Goal: Transaction & Acquisition: Purchase product/service

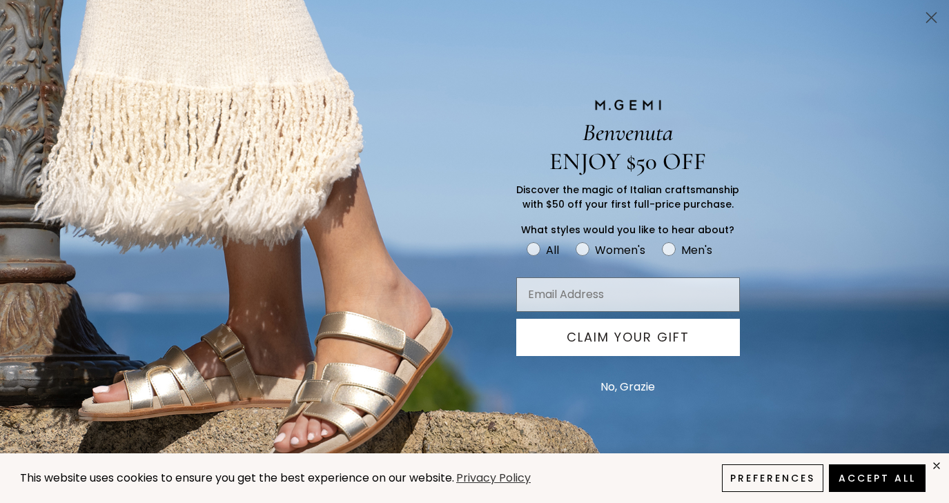
click at [932, 18] on icon "Close dialog" at bounding box center [932, 18] width 10 height 10
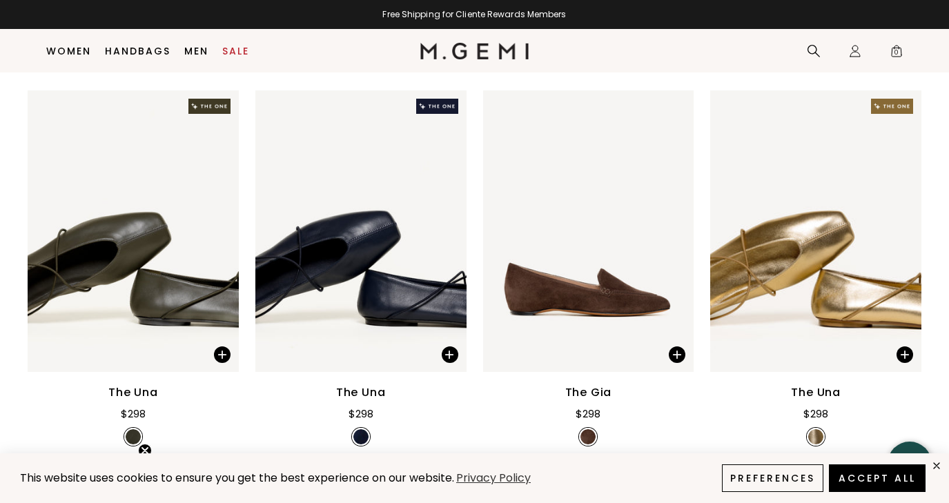
scroll to position [1386, 0]
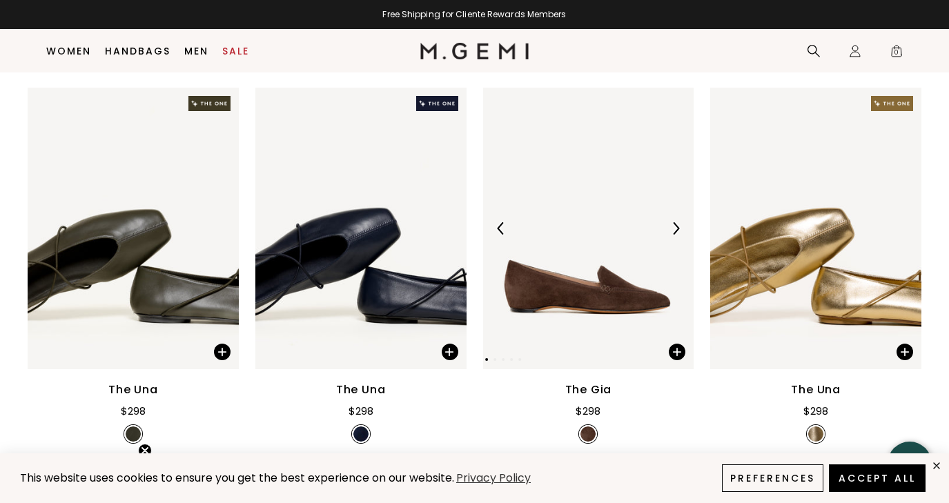
click at [572, 302] on img at bounding box center [588, 229] width 211 height 282
click at [675, 229] on img at bounding box center [676, 228] width 12 height 12
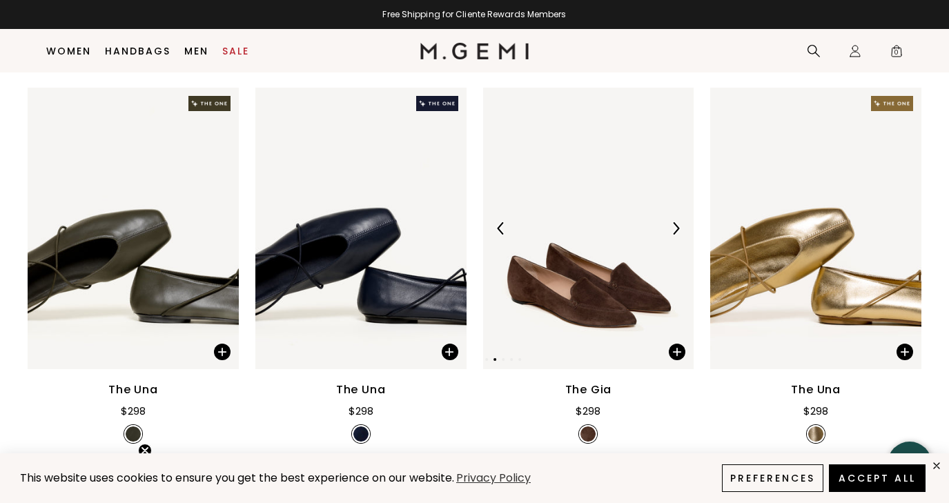
click at [675, 229] on img at bounding box center [676, 228] width 12 height 12
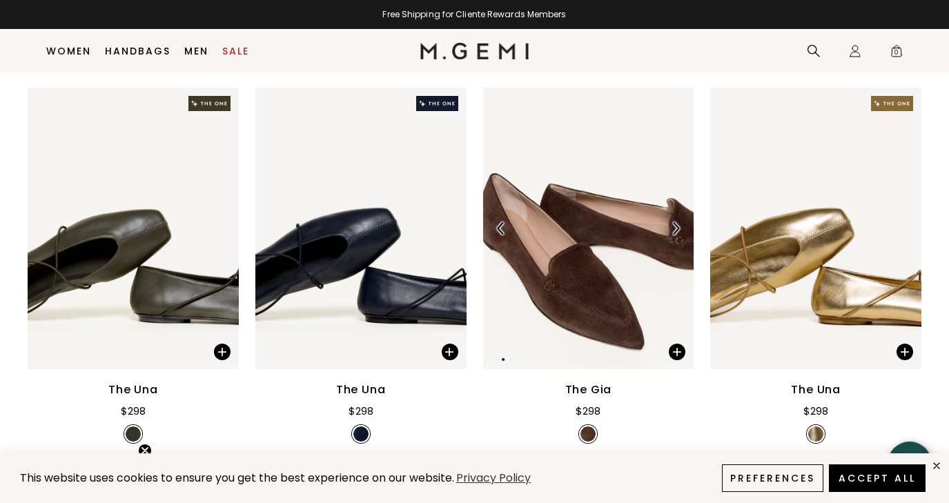
click at [675, 229] on img at bounding box center [676, 228] width 12 height 12
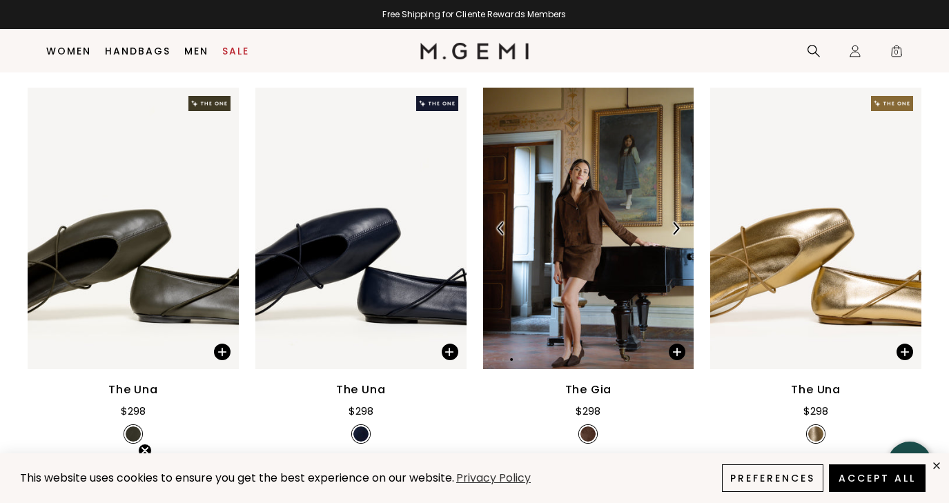
click at [602, 300] on img at bounding box center [588, 229] width 211 height 282
click at [590, 391] on div "The Gia" at bounding box center [588, 390] width 47 height 17
click at [677, 226] on img at bounding box center [676, 228] width 12 height 12
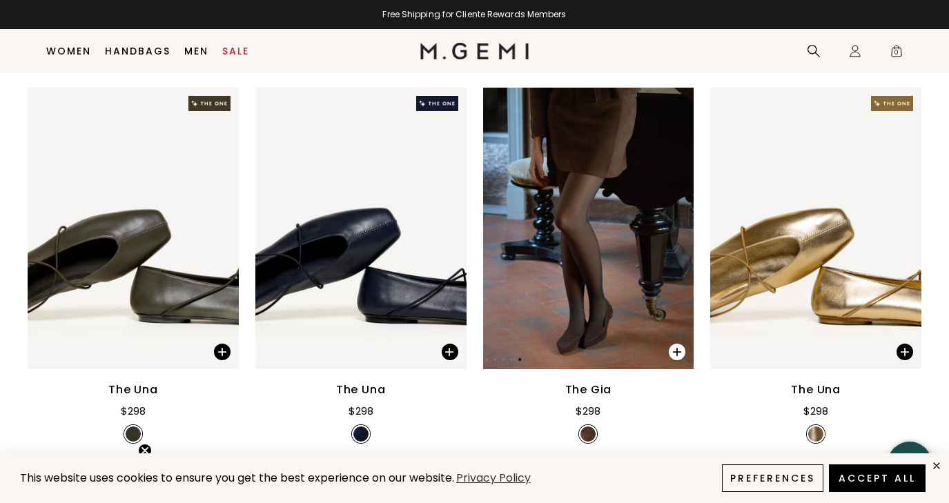
click at [679, 353] on span at bounding box center [677, 352] width 17 height 17
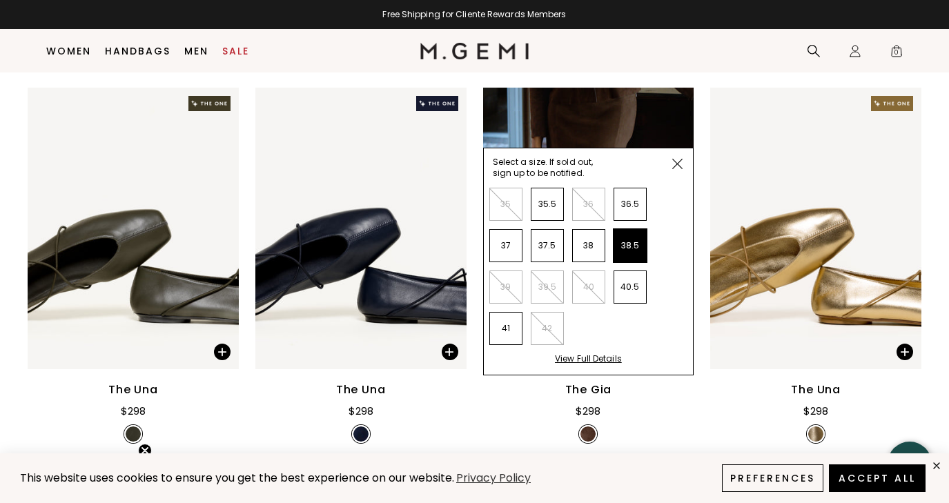
click at [637, 244] on li "38.5" at bounding box center [630, 245] width 33 height 33
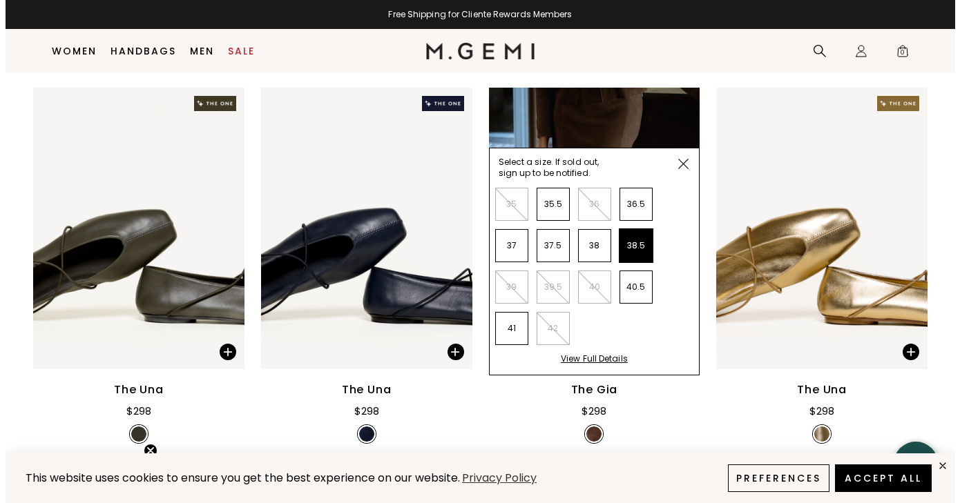
scroll to position [0, 0]
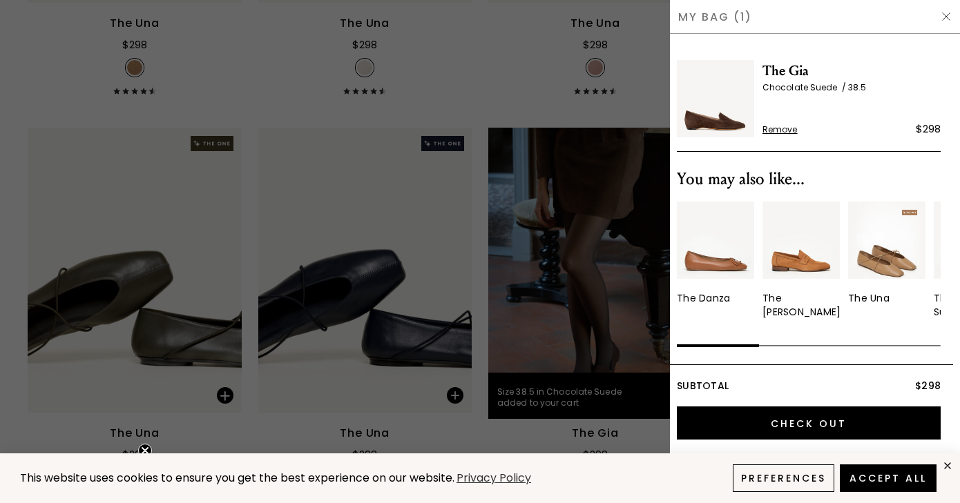
click at [606, 313] on div at bounding box center [480, 251] width 960 height 503
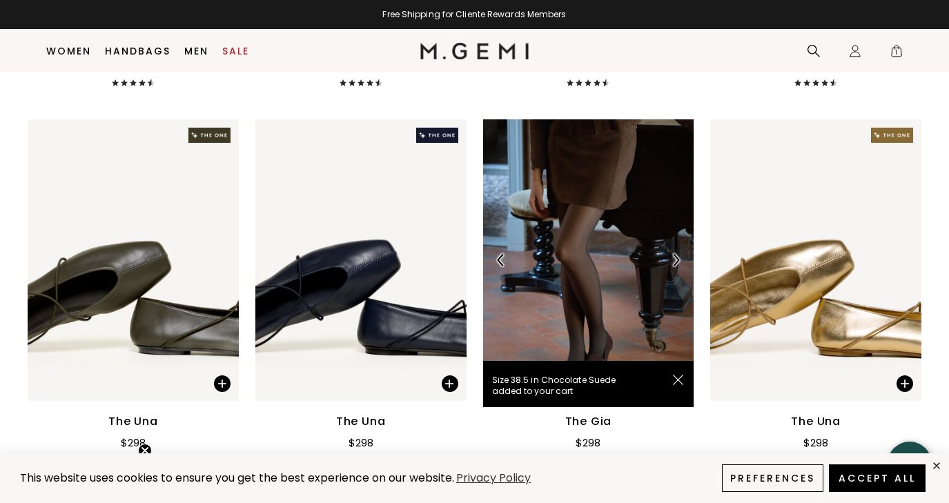
scroll to position [1350, 0]
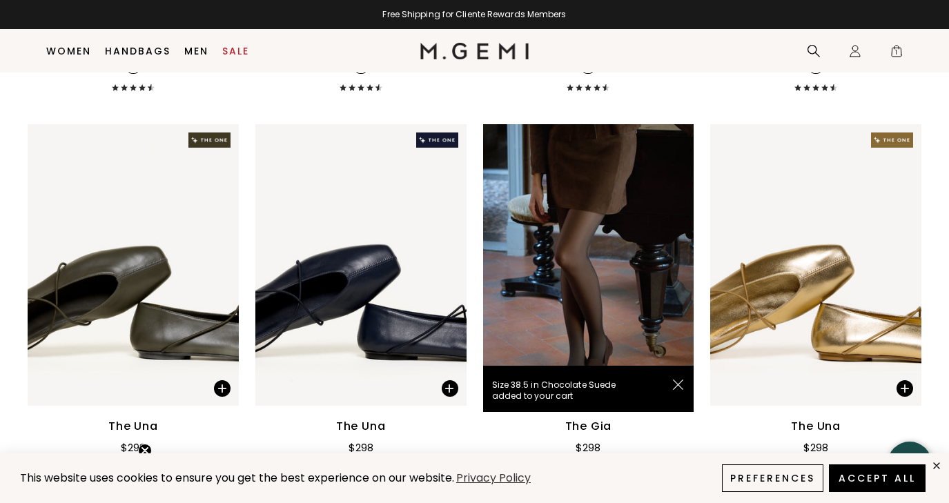
click at [677, 383] on img at bounding box center [678, 385] width 10 height 10
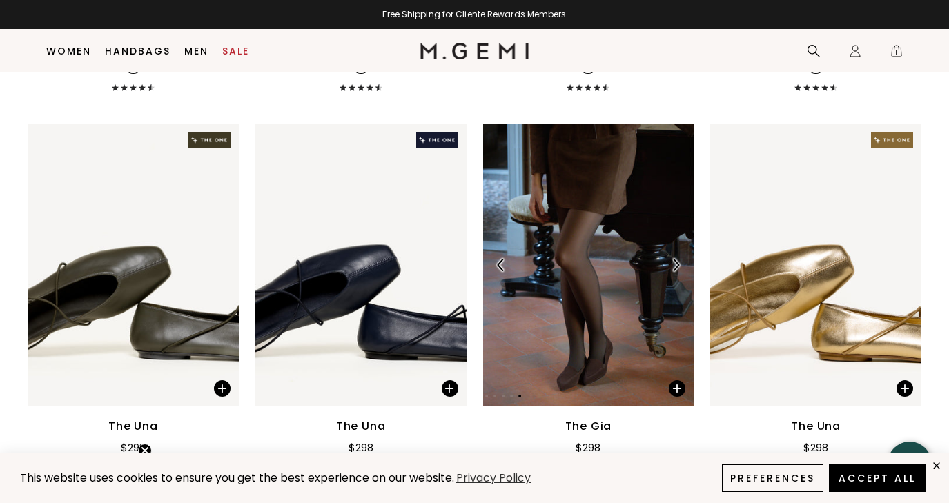
click at [674, 260] on img at bounding box center [676, 265] width 12 height 12
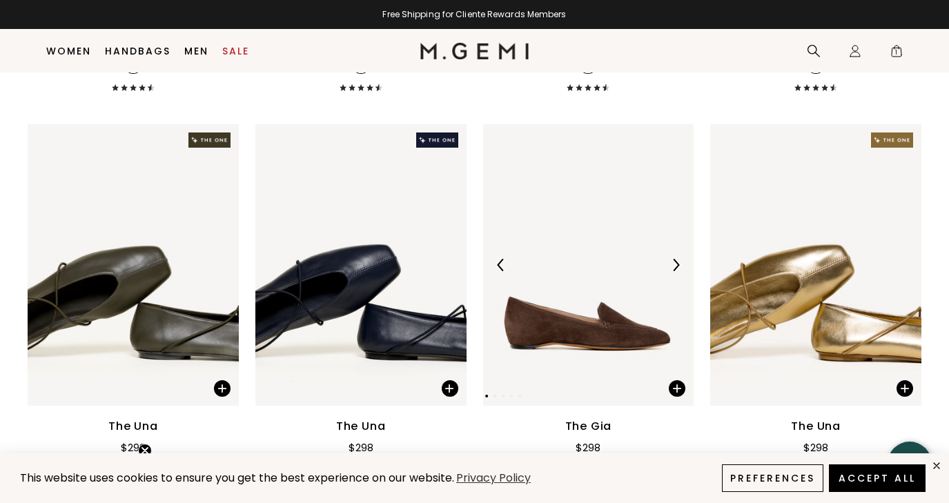
click at [674, 260] on img at bounding box center [676, 265] width 12 height 12
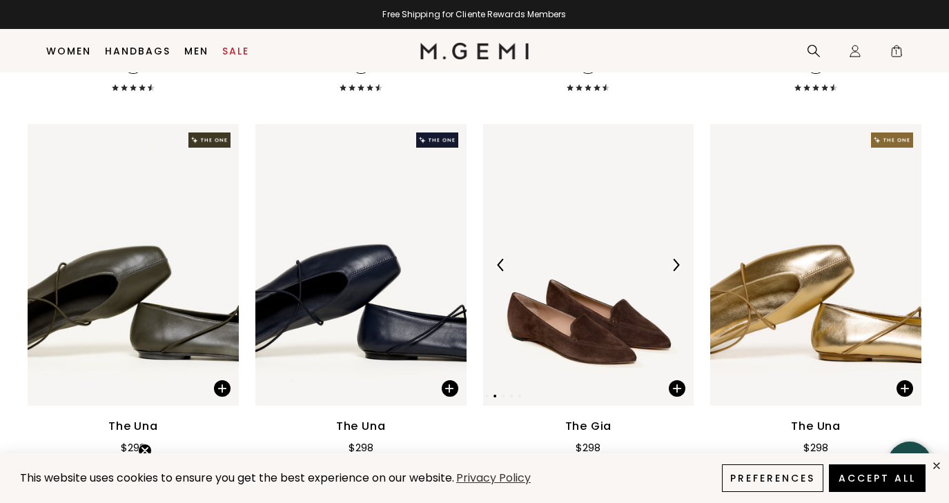
click at [674, 260] on img at bounding box center [676, 265] width 12 height 12
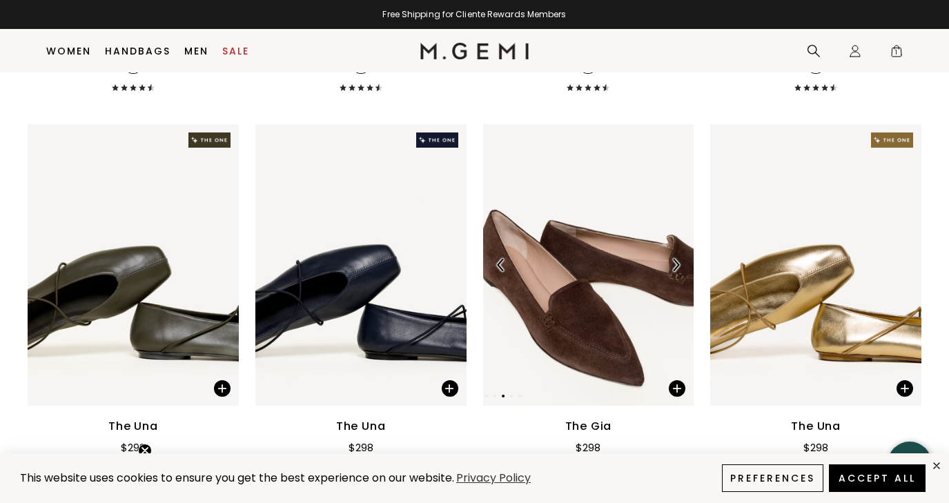
click at [674, 260] on img at bounding box center [676, 265] width 12 height 12
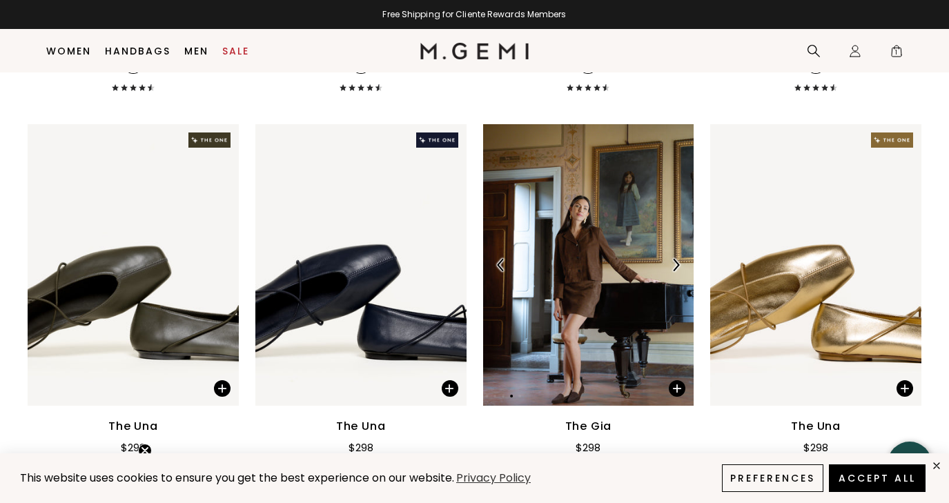
click at [674, 260] on img at bounding box center [676, 265] width 12 height 12
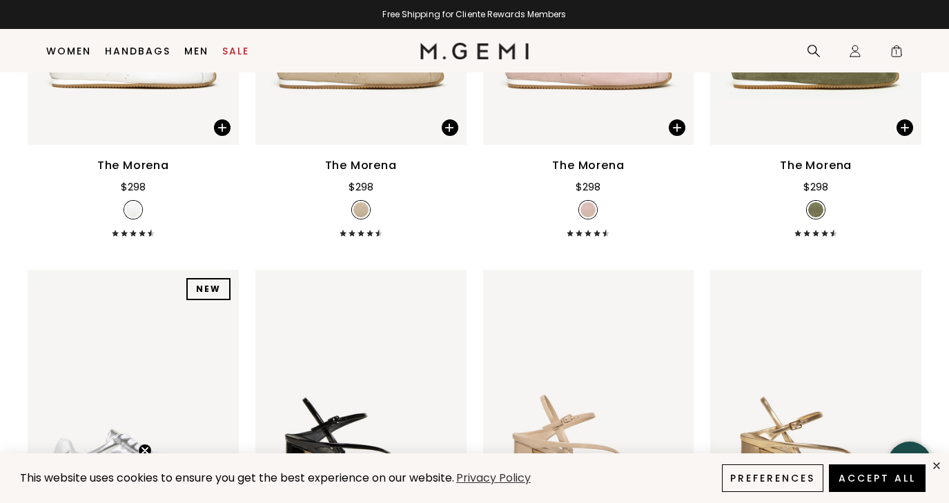
scroll to position [2295, 0]
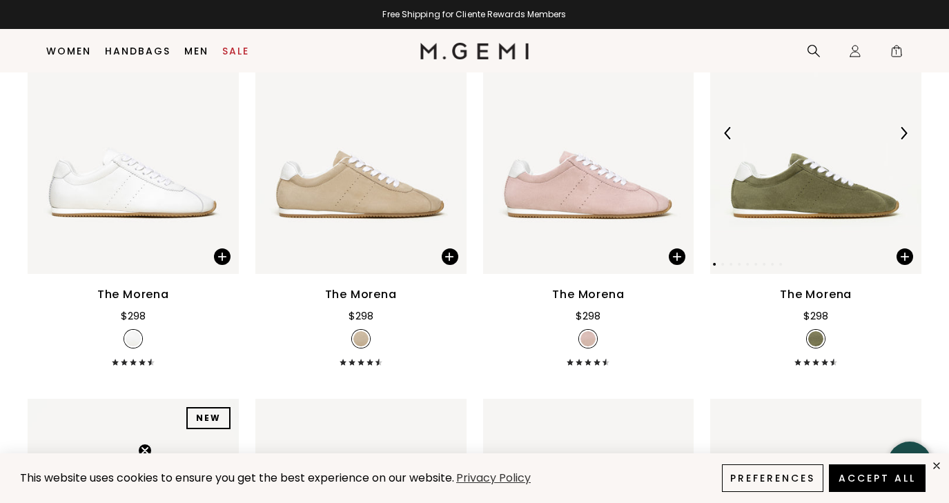
click at [902, 135] on img at bounding box center [903, 133] width 12 height 12
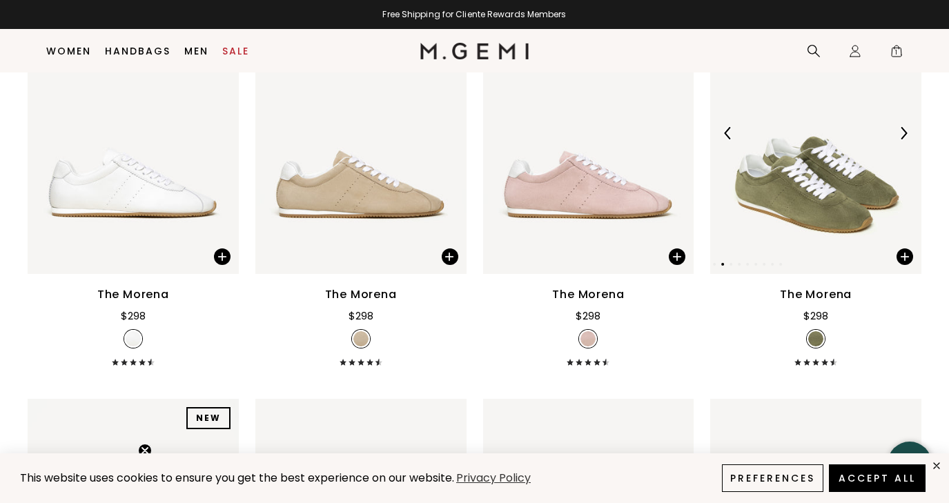
click at [902, 135] on img at bounding box center [903, 133] width 12 height 12
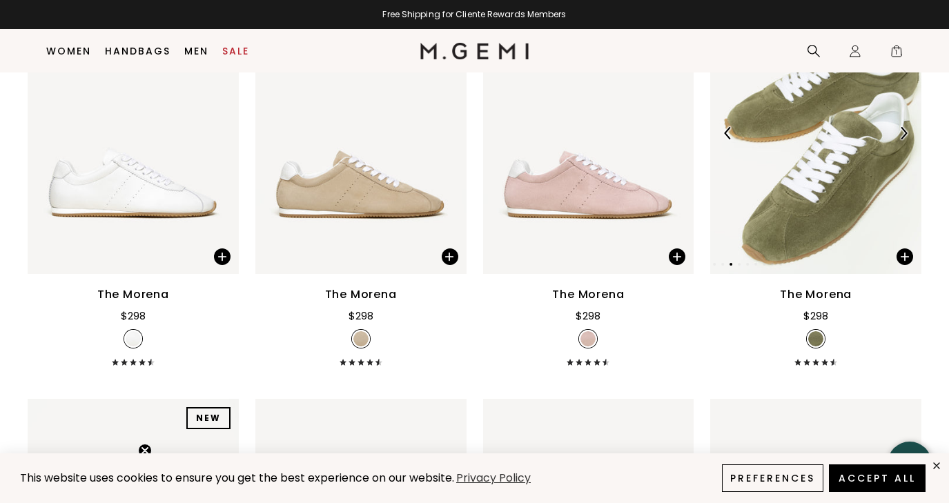
click at [902, 135] on img at bounding box center [903, 133] width 12 height 12
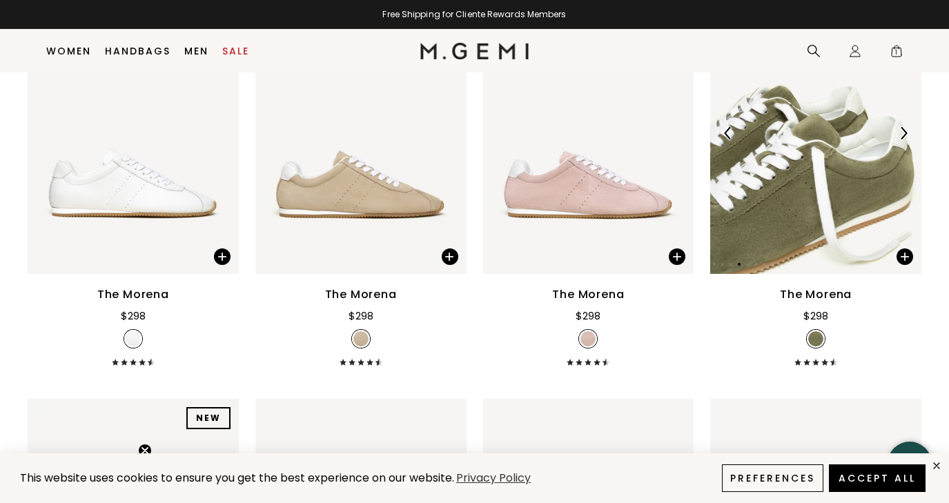
click at [902, 135] on img at bounding box center [903, 133] width 12 height 12
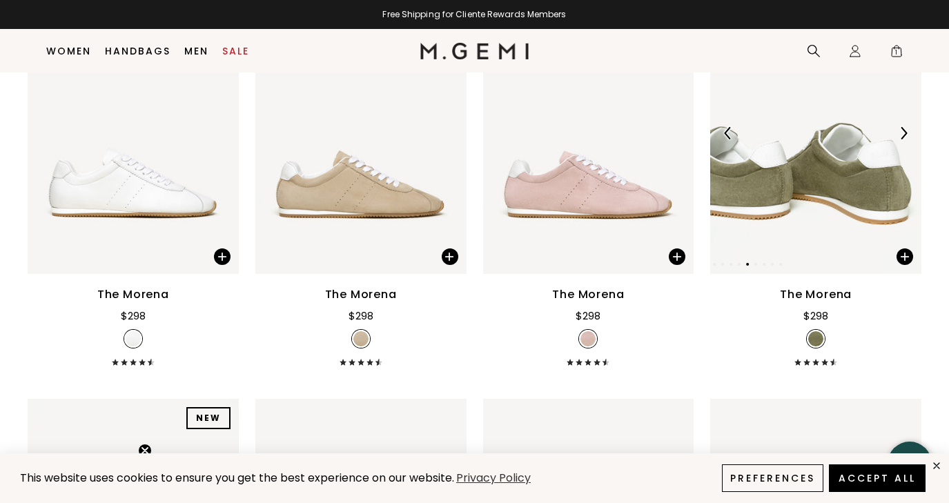
click at [902, 135] on img at bounding box center [903, 133] width 12 height 12
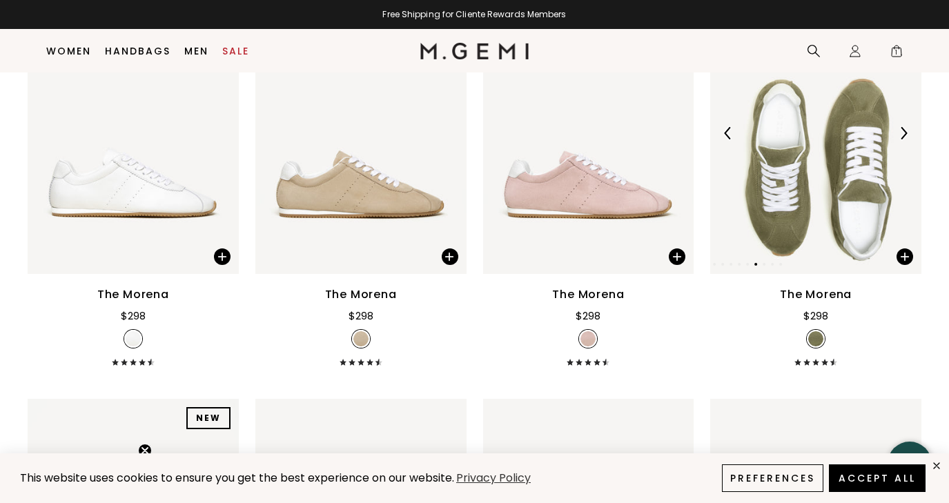
click at [902, 135] on img at bounding box center [903, 133] width 12 height 12
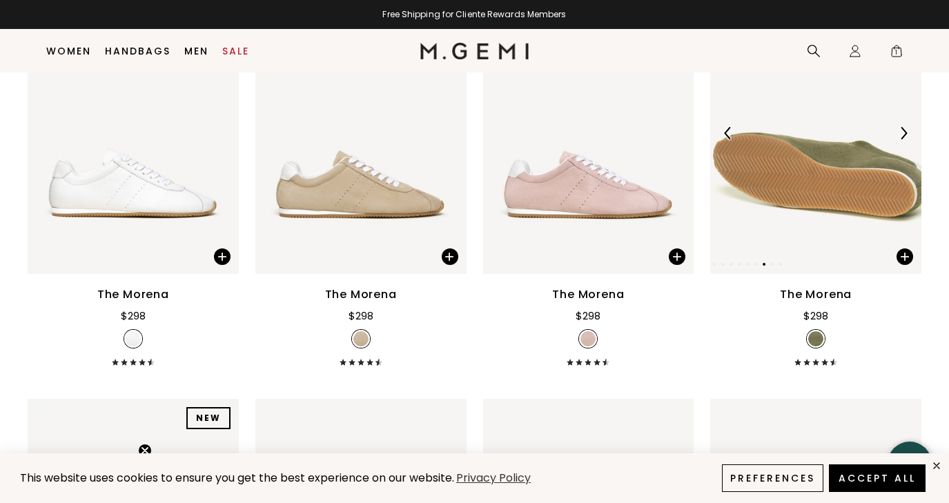
click at [902, 135] on img at bounding box center [903, 133] width 12 height 12
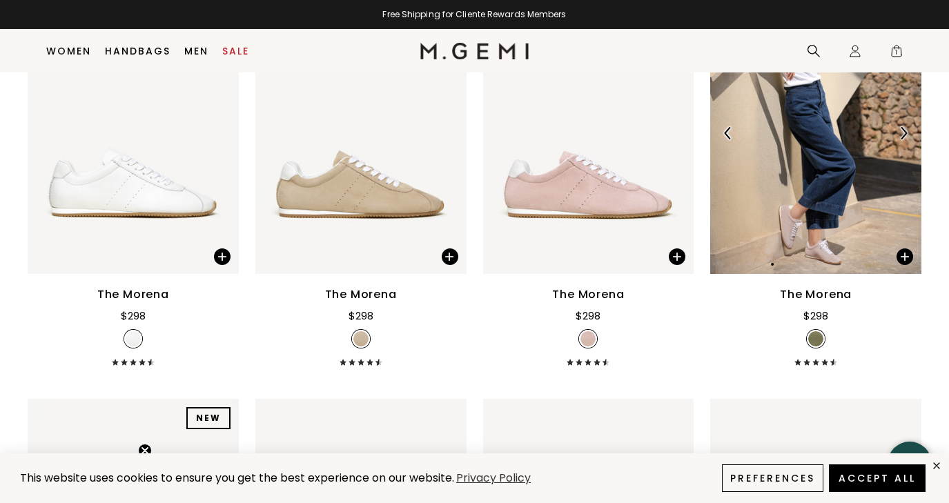
click at [902, 136] on img at bounding box center [903, 133] width 12 height 12
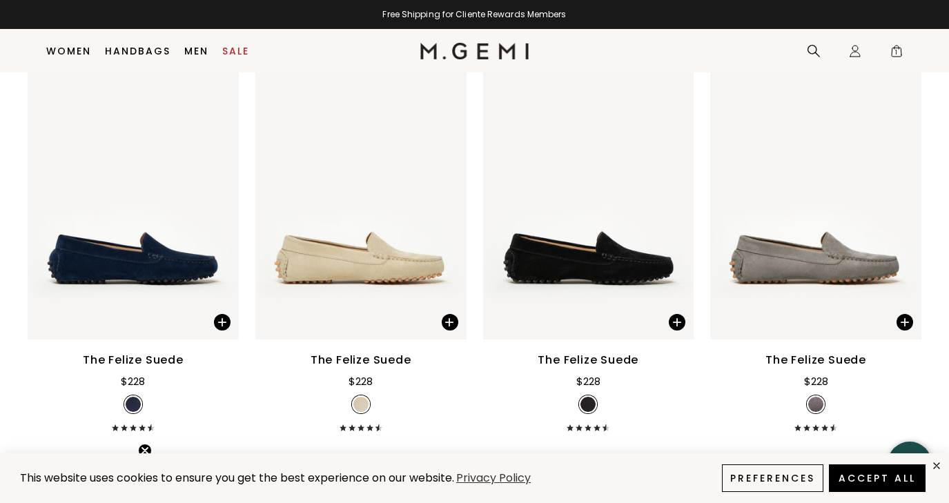
scroll to position [5537, 0]
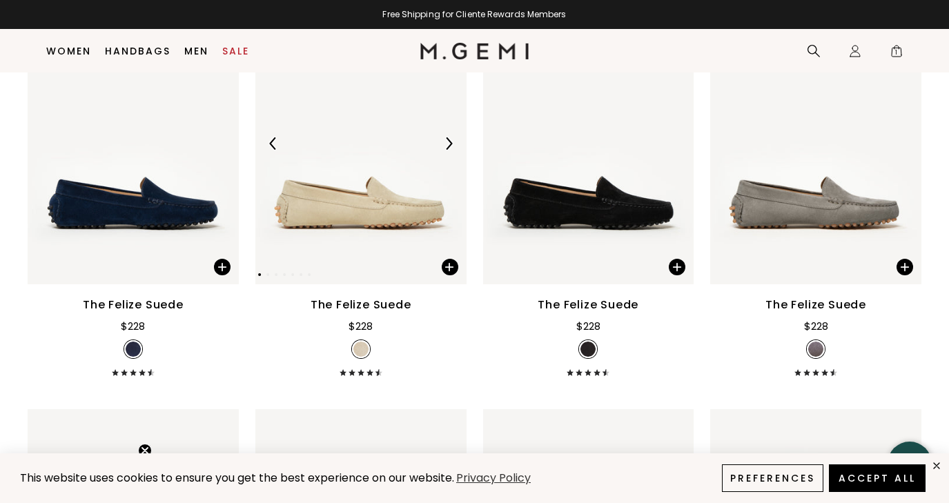
click at [449, 140] on img at bounding box center [449, 143] width 12 height 12
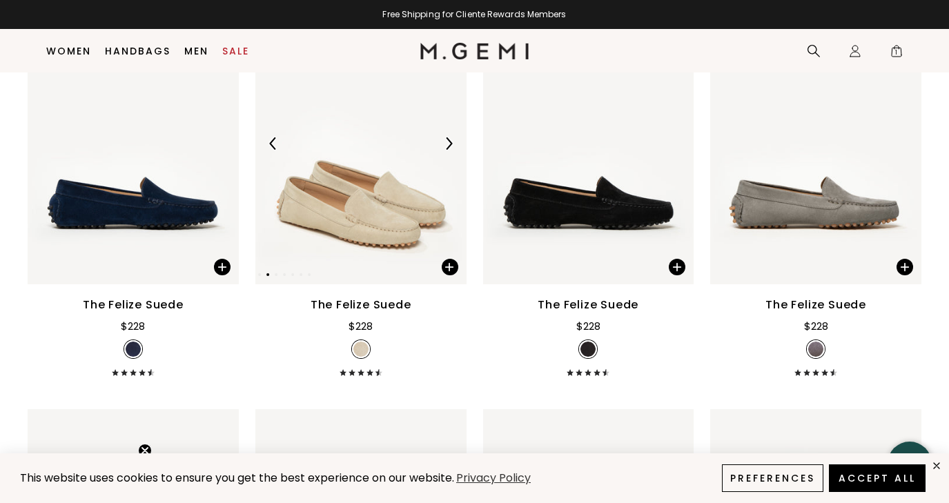
click at [449, 140] on img at bounding box center [449, 143] width 12 height 12
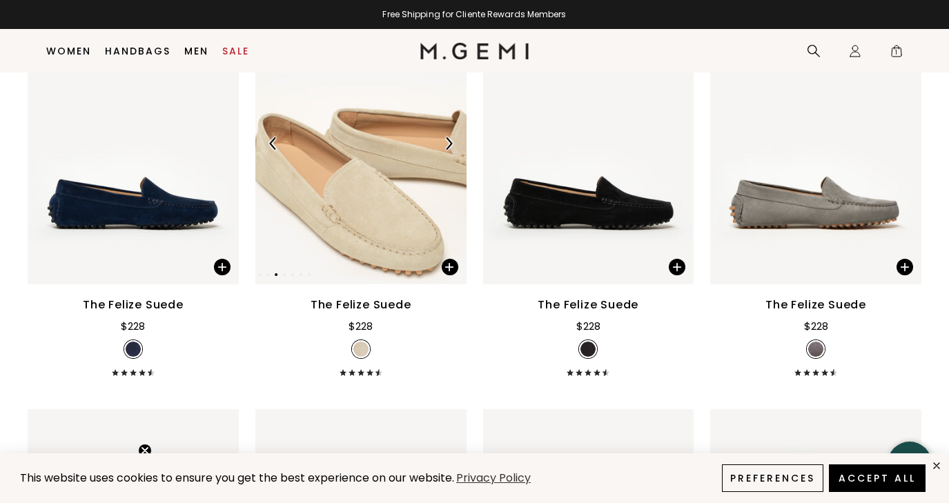
click at [449, 140] on img at bounding box center [449, 143] width 12 height 12
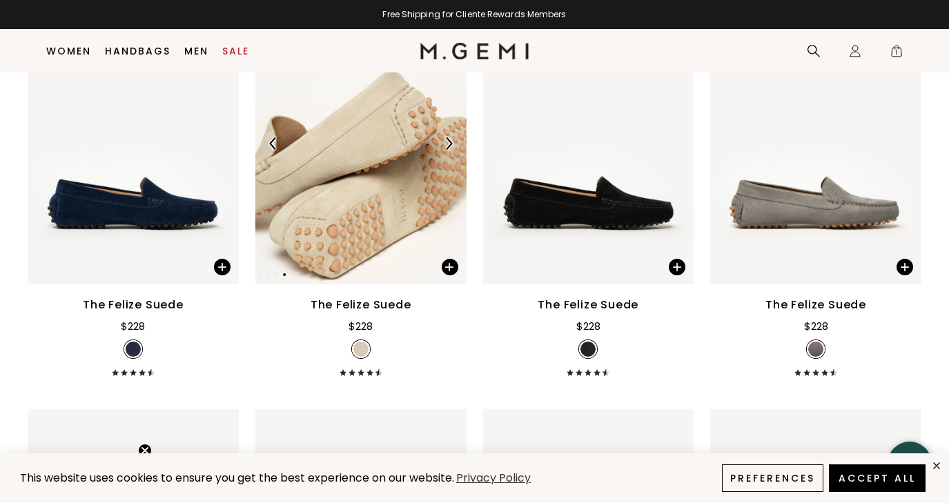
click at [449, 140] on img at bounding box center [449, 143] width 12 height 12
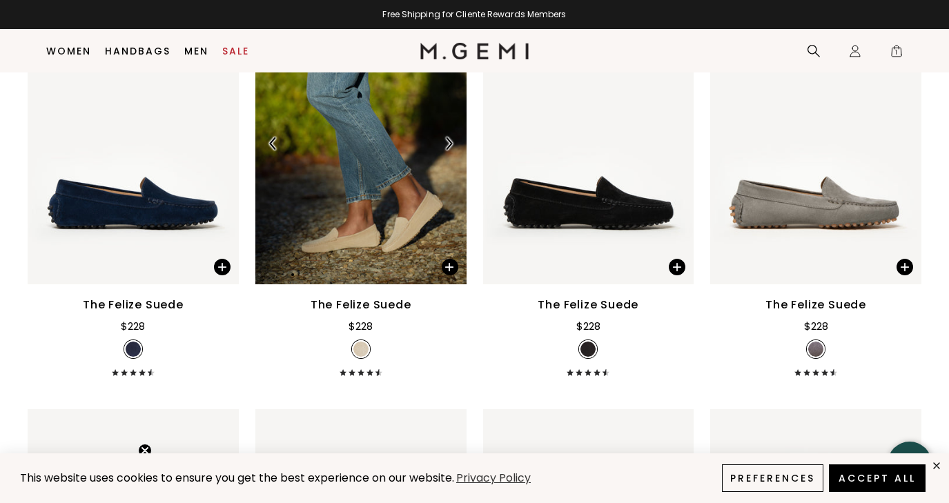
click at [449, 141] on img at bounding box center [449, 143] width 12 height 12
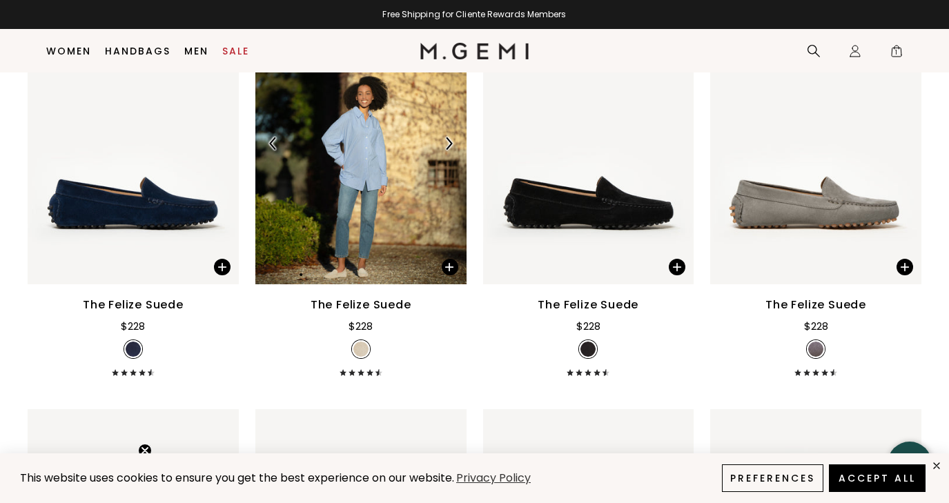
click at [448, 141] on img at bounding box center [449, 143] width 12 height 12
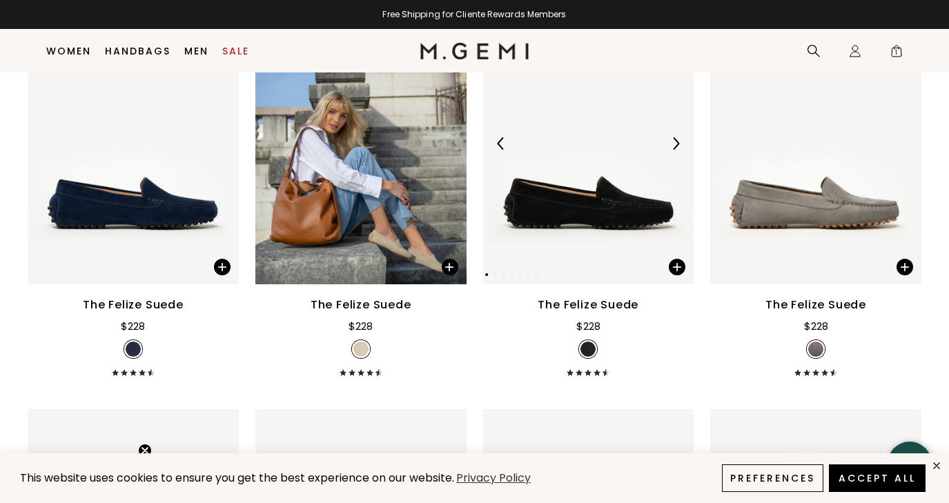
click at [599, 219] on img at bounding box center [588, 144] width 211 height 282
click at [588, 350] on img at bounding box center [588, 349] width 15 height 15
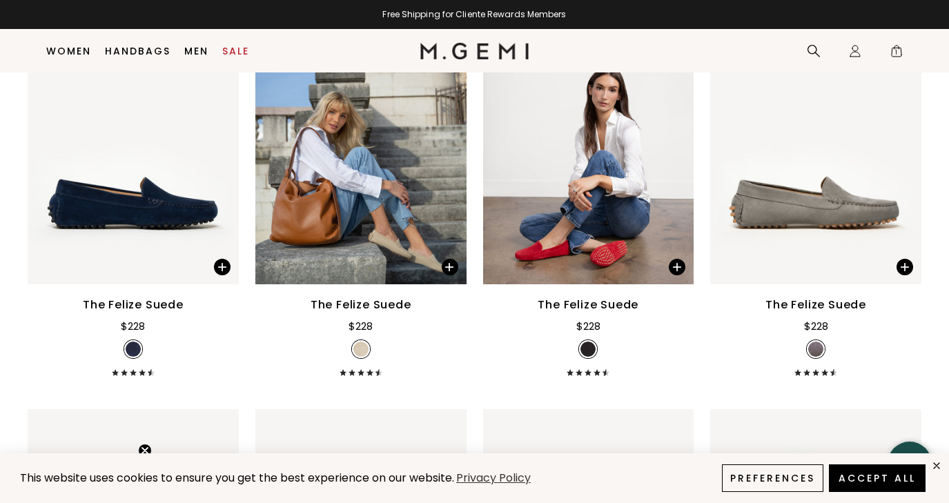
click at [586, 351] on img at bounding box center [588, 349] width 15 height 15
click at [676, 264] on span at bounding box center [677, 267] width 17 height 17
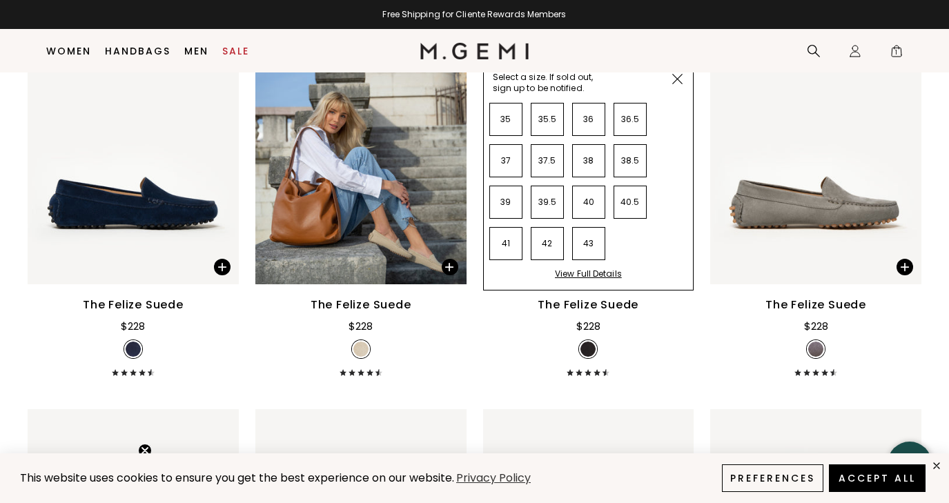
click at [677, 77] on img at bounding box center [677, 79] width 10 height 10
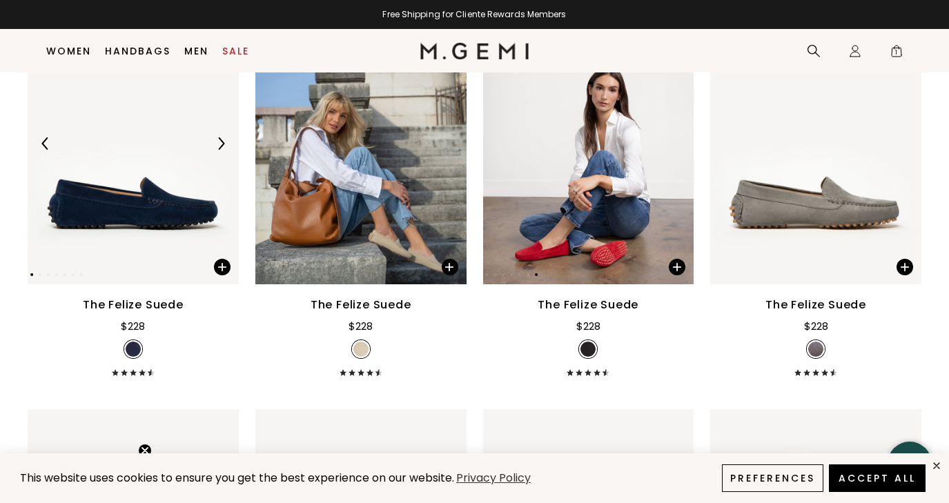
click at [226, 145] on img at bounding box center [221, 143] width 12 height 12
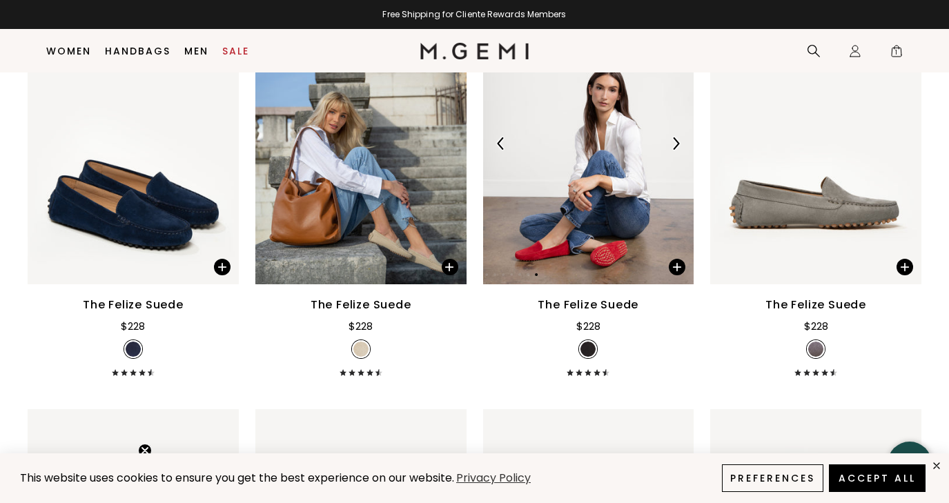
click at [677, 144] on img at bounding box center [676, 143] width 12 height 12
click at [498, 144] on img at bounding box center [501, 143] width 12 height 12
click at [588, 345] on img at bounding box center [588, 349] width 15 height 15
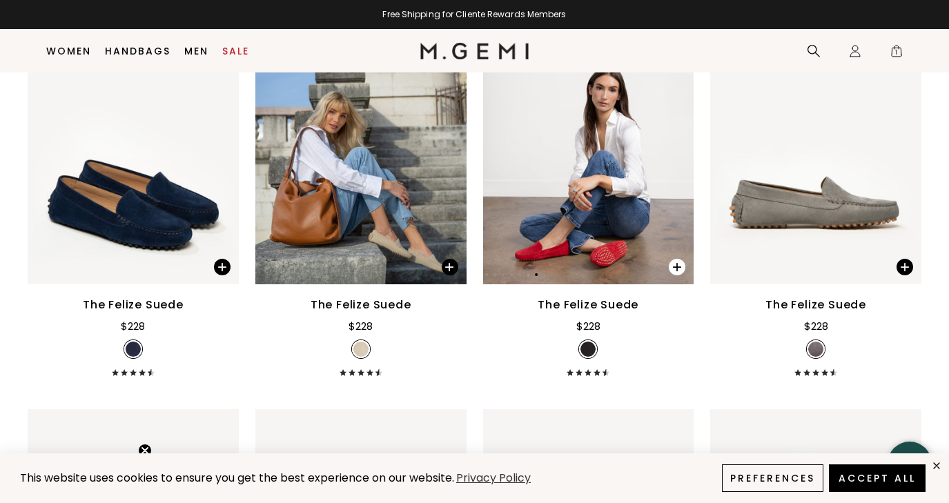
click at [677, 265] on span at bounding box center [677, 267] width 17 height 17
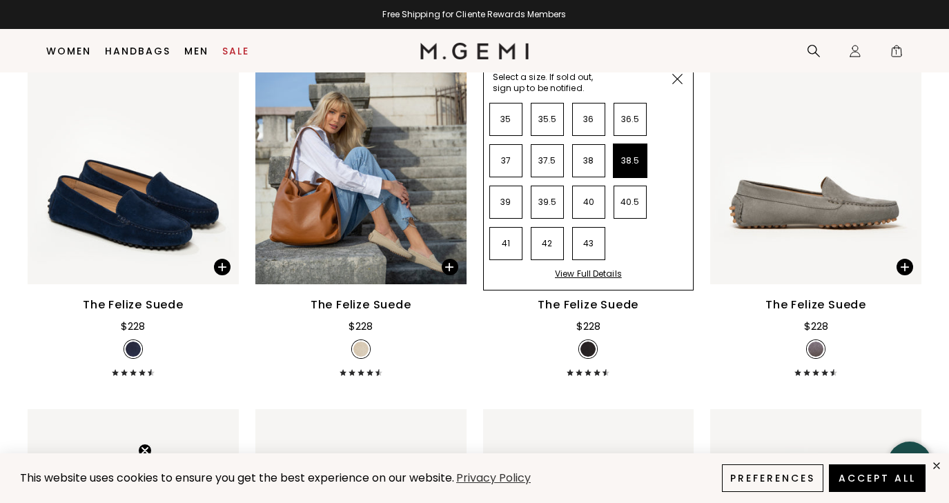
click at [633, 161] on li "38.5" at bounding box center [630, 160] width 33 height 33
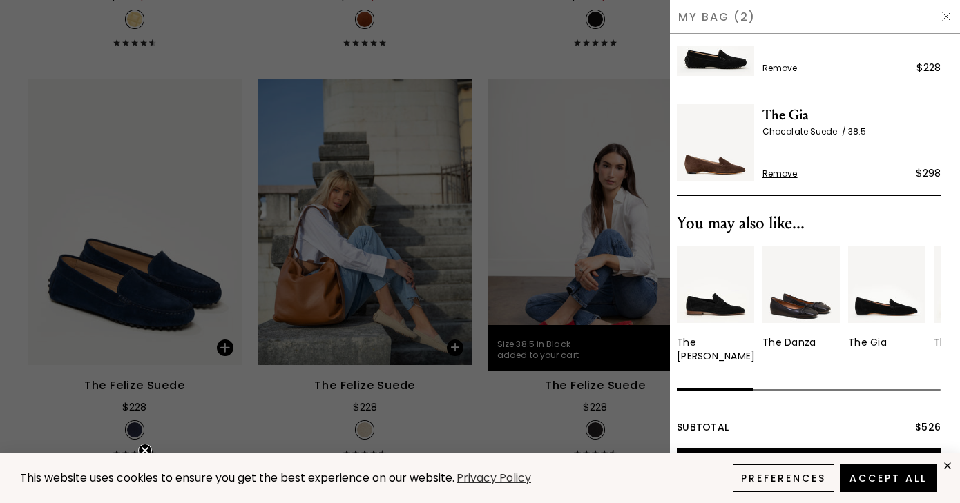
scroll to position [64, 0]
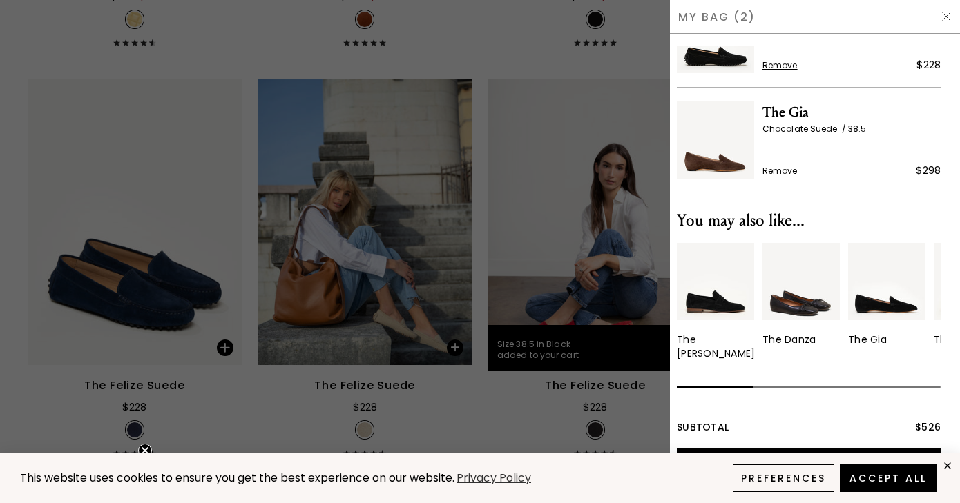
click at [781, 386] on div "The Sacca Donna The Danza The Gia The Pastoso The Una The Rosa NEW The Amabile …" at bounding box center [809, 318] width 264 height 150
click at [726, 396] on div "You may also like... The Sacca Donna The Danza The Gia The Pastoso The Una The …" at bounding box center [809, 299] width 264 height 213
click at [793, 297] on img at bounding box center [800, 281] width 77 height 77
click at [797, 314] on img at bounding box center [800, 281] width 77 height 77
click at [787, 338] on div "The Danza" at bounding box center [788, 340] width 53 height 14
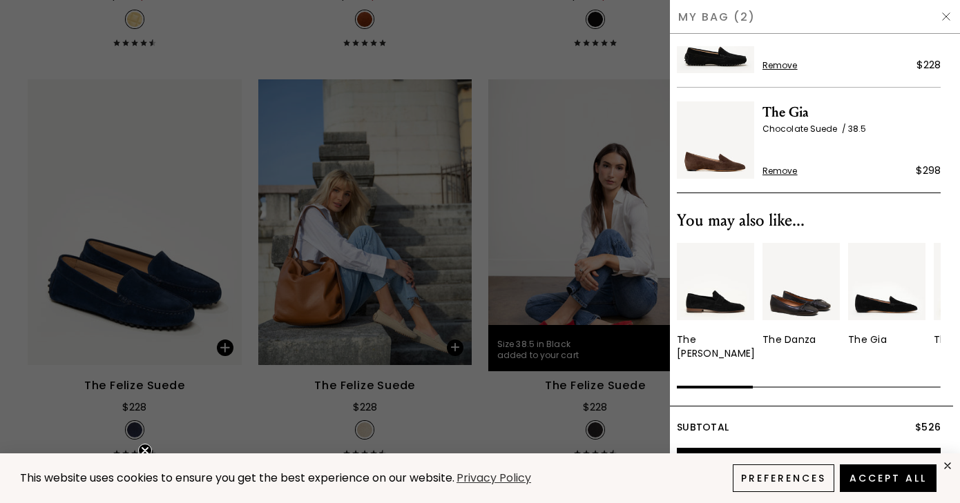
click at [202, 202] on div at bounding box center [480, 251] width 960 height 503
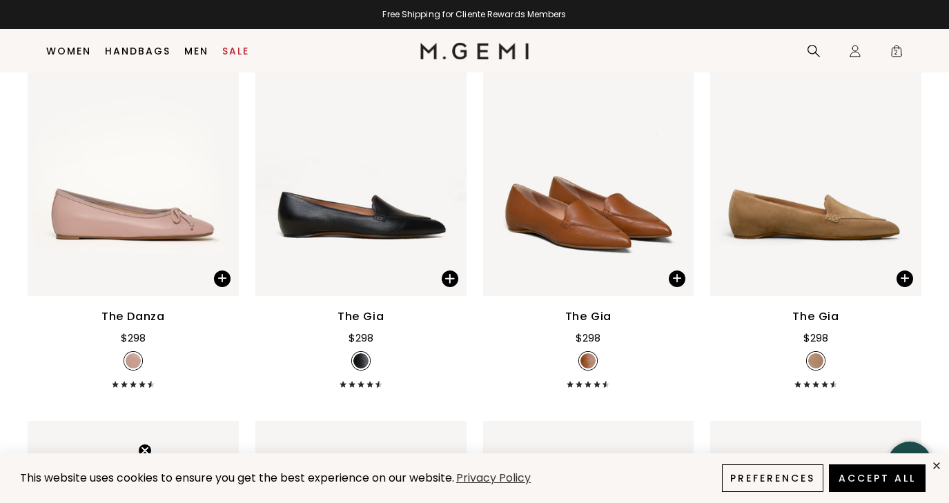
scroll to position [8032, 0]
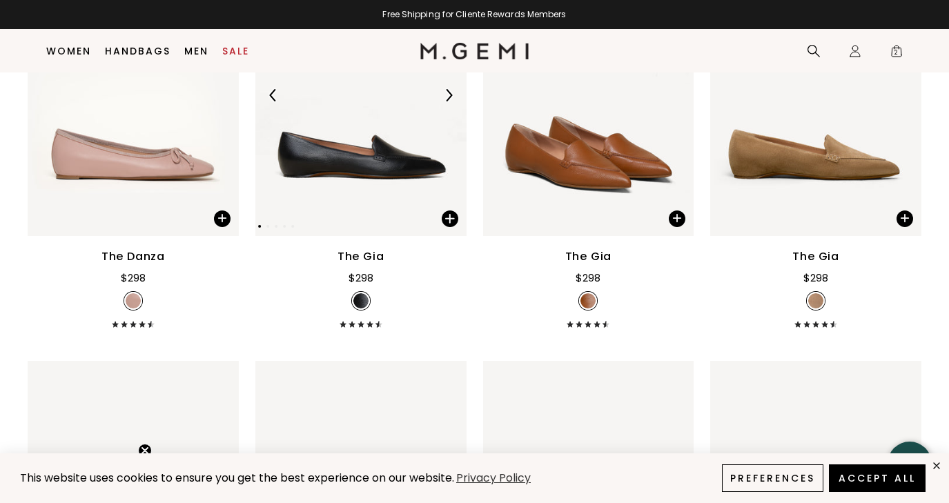
click at [447, 95] on img at bounding box center [449, 95] width 12 height 12
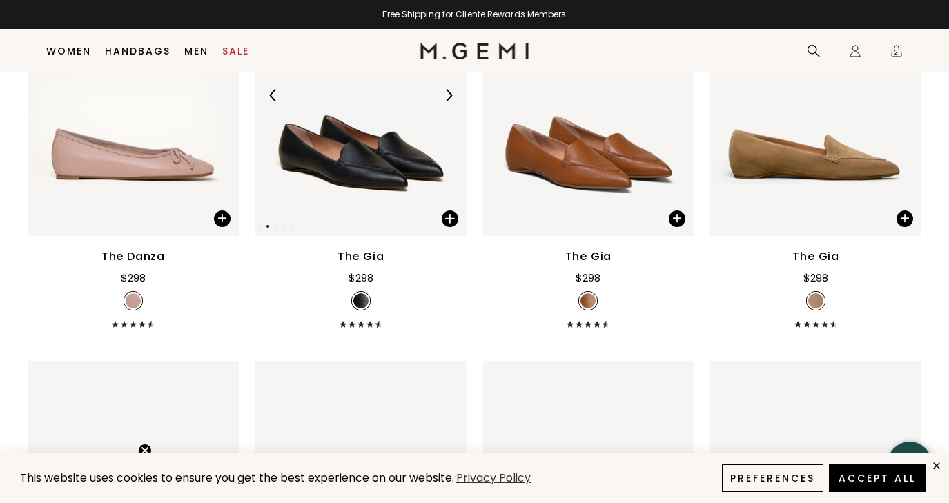
click at [447, 95] on img at bounding box center [449, 95] width 12 height 12
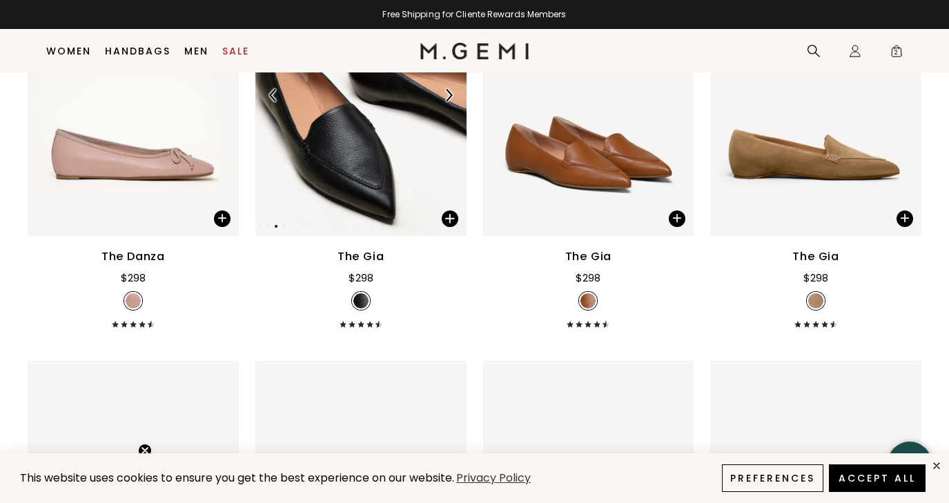
click at [447, 95] on img at bounding box center [449, 95] width 12 height 12
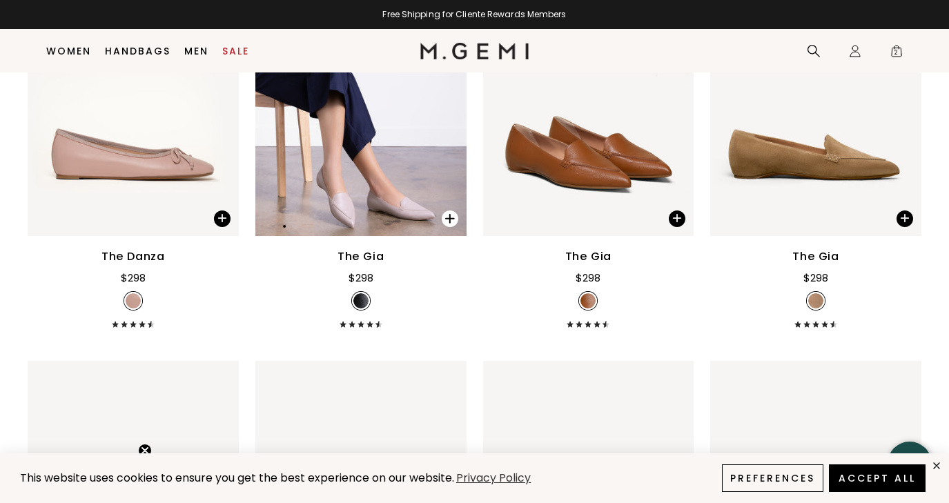
click at [451, 217] on span at bounding box center [450, 219] width 17 height 17
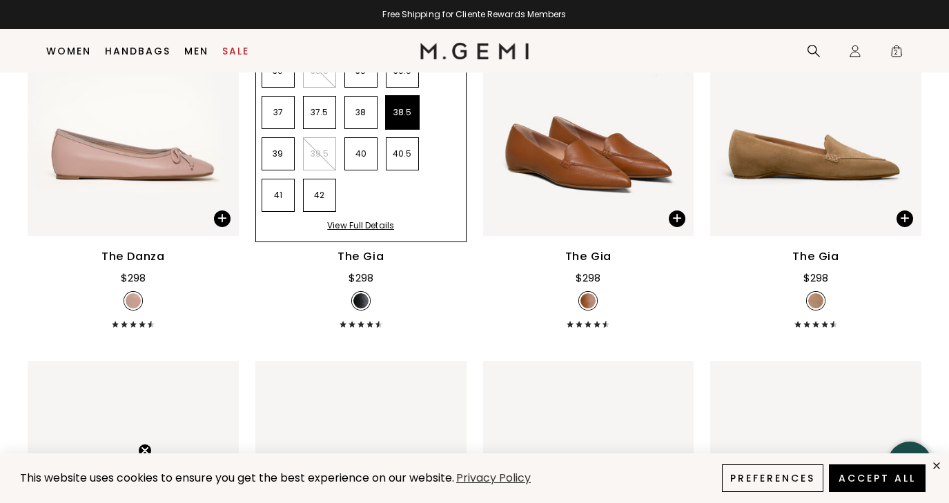
click at [394, 116] on li "38.5" at bounding box center [402, 112] width 33 height 33
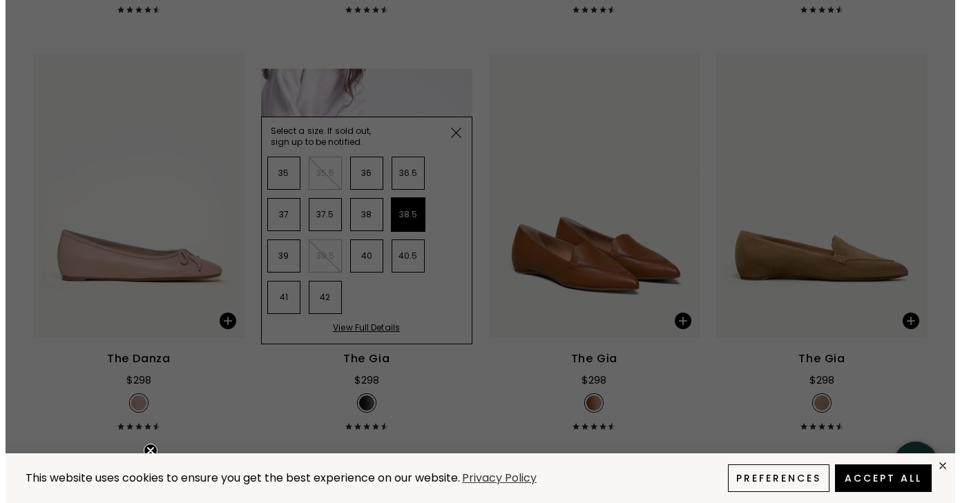
scroll to position [0, 0]
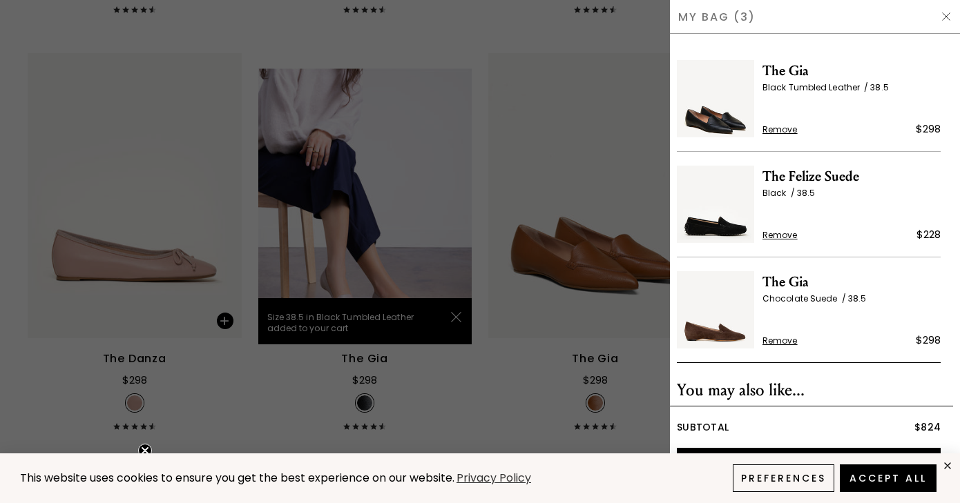
click at [83, 88] on div at bounding box center [480, 251] width 960 height 503
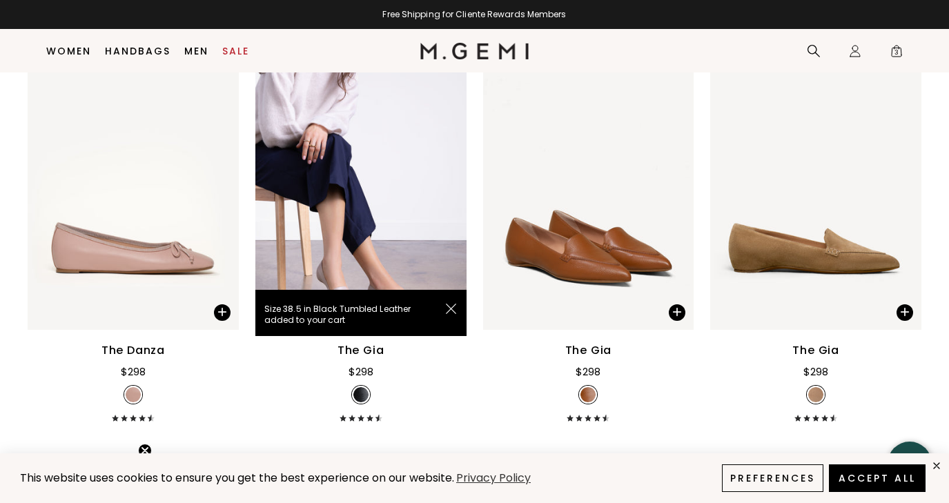
scroll to position [7933, 0]
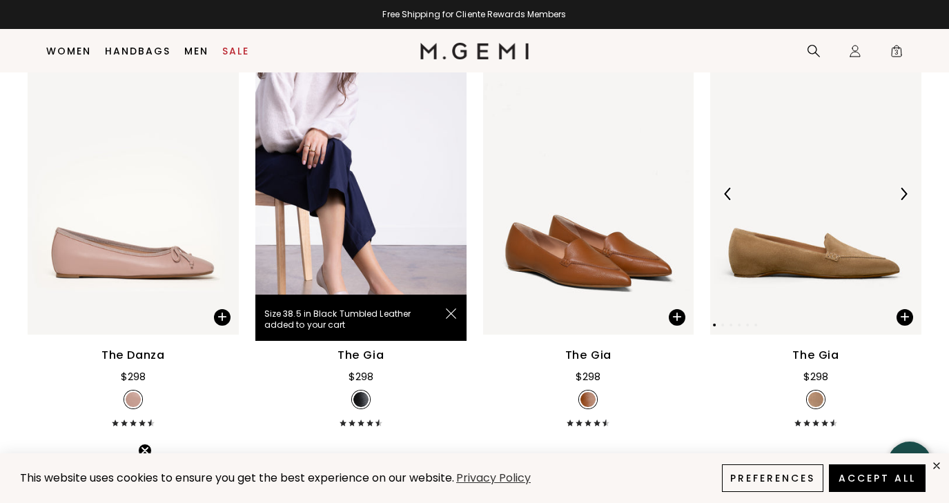
click at [902, 187] on div at bounding box center [904, 194] width 22 height 22
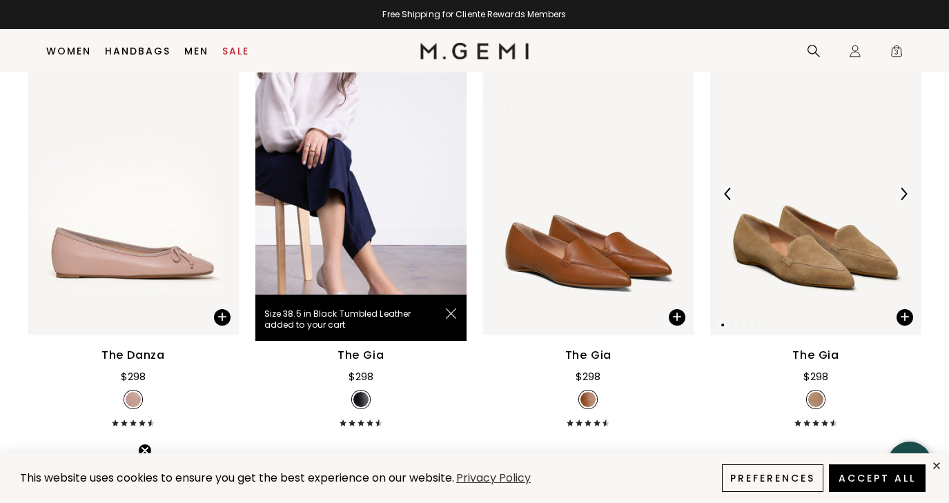
click at [902, 187] on div at bounding box center [904, 194] width 22 height 22
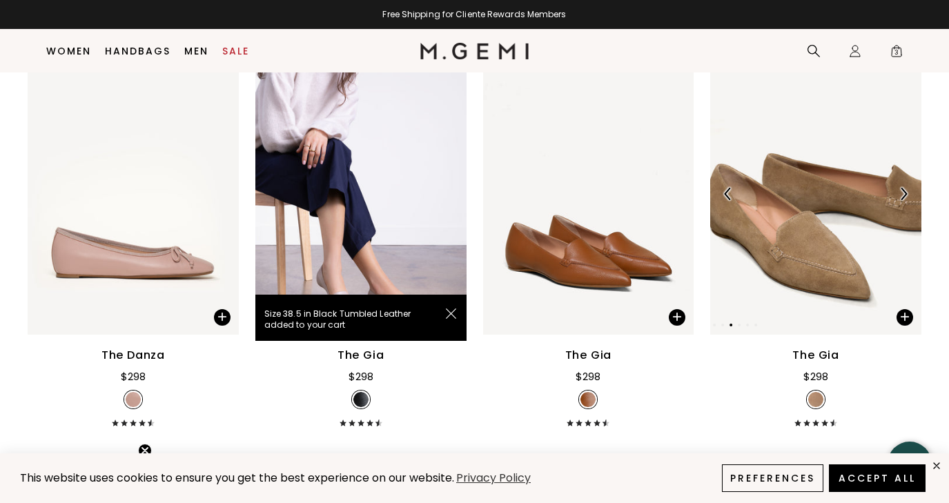
click at [902, 187] on div at bounding box center [904, 194] width 22 height 22
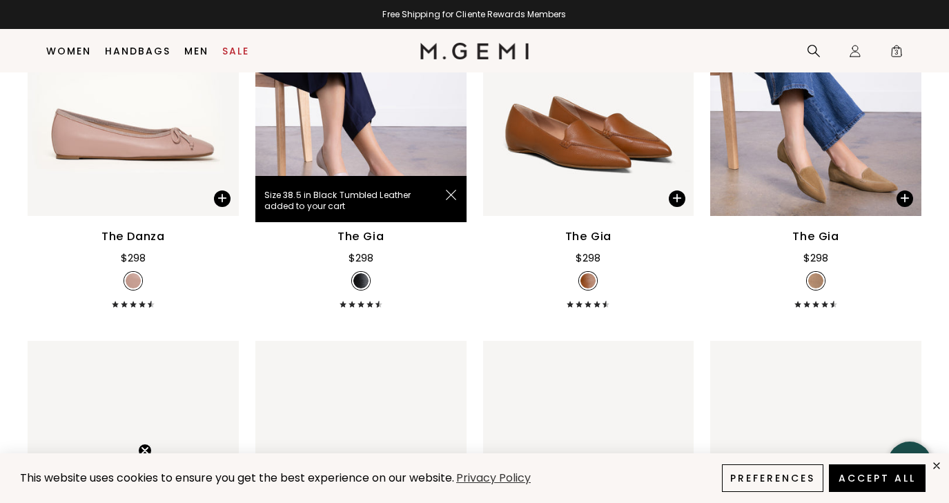
scroll to position [8059, 0]
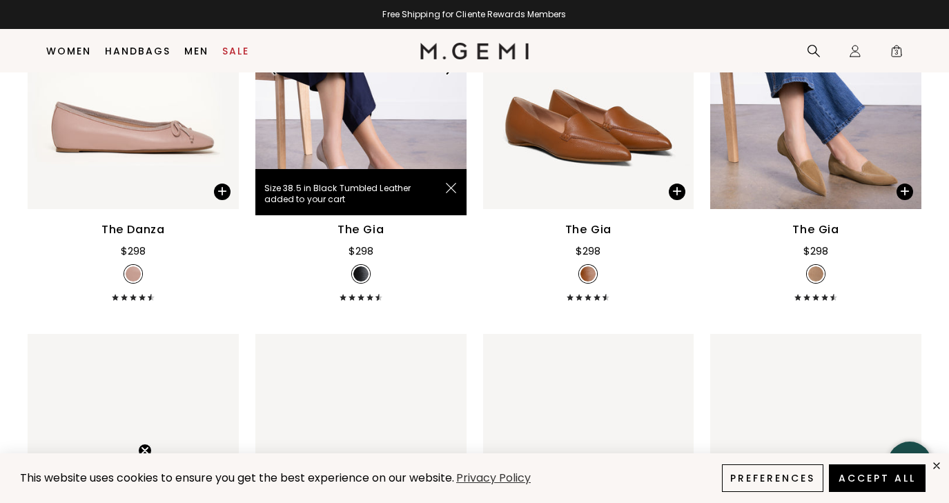
click at [411, 93] on img at bounding box center [360, 69] width 211 height 282
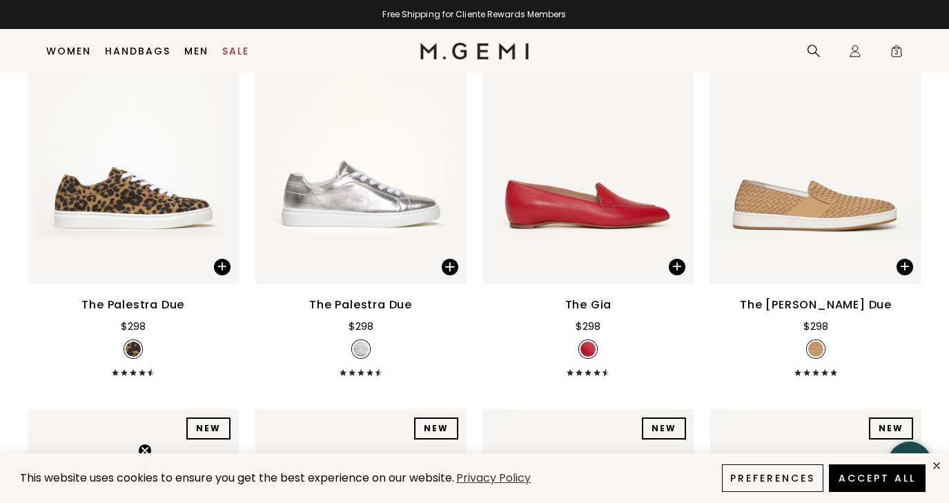
scroll to position [8804, 0]
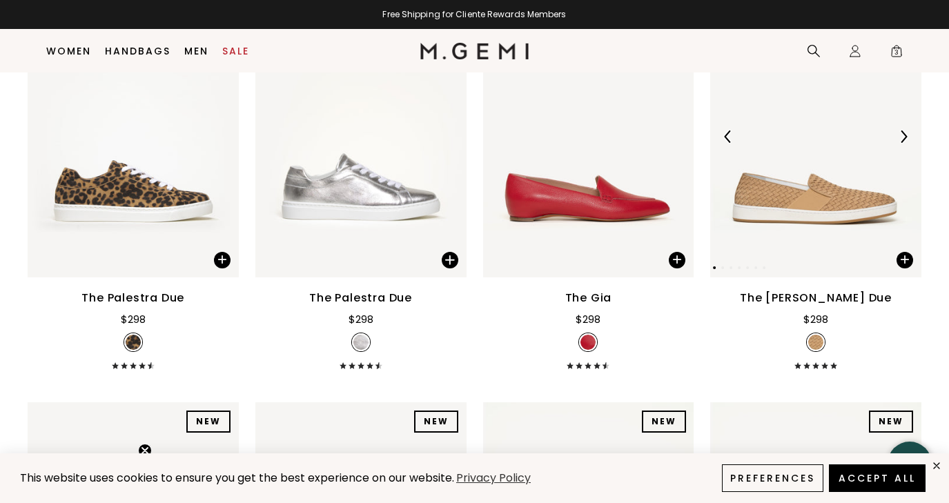
click at [907, 137] on img at bounding box center [903, 136] width 12 height 12
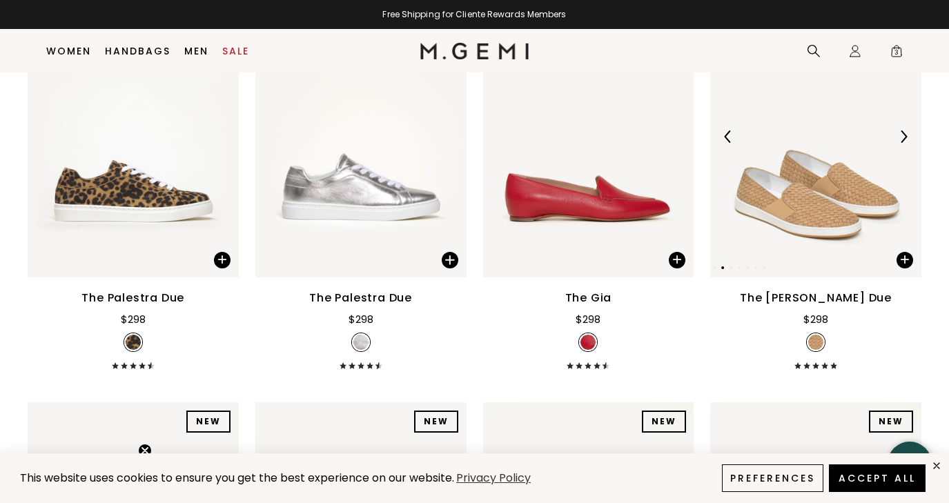
click at [907, 137] on img at bounding box center [903, 136] width 12 height 12
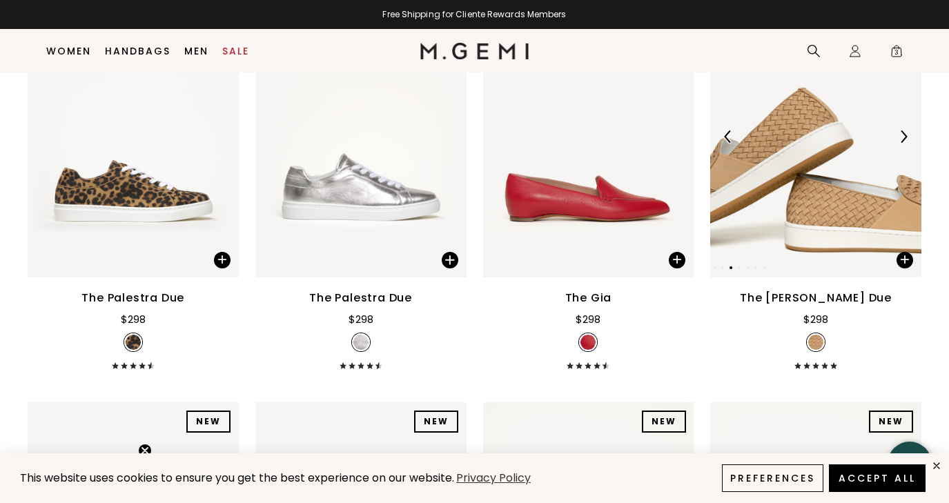
click at [907, 137] on img at bounding box center [903, 136] width 12 height 12
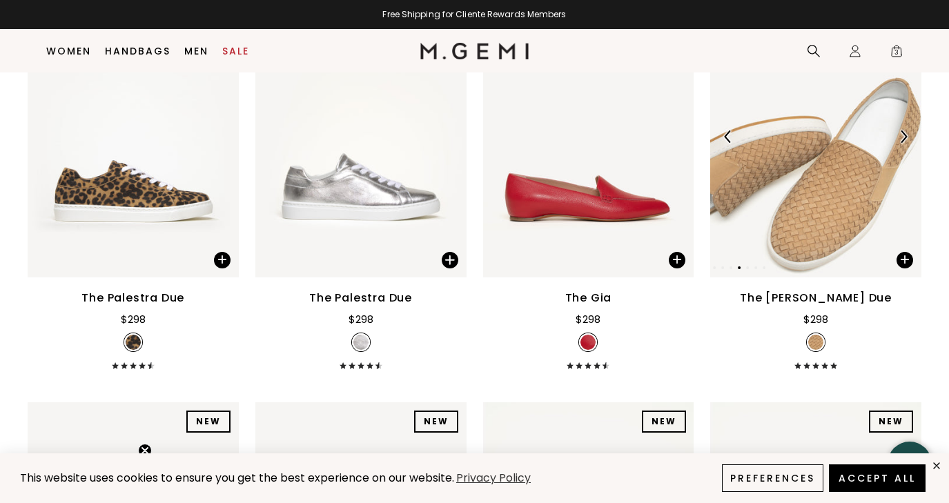
click at [903, 138] on img at bounding box center [903, 136] width 12 height 12
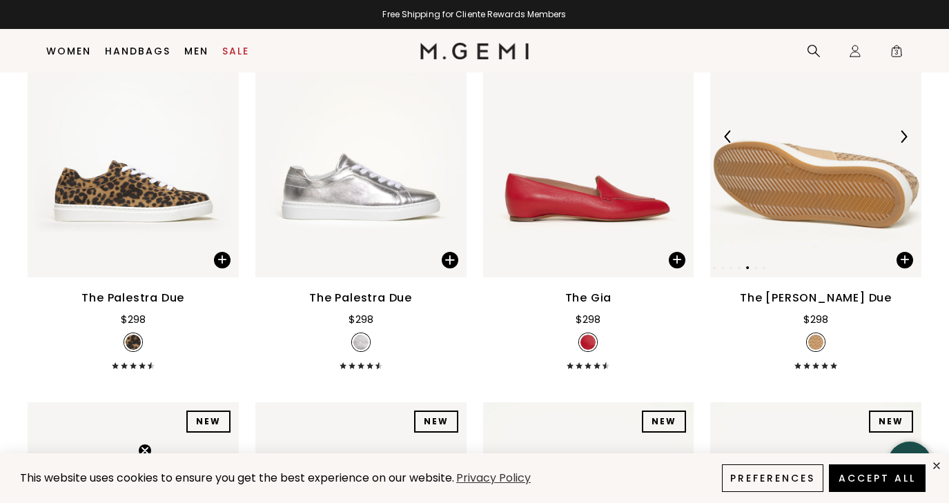
click at [903, 138] on img at bounding box center [903, 136] width 12 height 12
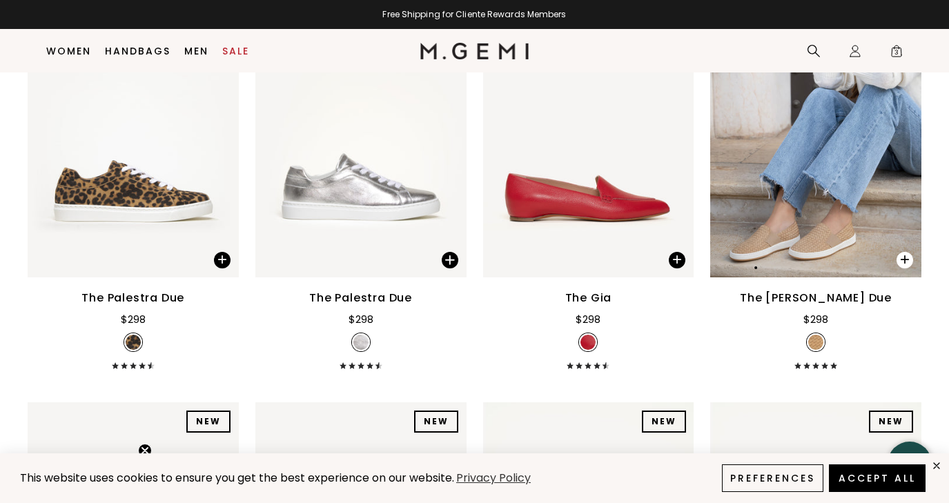
click at [904, 254] on span at bounding box center [905, 260] width 17 height 17
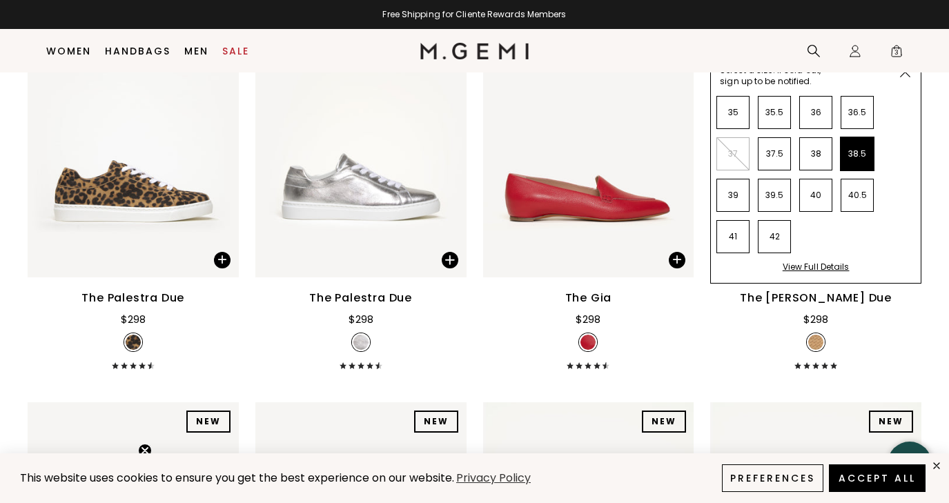
click at [859, 160] on li "38.5" at bounding box center [857, 153] width 33 height 33
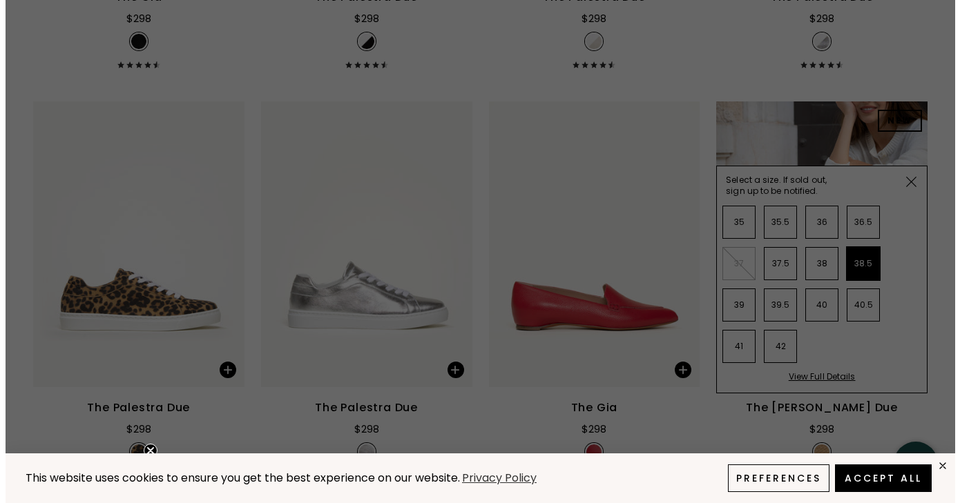
scroll to position [0, 0]
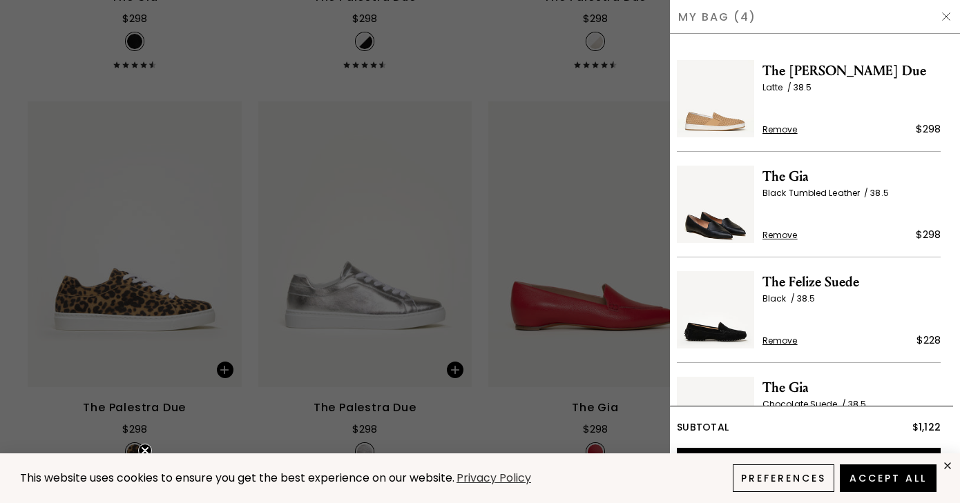
click at [549, 150] on div at bounding box center [480, 251] width 960 height 503
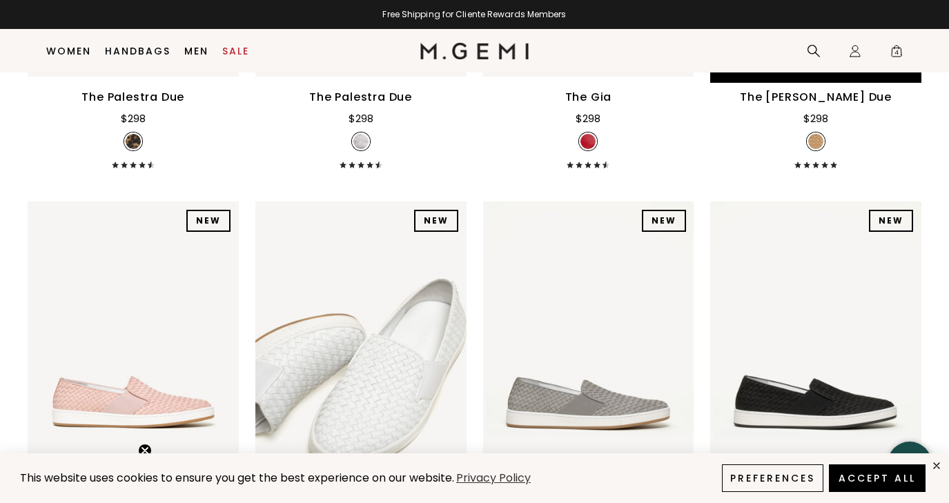
scroll to position [8990, 0]
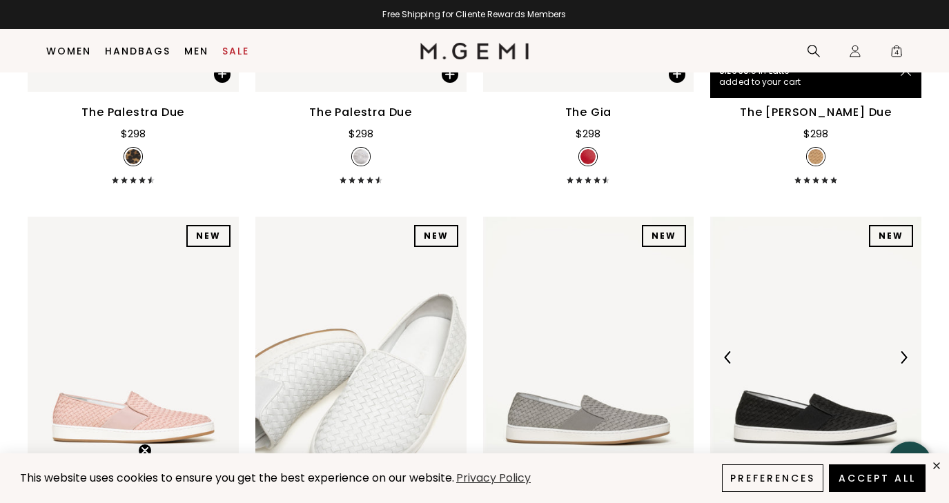
click at [902, 353] on img at bounding box center [903, 357] width 12 height 12
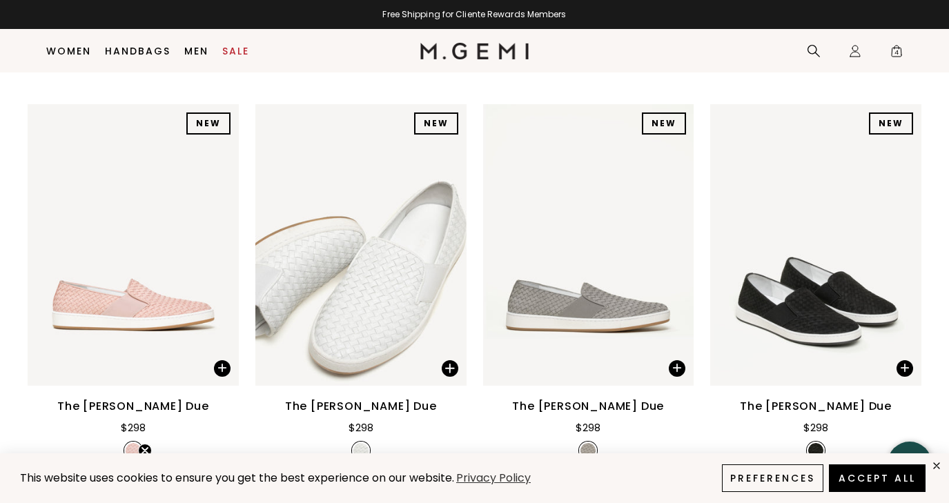
scroll to position [9110, 0]
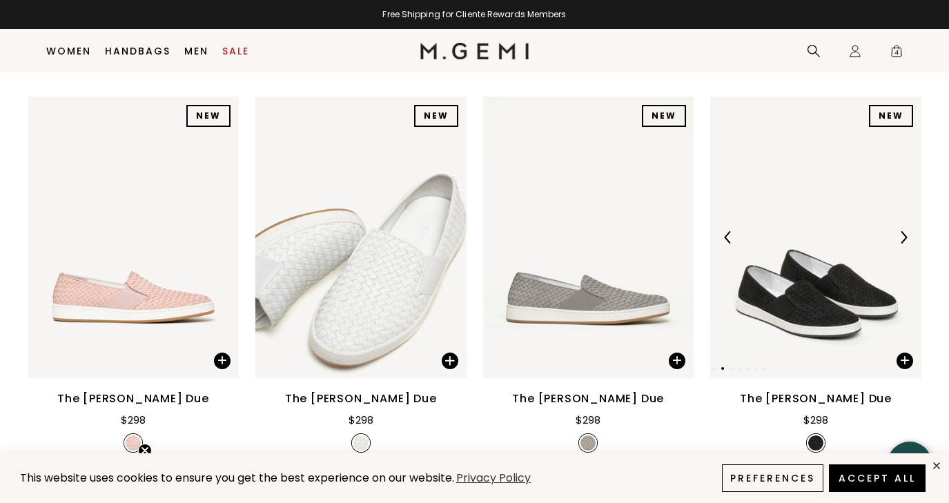
click at [902, 241] on img at bounding box center [903, 237] width 12 height 12
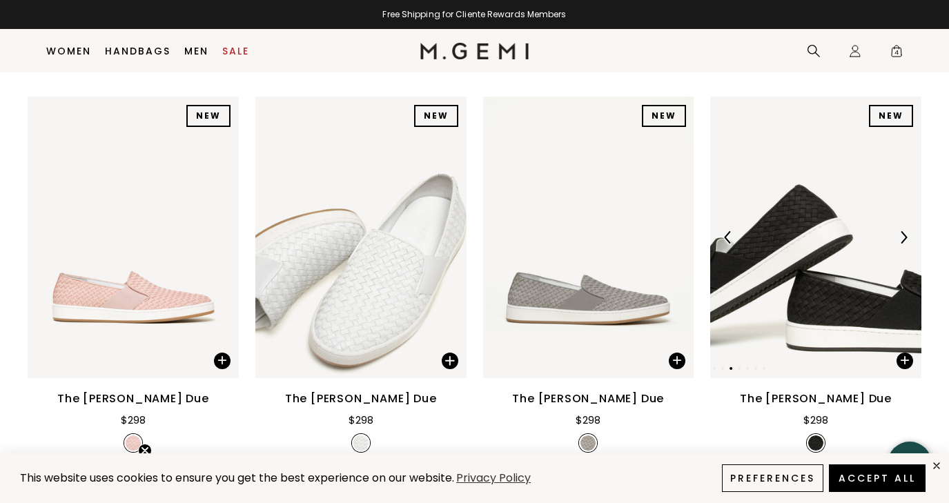
click at [902, 239] on img at bounding box center [903, 237] width 12 height 12
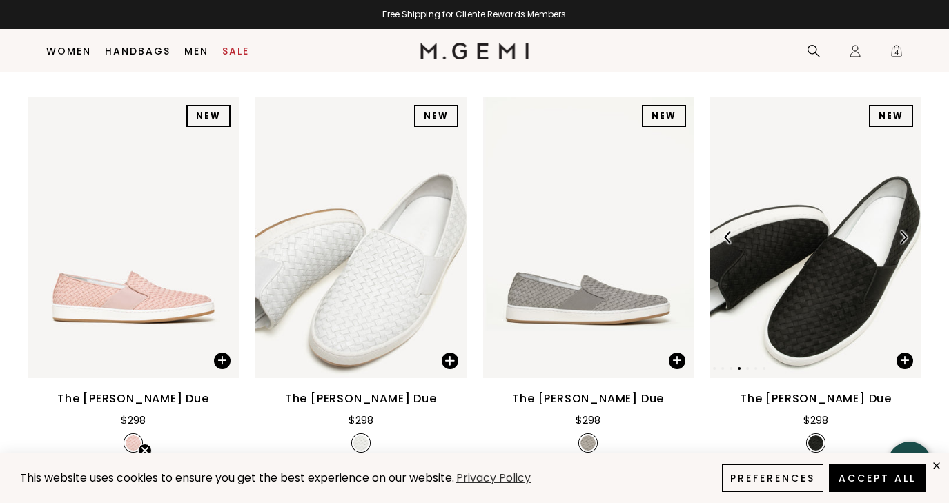
click at [902, 239] on img at bounding box center [903, 237] width 12 height 12
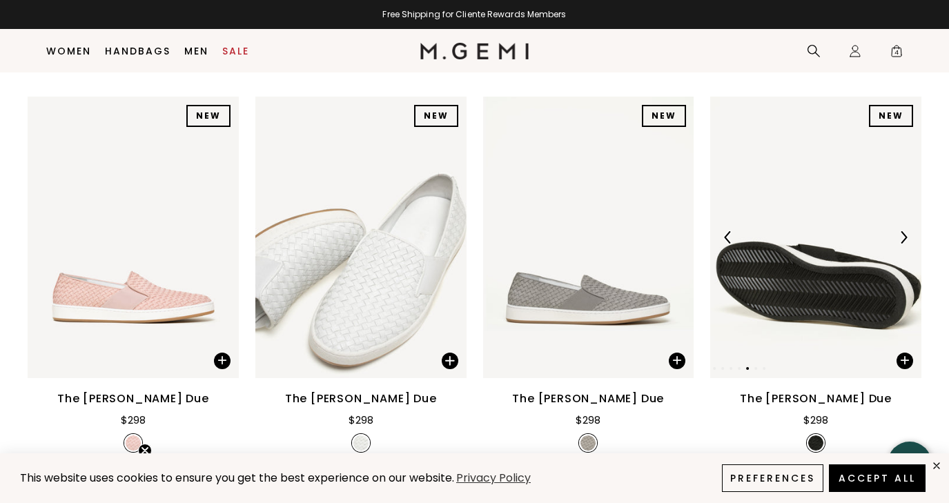
click at [902, 239] on img at bounding box center [903, 237] width 12 height 12
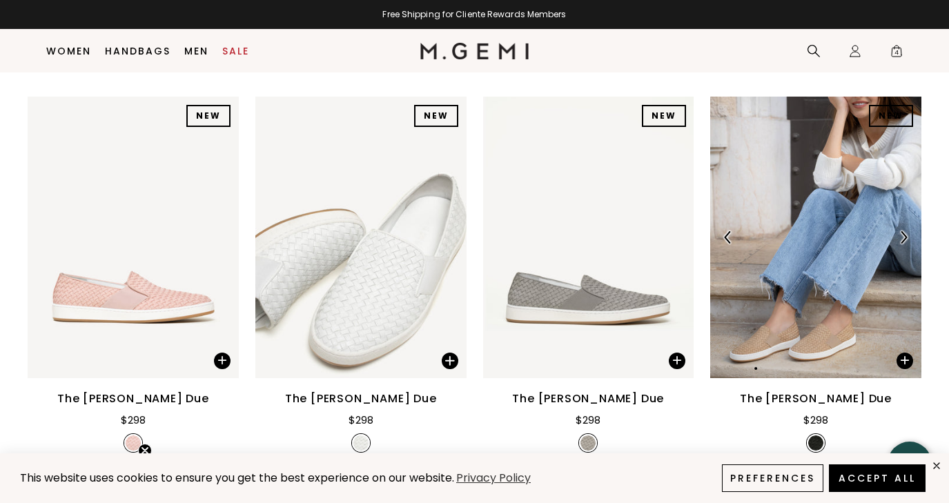
click at [902, 239] on img at bounding box center [903, 237] width 12 height 12
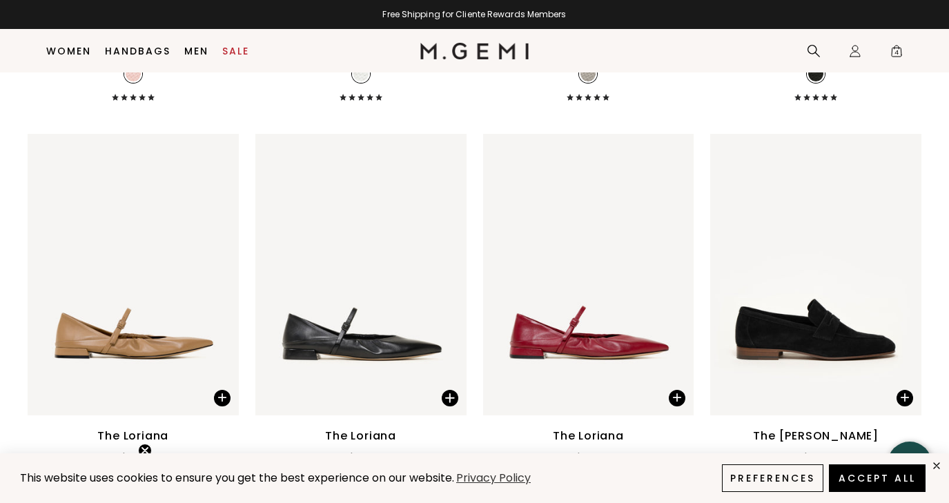
scroll to position [9494, 0]
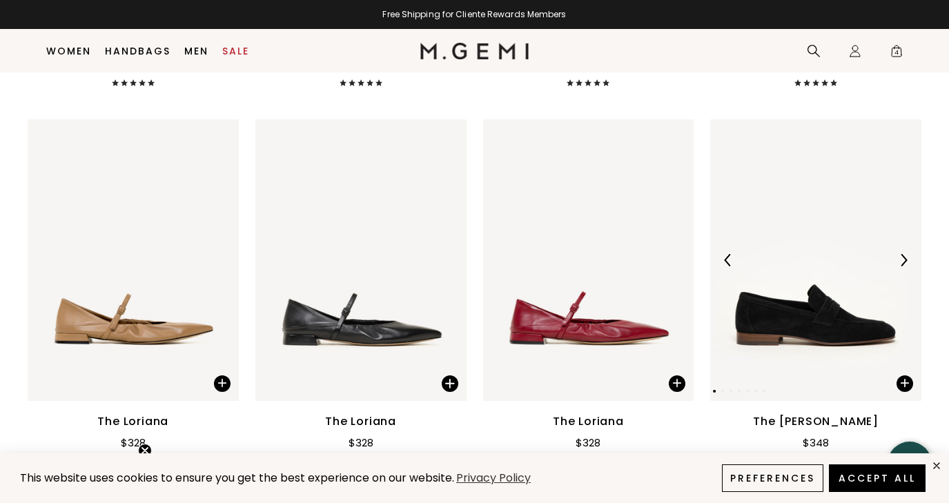
click at [903, 261] on img at bounding box center [903, 260] width 12 height 12
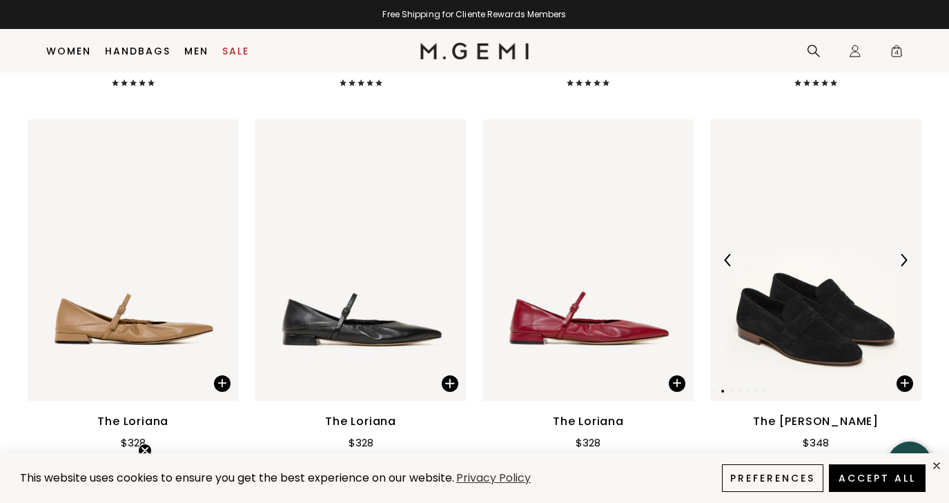
click at [903, 261] on img at bounding box center [903, 260] width 12 height 12
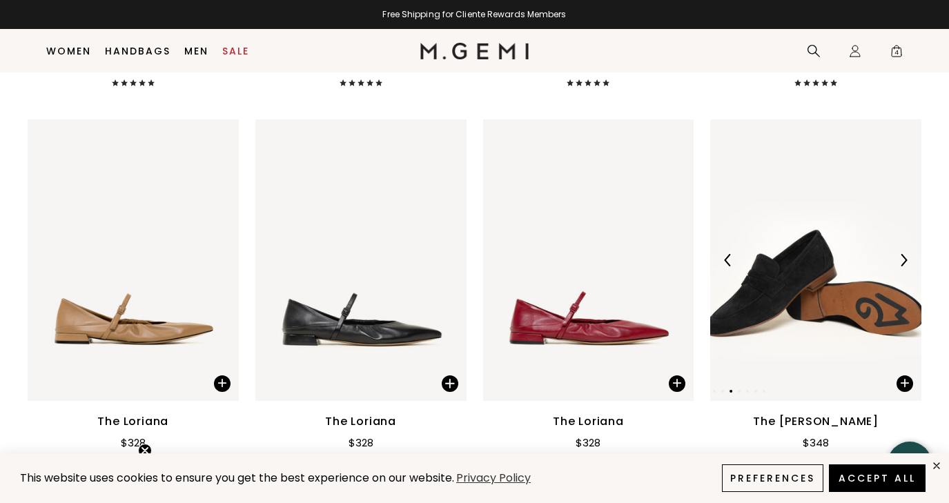
click at [903, 261] on img at bounding box center [903, 260] width 12 height 12
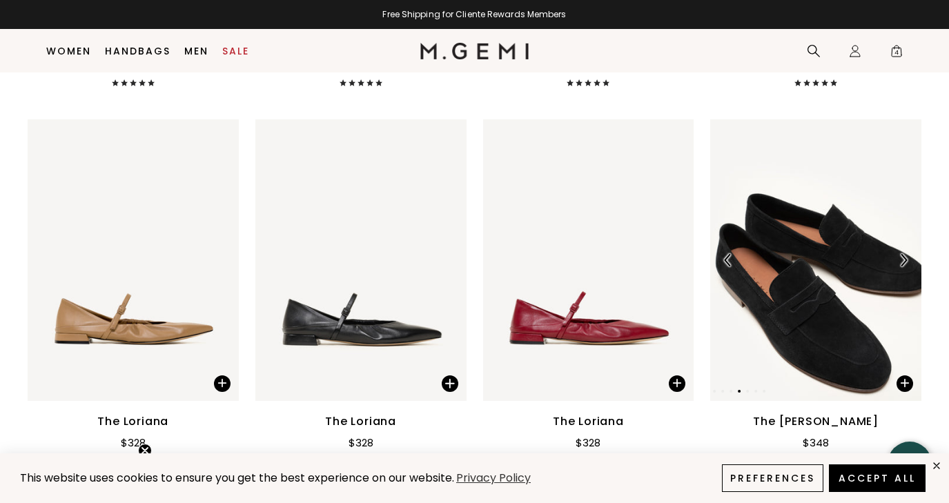
click at [903, 261] on img at bounding box center [903, 260] width 12 height 12
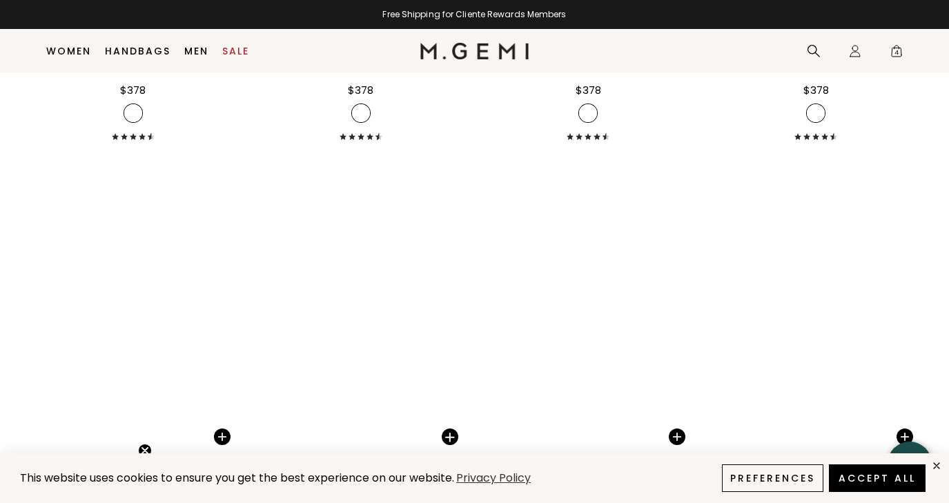
scroll to position [13129, 0]
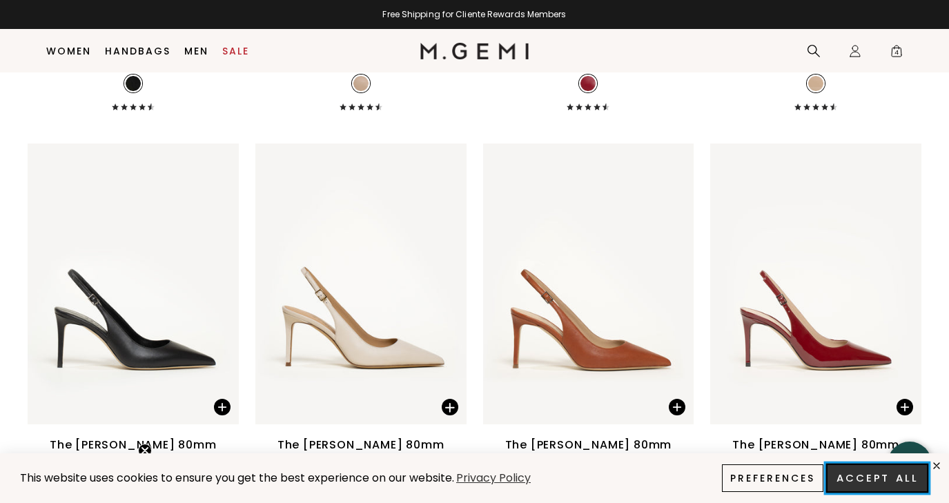
click at [898, 482] on button "Accept All" at bounding box center [877, 478] width 102 height 29
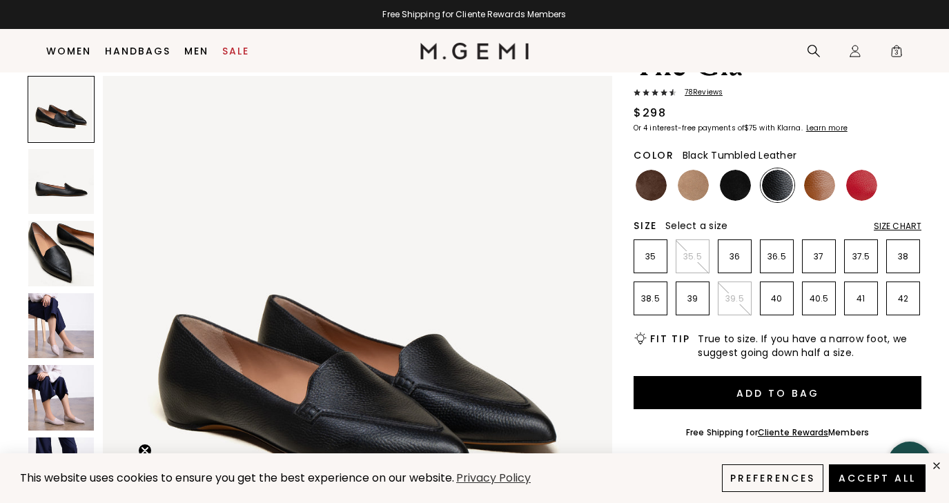
scroll to position [93, 0]
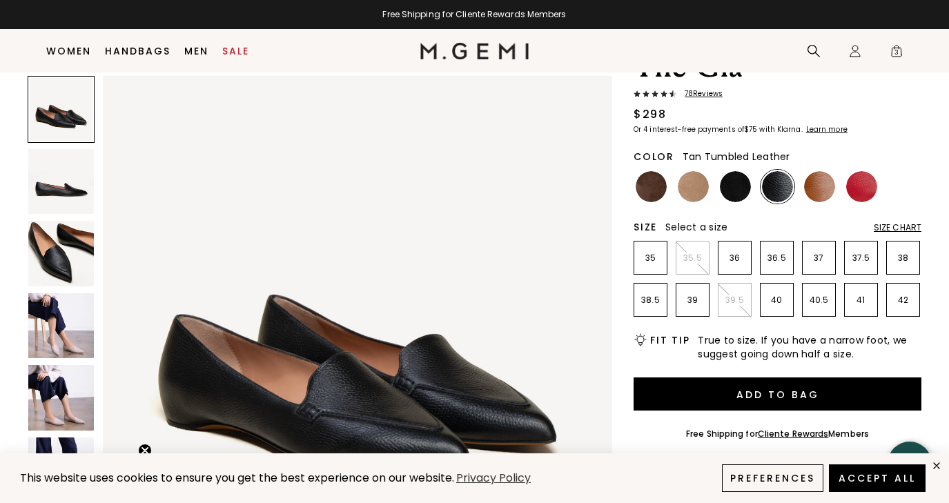
click at [824, 186] on img at bounding box center [819, 186] width 31 height 31
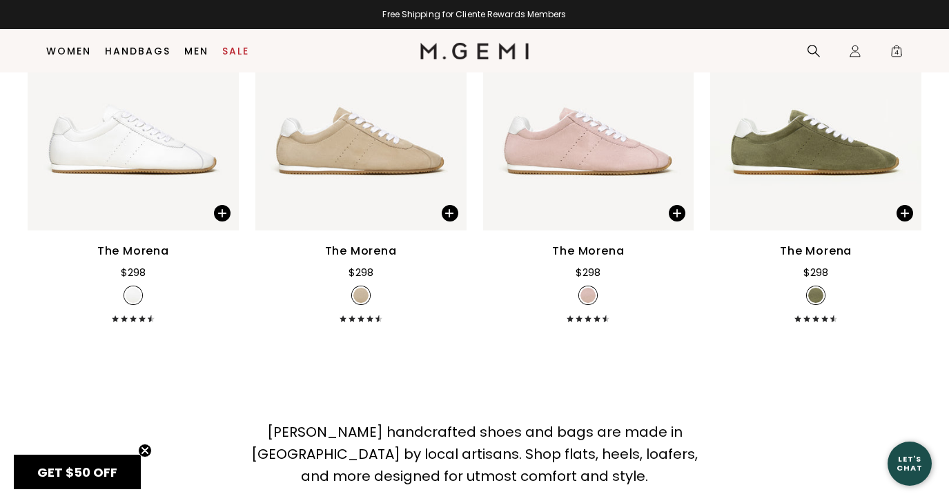
scroll to position [2303, 0]
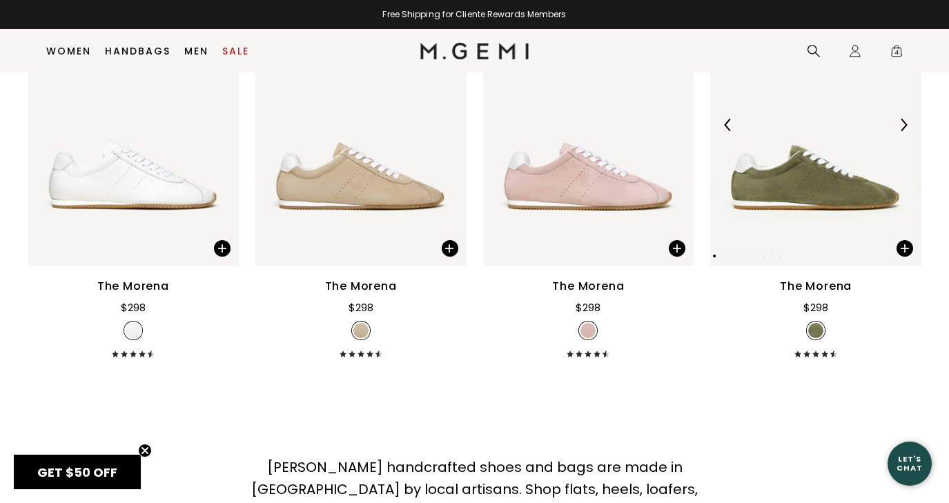
click at [903, 124] on img at bounding box center [903, 125] width 12 height 12
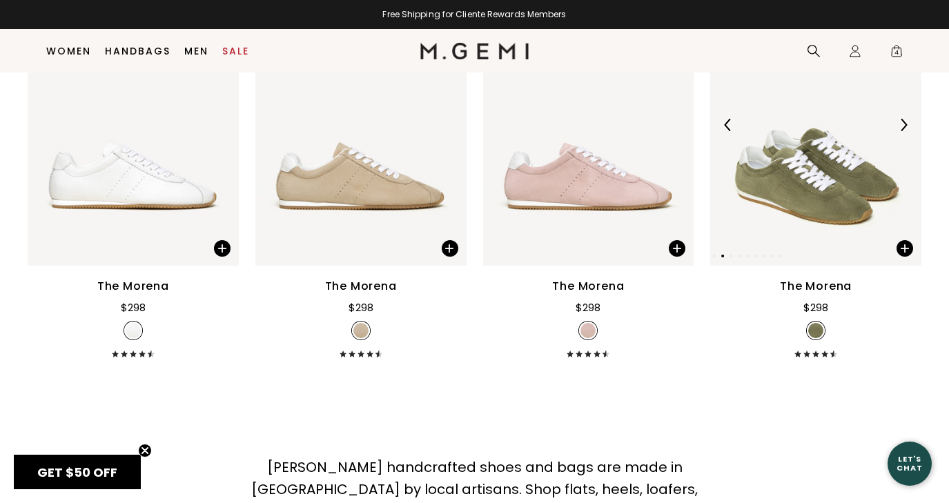
click at [903, 124] on img at bounding box center [903, 125] width 12 height 12
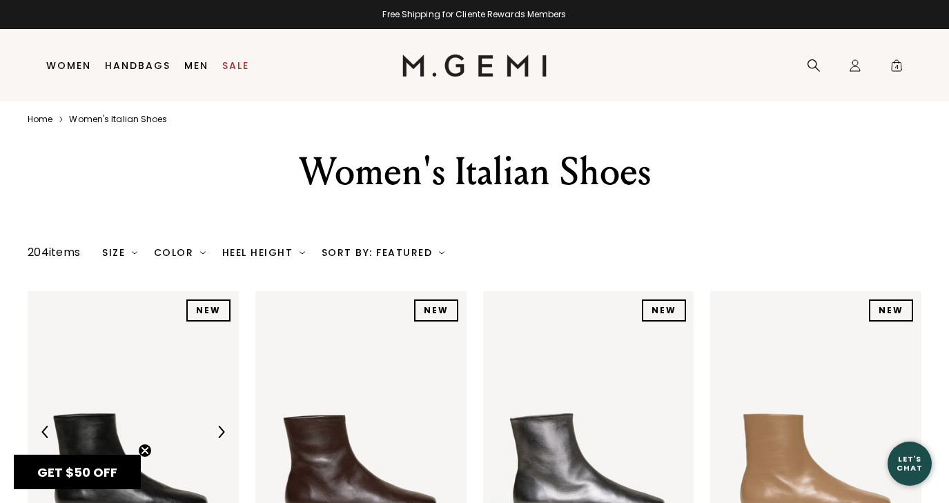
scroll to position [0, 0]
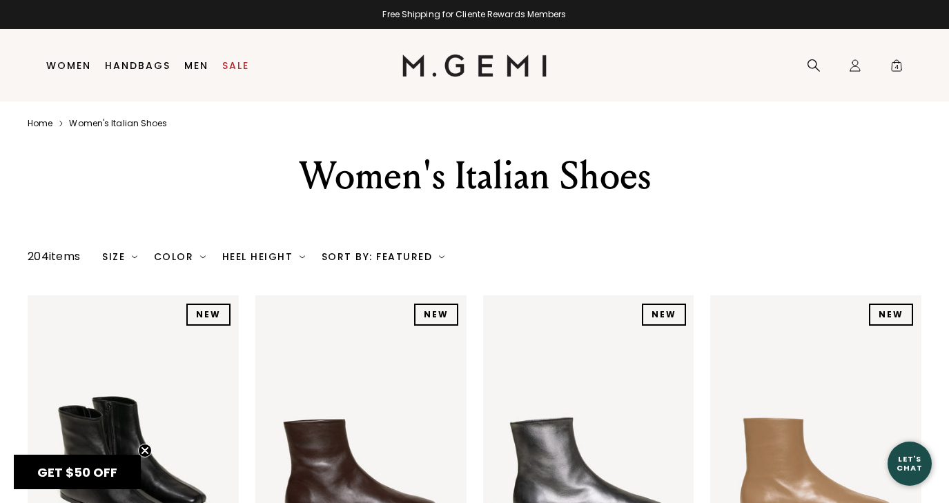
click at [254, 258] on div "Heel Height" at bounding box center [263, 256] width 83 height 11
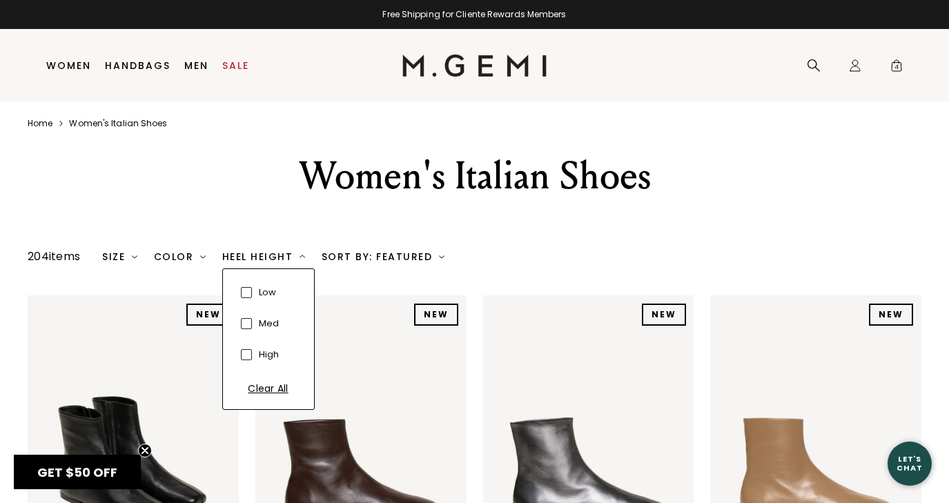
click at [248, 294] on span at bounding box center [246, 292] width 11 height 11
checkbox input "true"
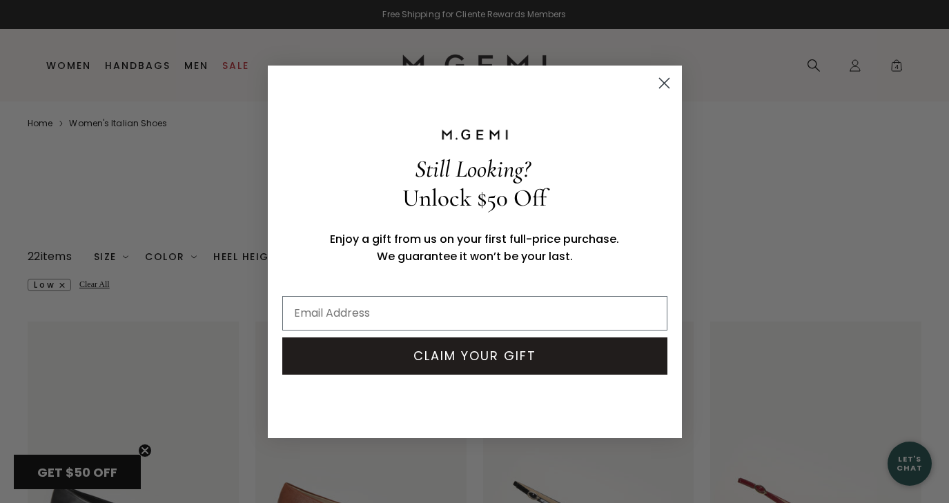
click at [664, 79] on circle "Close dialog" at bounding box center [663, 82] width 23 height 23
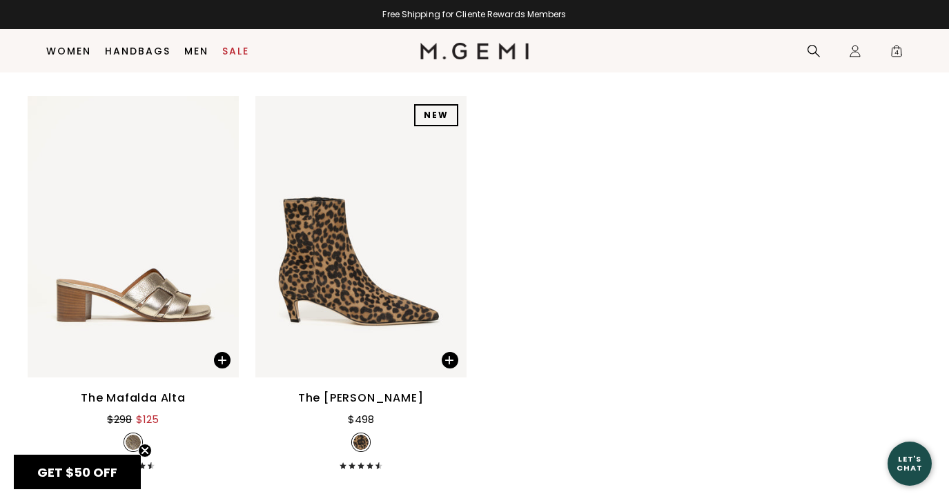
scroll to position [2198, 0]
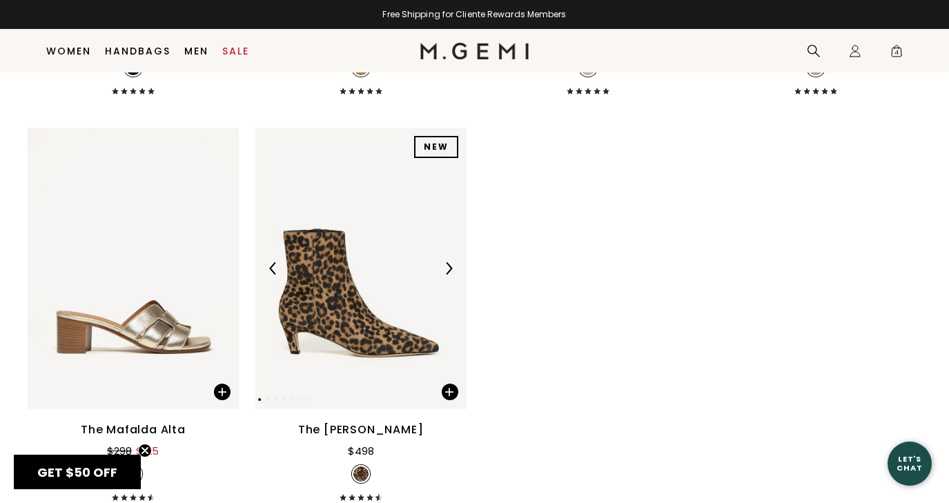
click at [347, 298] on img at bounding box center [360, 269] width 211 height 282
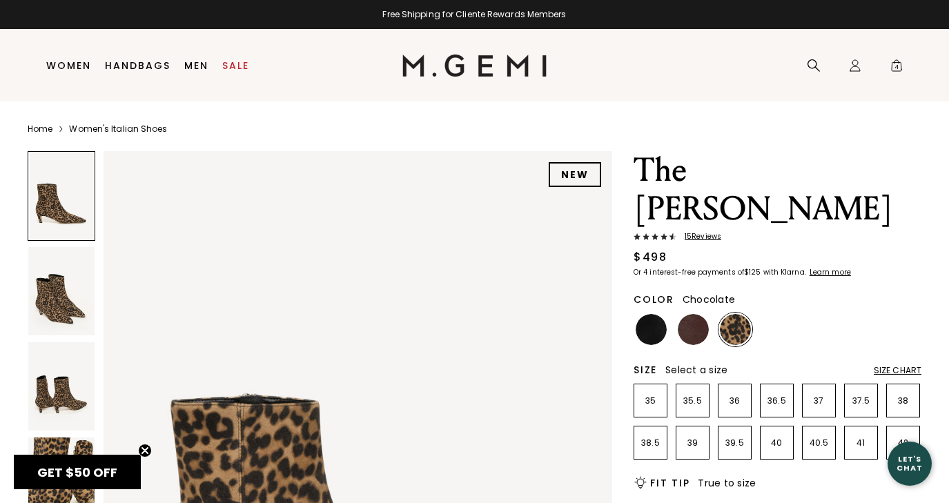
click at [693, 314] on img at bounding box center [693, 329] width 31 height 31
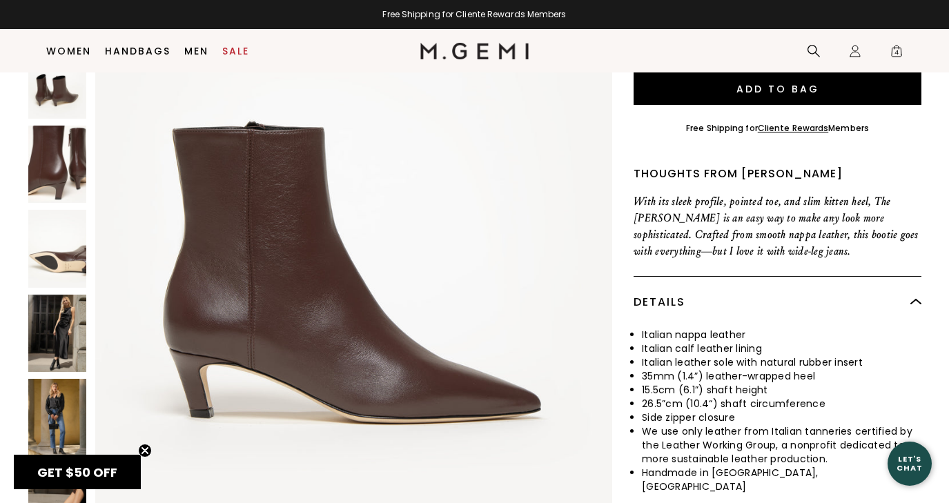
scroll to position [454, 0]
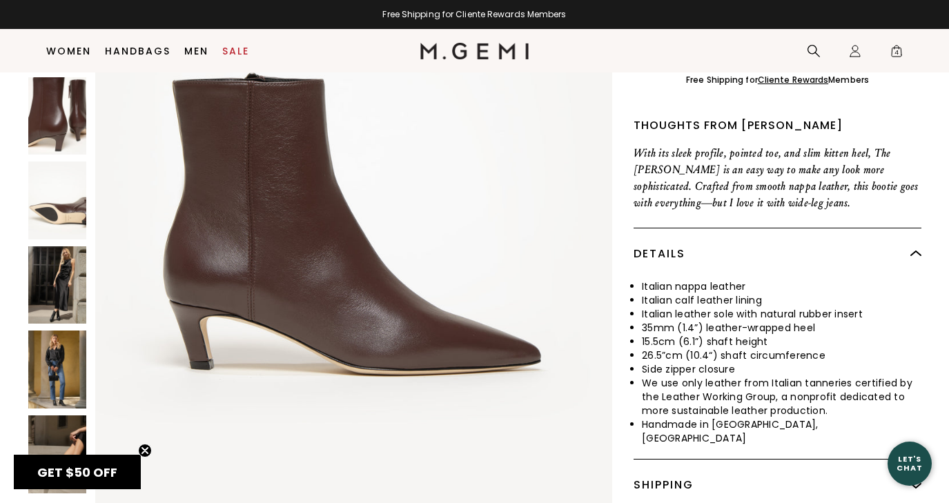
click at [63, 246] on img at bounding box center [57, 285] width 58 height 78
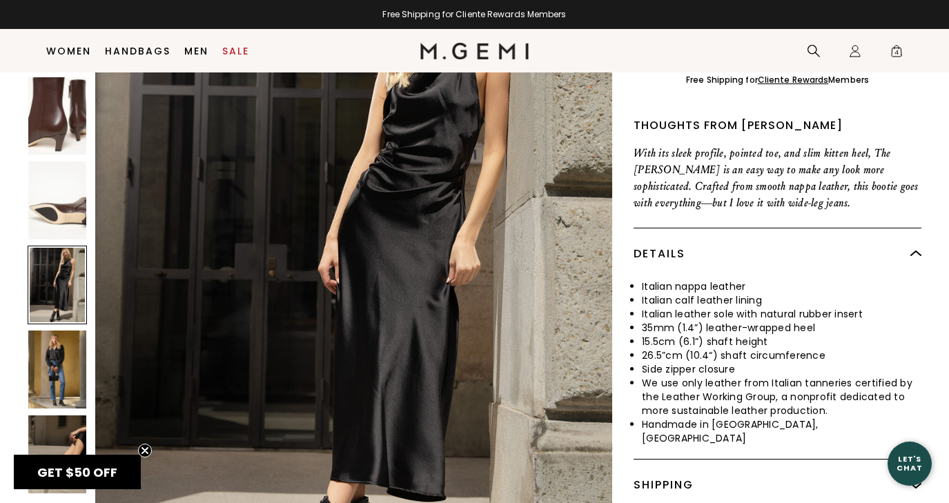
scroll to position [3445, 0]
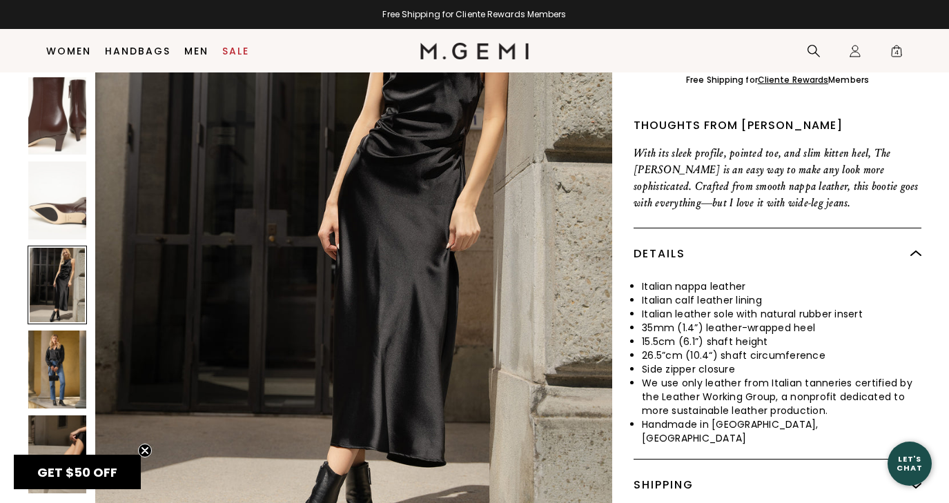
click at [53, 331] on img at bounding box center [57, 370] width 58 height 78
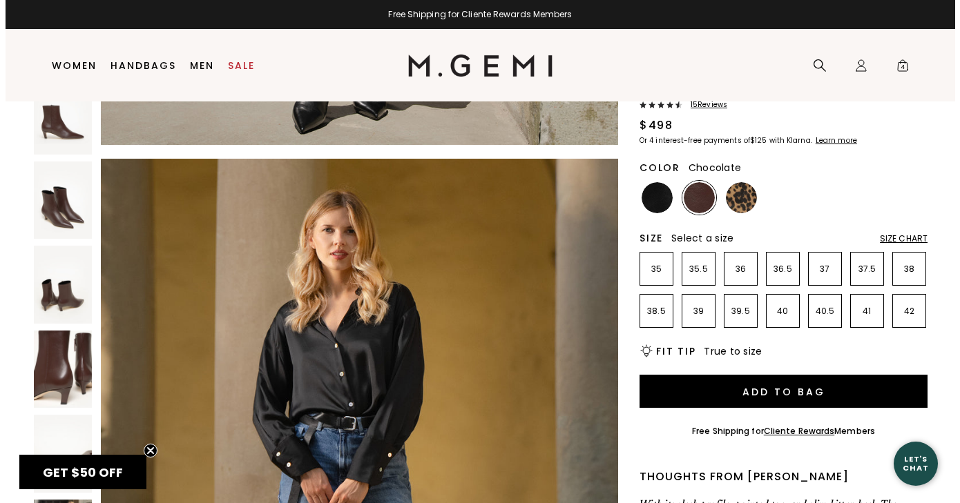
scroll to position [0, 0]
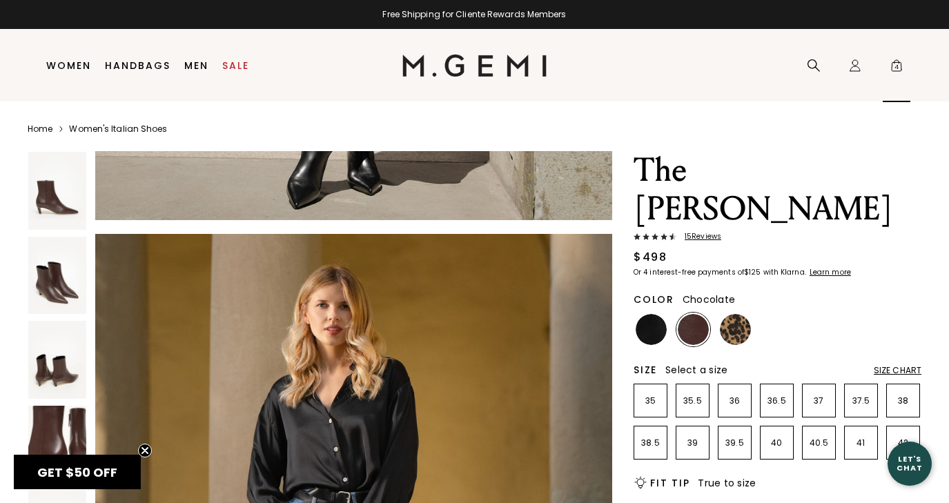
click at [895, 63] on span "4" at bounding box center [897, 68] width 14 height 14
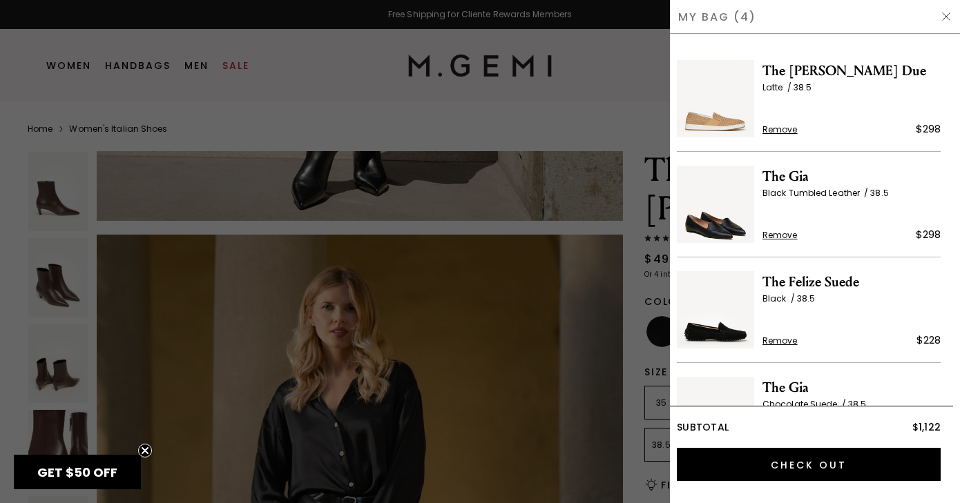
click at [732, 106] on img at bounding box center [715, 98] width 77 height 77
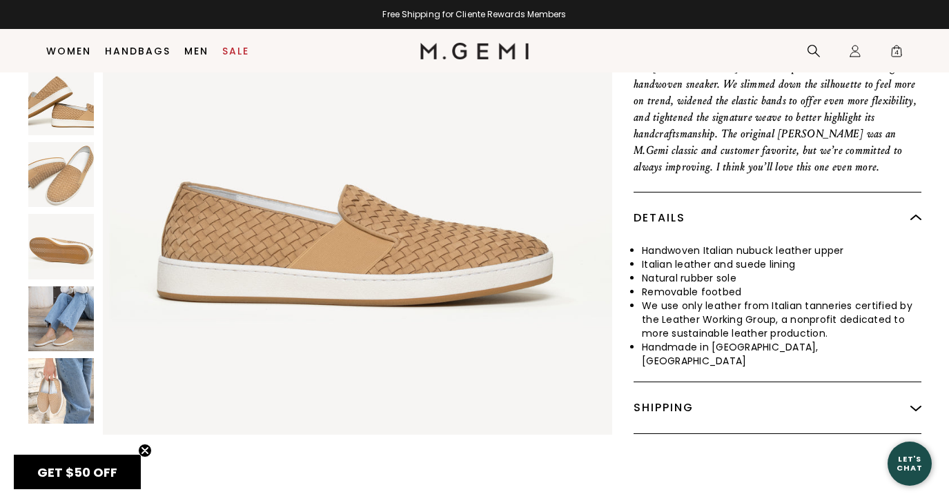
scroll to position [584, 0]
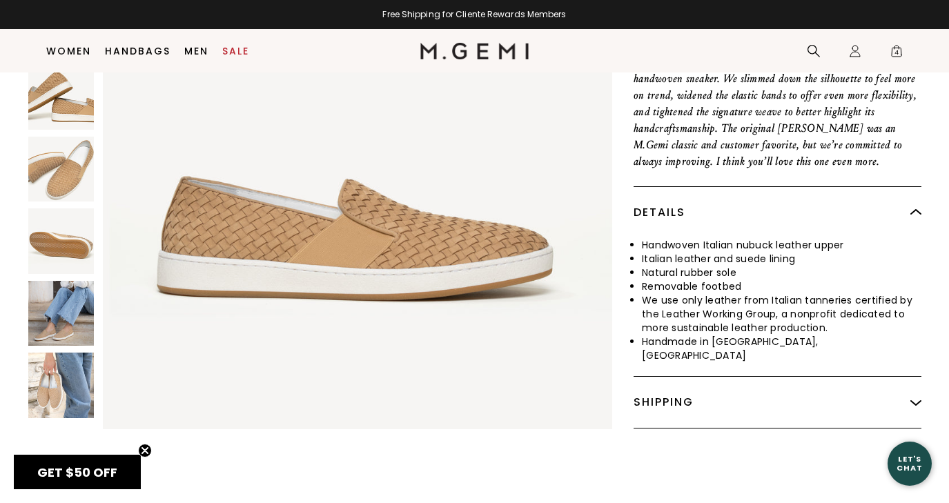
click at [54, 280] on img at bounding box center [61, 313] width 66 height 66
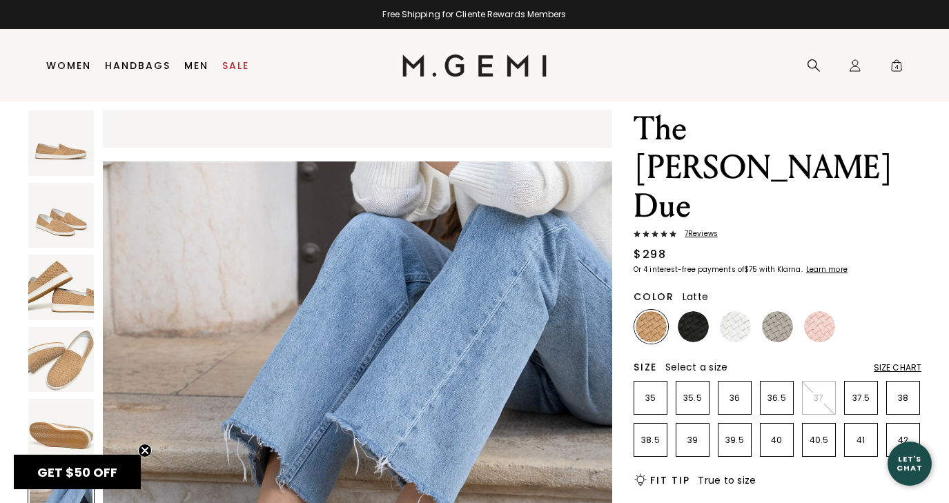
scroll to position [44, 0]
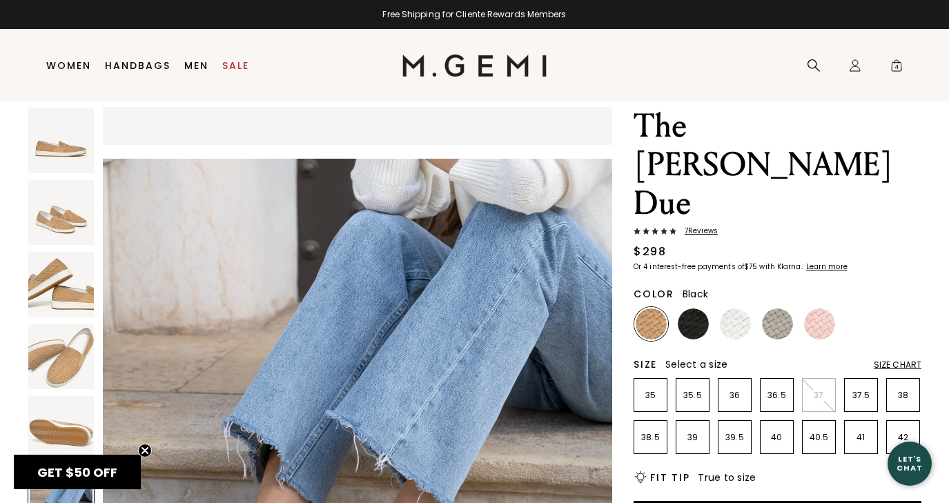
click at [692, 309] on img at bounding box center [693, 324] width 31 height 31
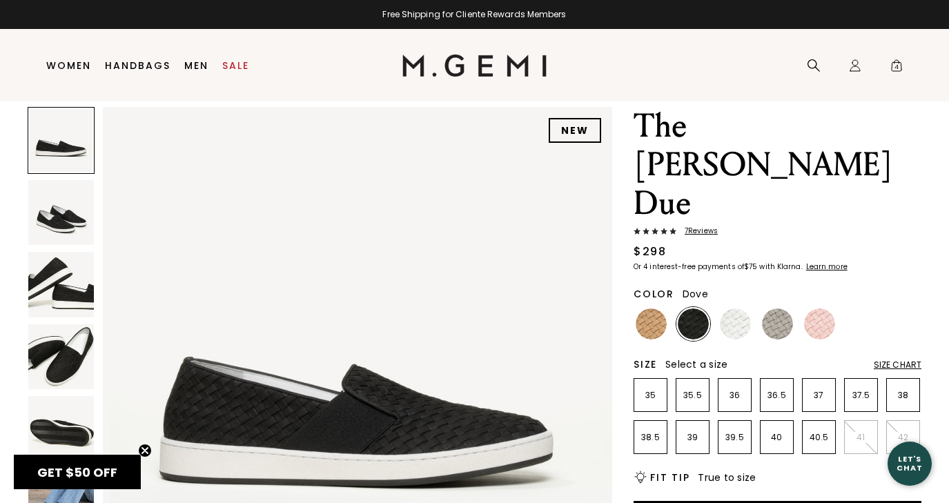
click at [780, 309] on img at bounding box center [777, 324] width 31 height 31
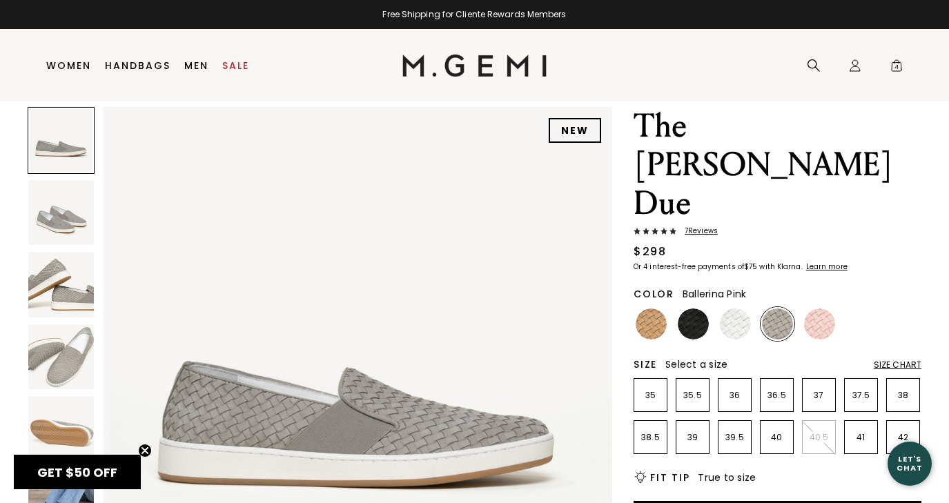
click at [828, 309] on img at bounding box center [819, 324] width 31 height 31
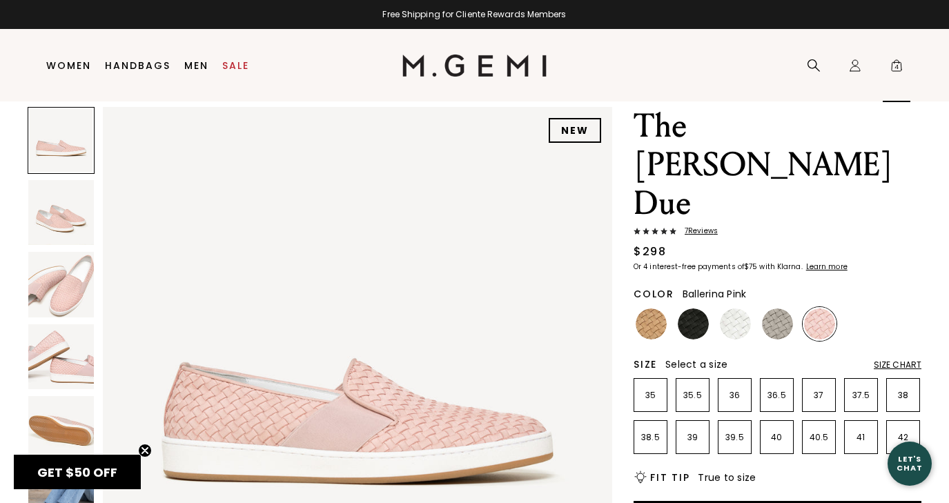
click at [894, 68] on span "4" at bounding box center [897, 68] width 14 height 14
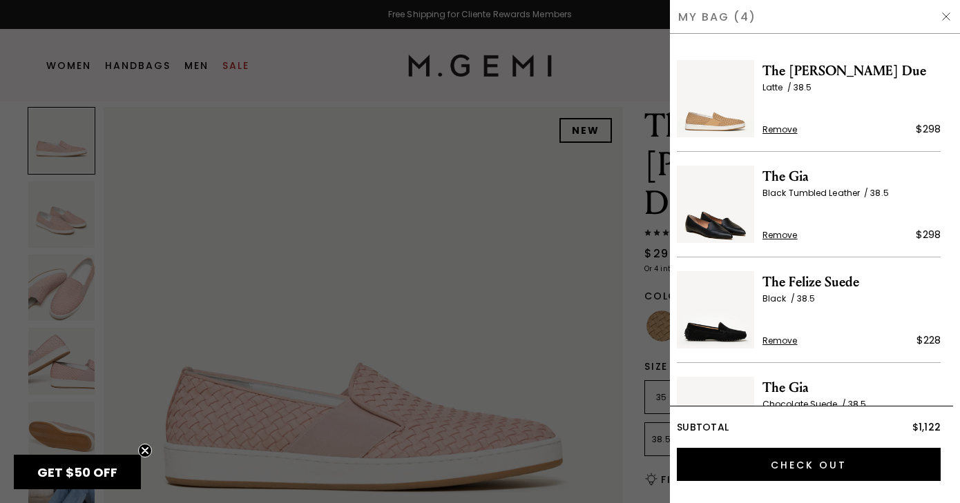
click at [716, 229] on img at bounding box center [715, 204] width 77 height 77
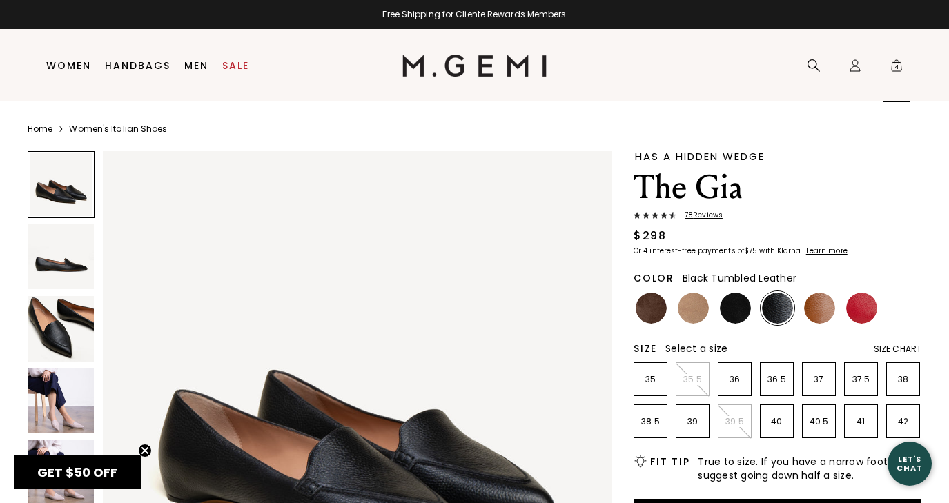
click at [897, 64] on span "4" at bounding box center [897, 68] width 14 height 14
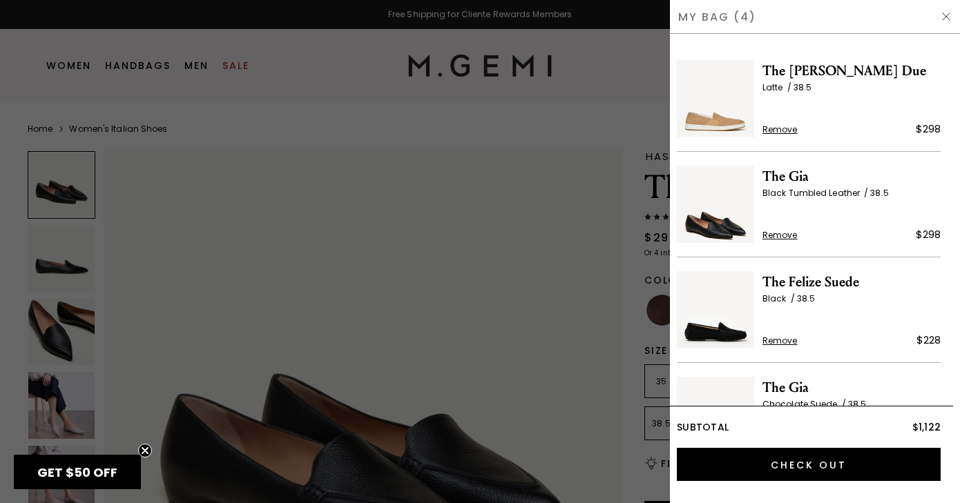
click at [723, 322] on img at bounding box center [715, 309] width 77 height 77
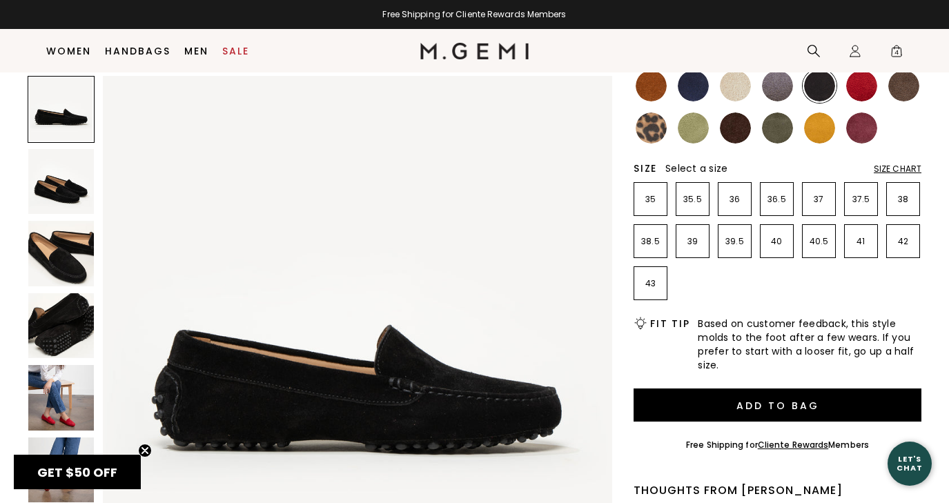
scroll to position [232, 0]
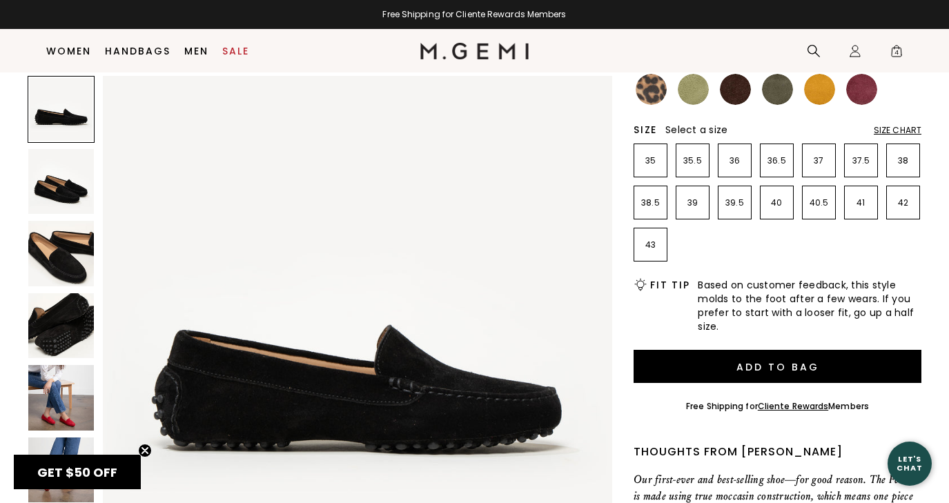
click at [58, 391] on img at bounding box center [61, 398] width 66 height 66
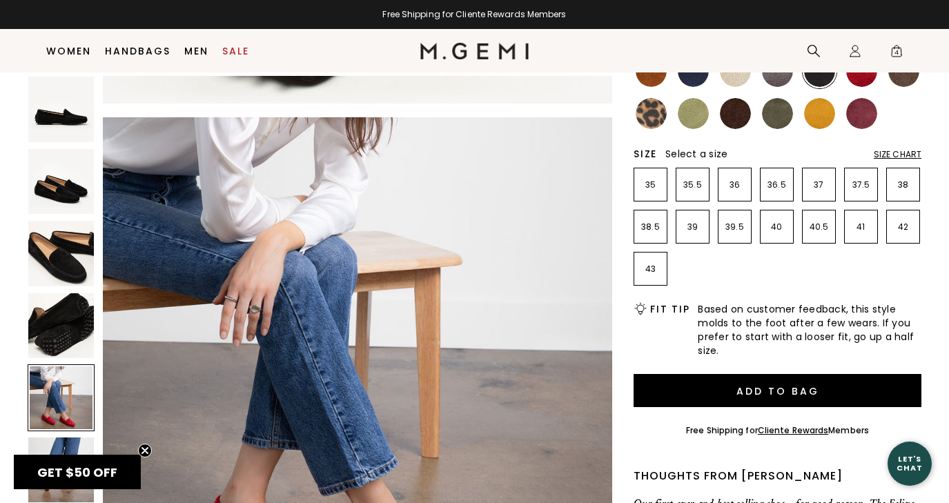
scroll to position [135, 0]
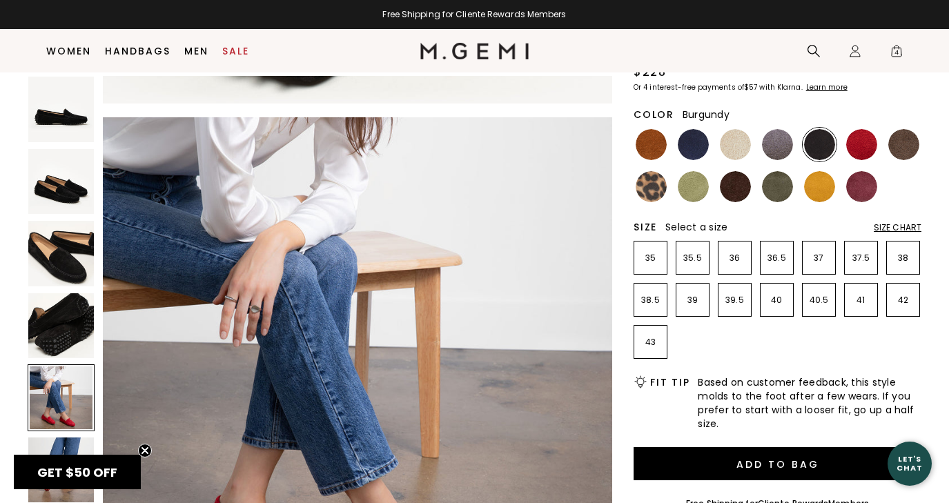
click at [864, 186] on img at bounding box center [861, 186] width 31 height 31
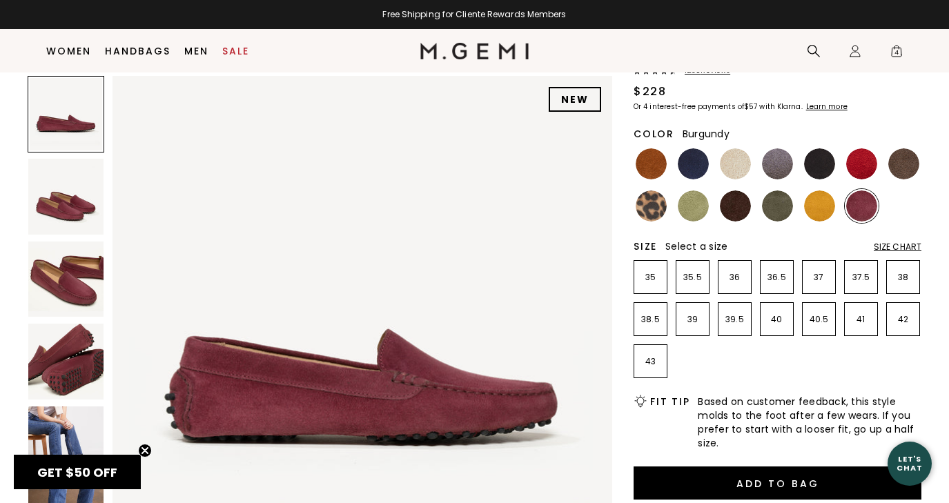
scroll to position [109, 0]
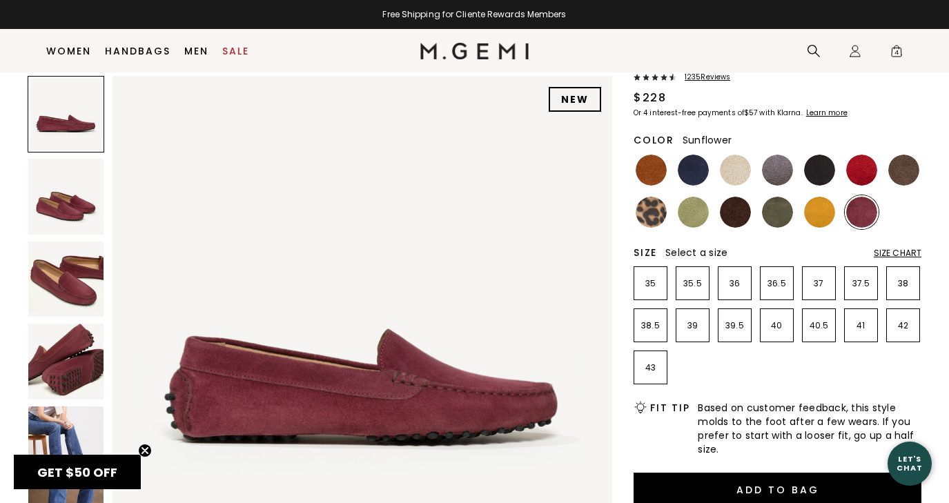
click at [818, 211] on img at bounding box center [819, 212] width 31 height 31
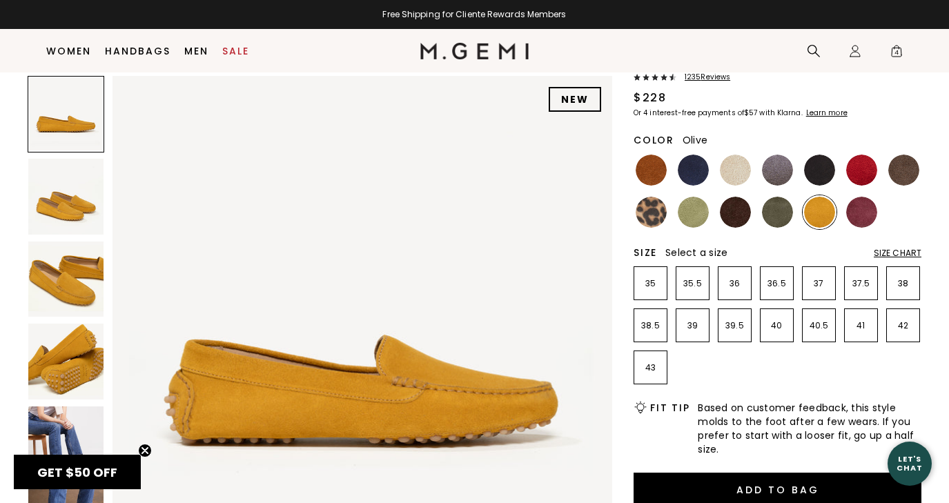
click at [766, 214] on img at bounding box center [777, 212] width 31 height 31
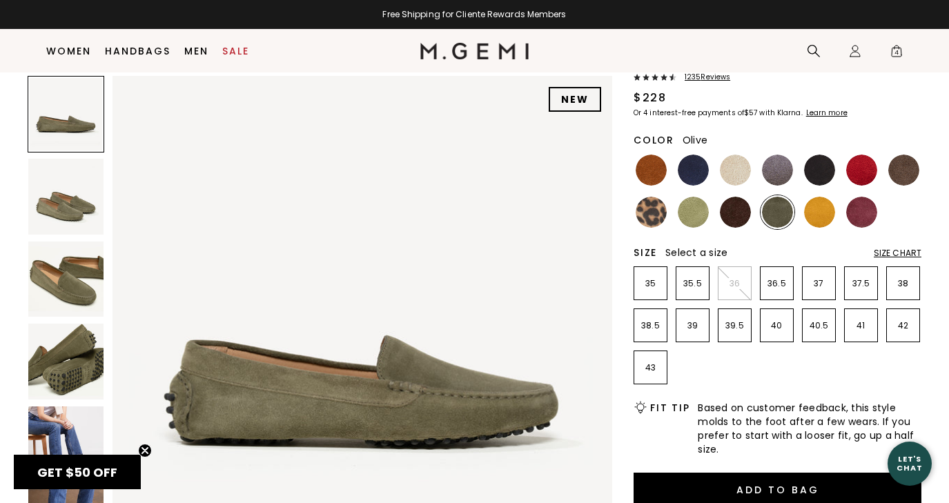
click at [781, 213] on img at bounding box center [777, 212] width 31 height 31
click at [737, 214] on img at bounding box center [735, 212] width 31 height 31
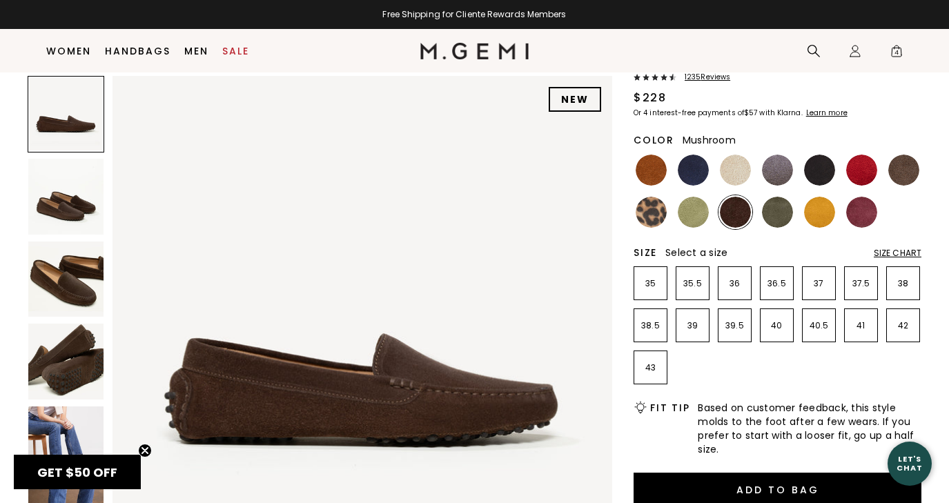
click at [904, 169] on img at bounding box center [903, 170] width 31 height 31
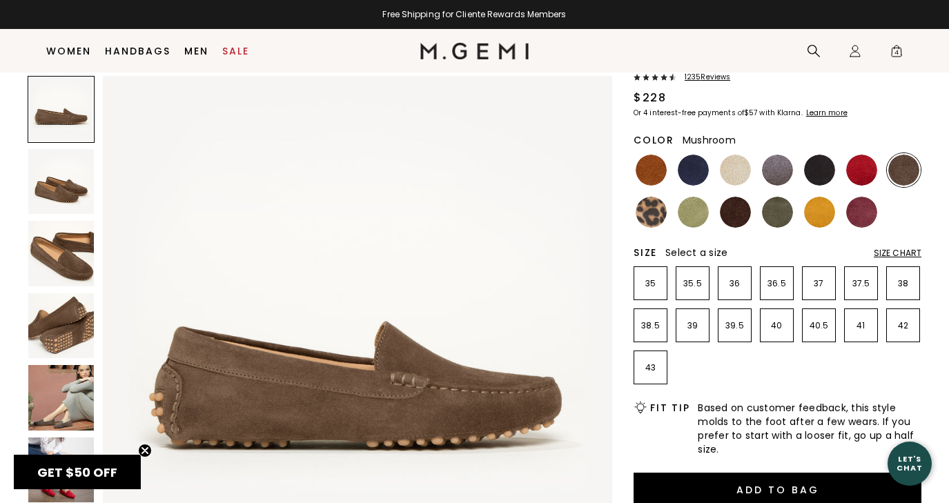
click at [65, 385] on img at bounding box center [61, 398] width 66 height 66
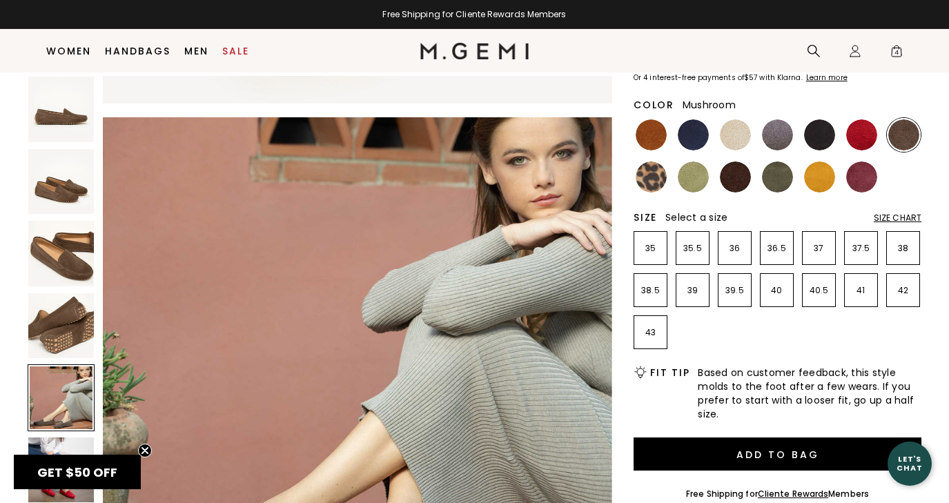
scroll to position [132, 0]
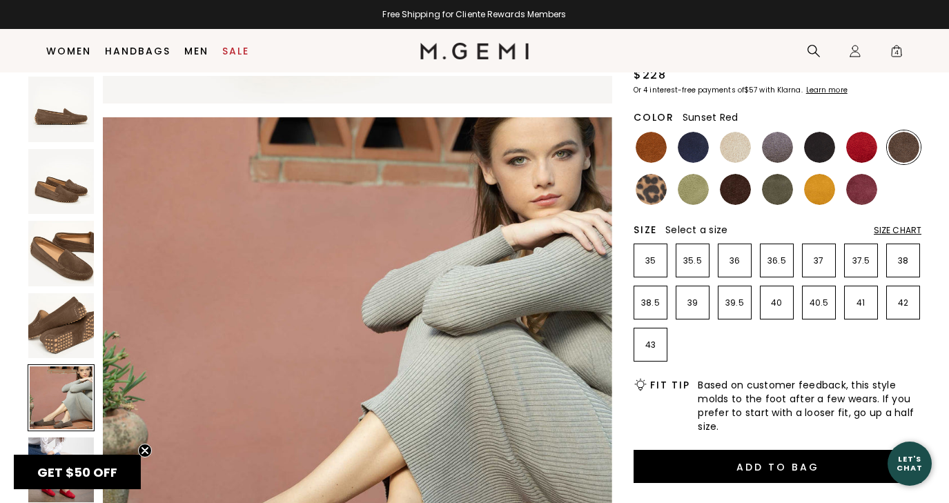
click at [861, 142] on img at bounding box center [861, 147] width 31 height 31
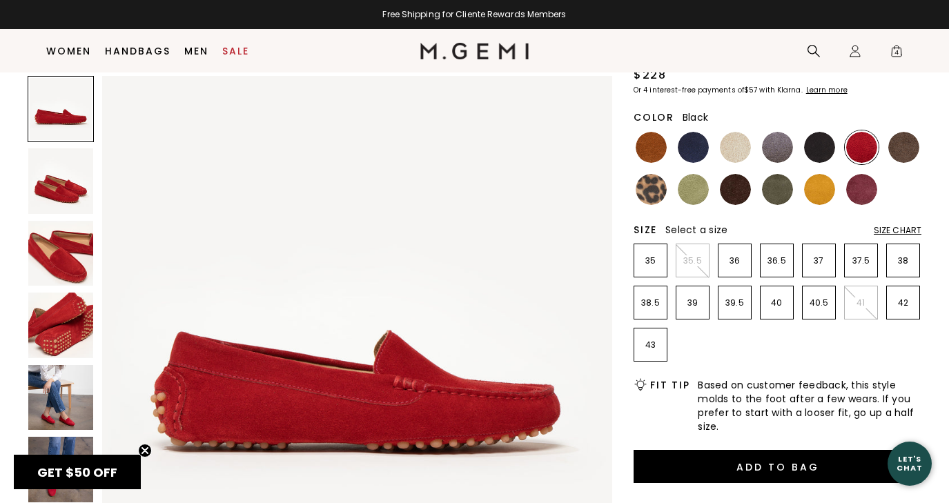
click at [813, 144] on img at bounding box center [819, 147] width 31 height 31
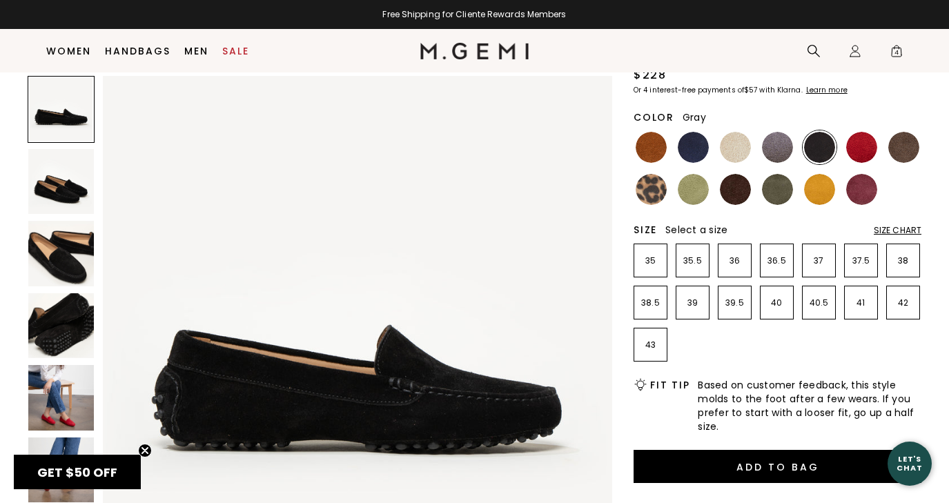
click at [775, 142] on img at bounding box center [777, 147] width 31 height 31
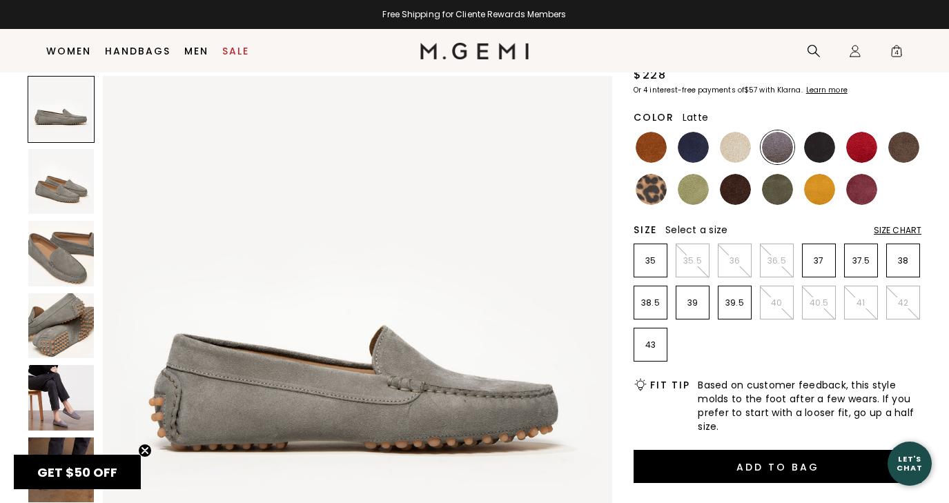
click at [741, 146] on img at bounding box center [735, 147] width 31 height 31
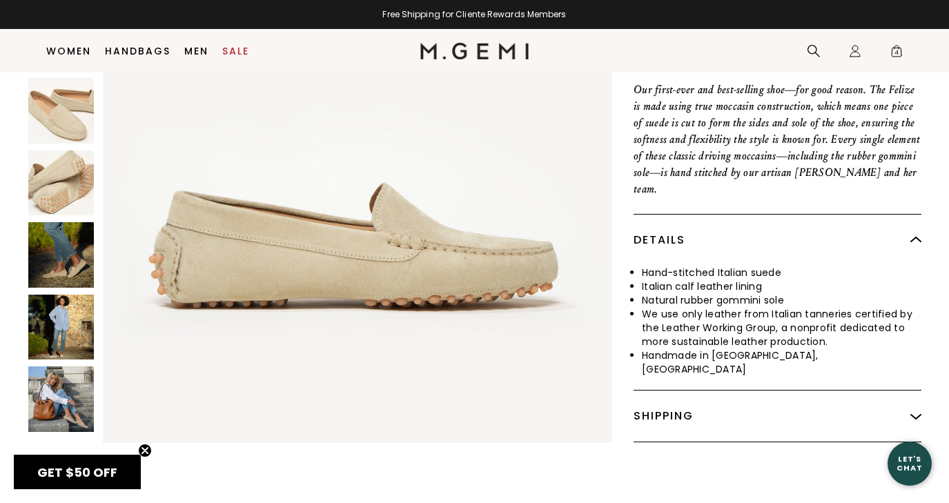
scroll to position [613, 0]
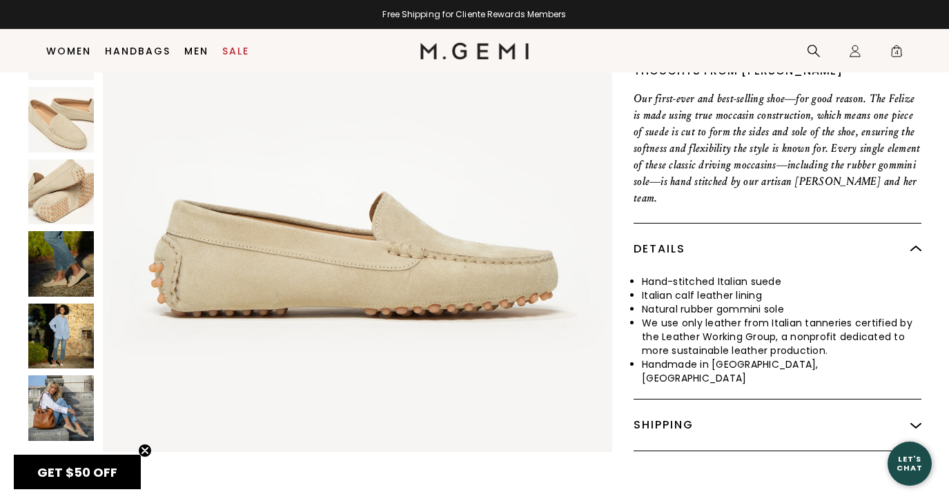
click at [64, 319] on img at bounding box center [61, 336] width 66 height 66
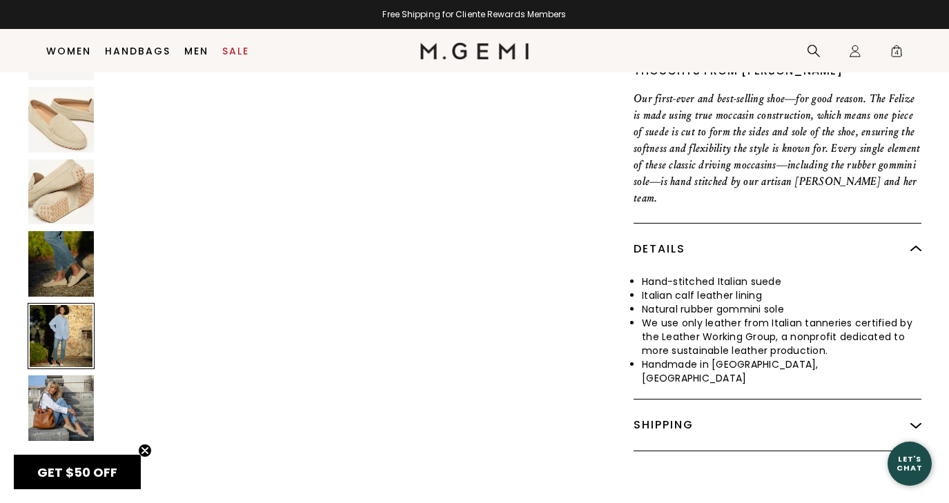
scroll to position [2567, 0]
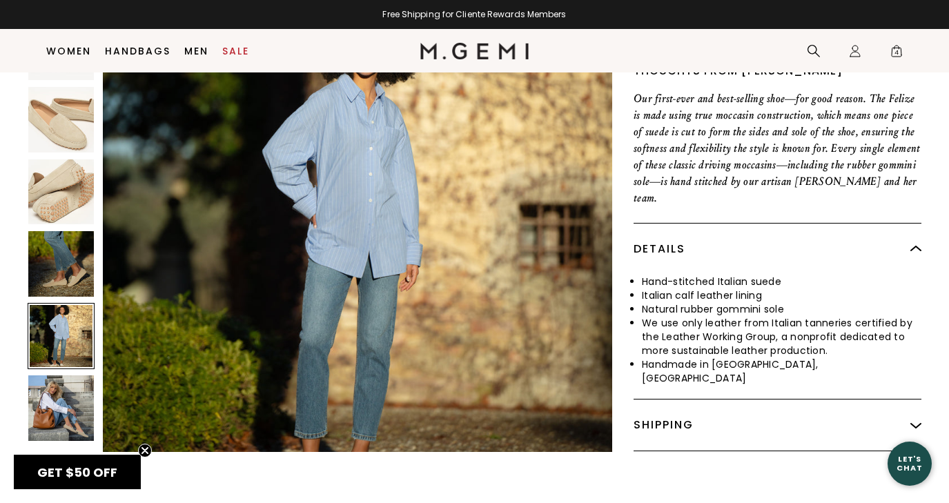
click at [57, 380] on img at bounding box center [61, 409] width 66 height 66
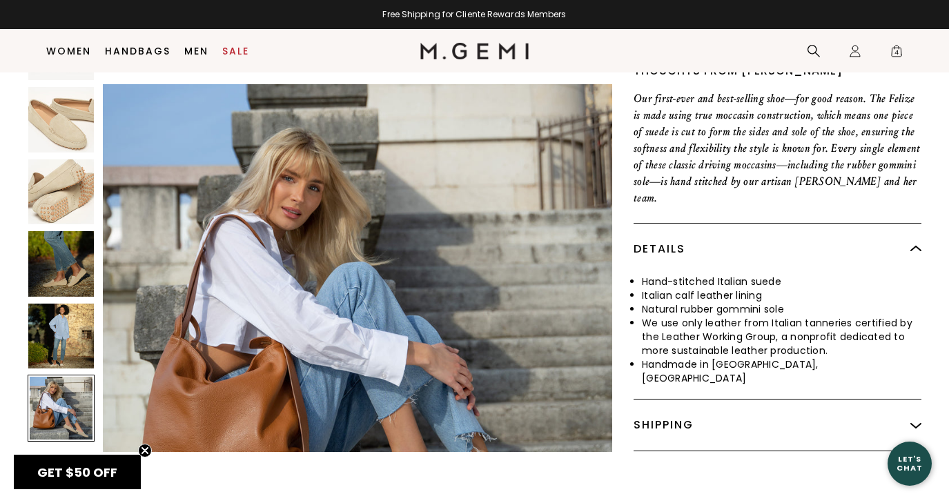
scroll to position [3080, 0]
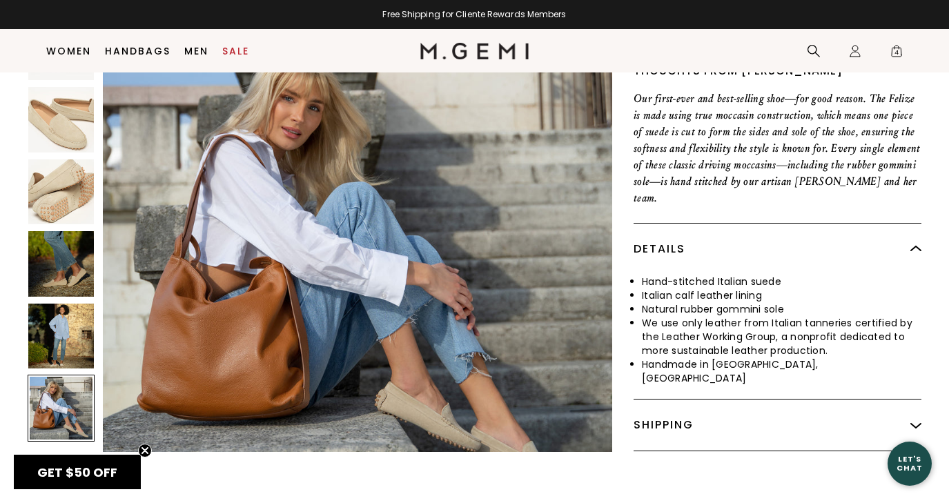
click at [62, 306] on img at bounding box center [61, 336] width 66 height 66
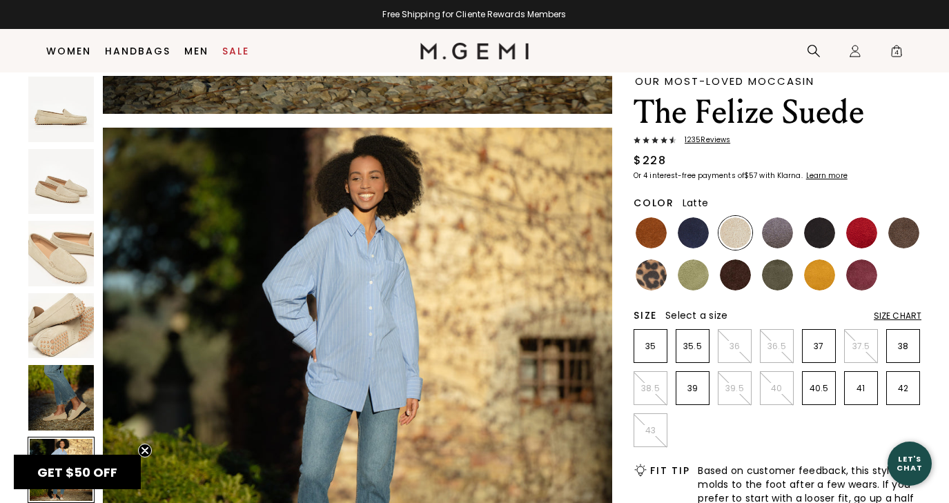
scroll to position [41, 0]
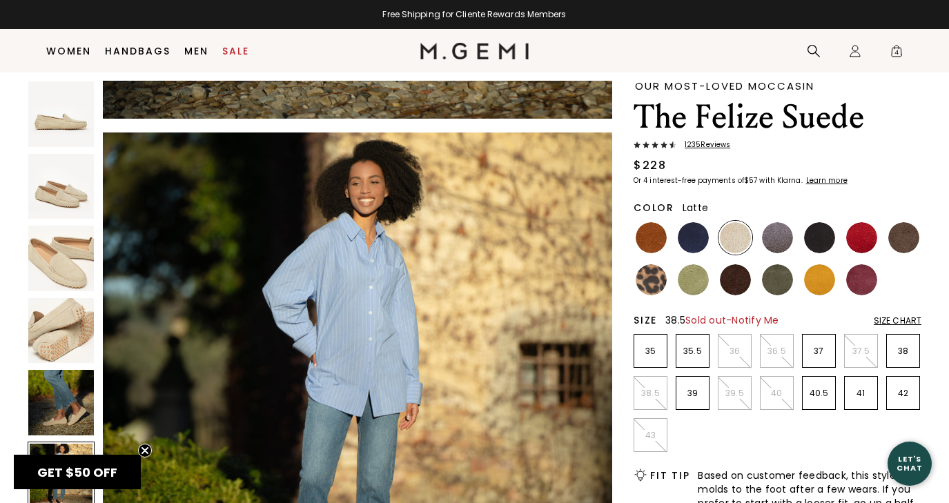
click at [654, 387] on li "38.5" at bounding box center [651, 393] width 34 height 34
click at [764, 321] on span "Notify Me" at bounding box center [755, 320] width 47 height 14
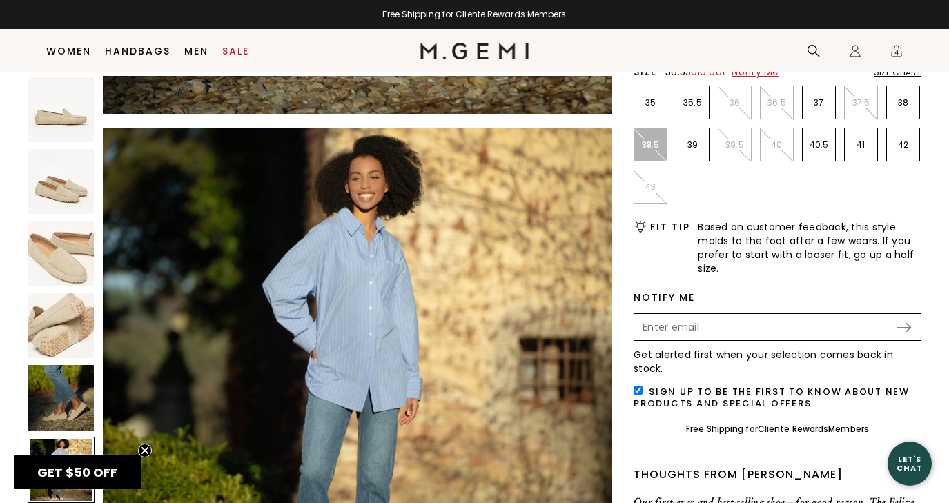
scroll to position [304, 0]
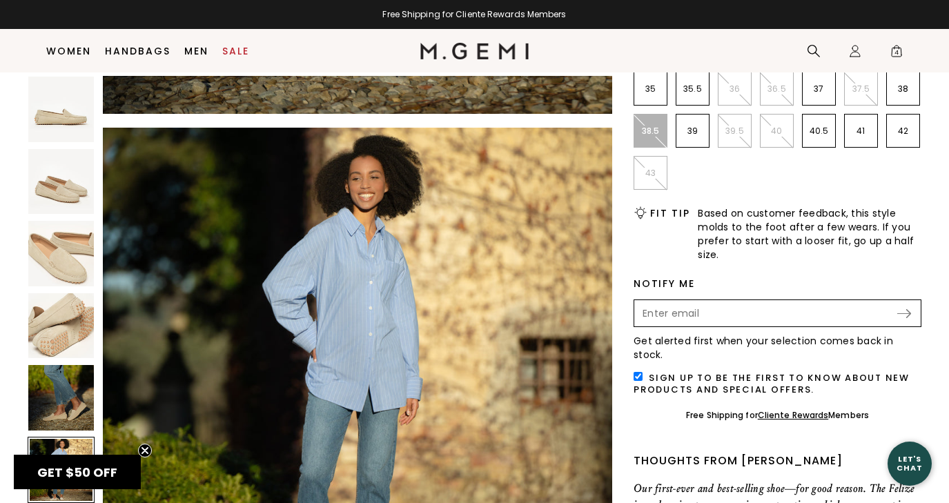
click at [686, 309] on input "Enter your email address to be notified when your selection is back in stock" at bounding box center [766, 313] width 260 height 23
type input "[EMAIL_ADDRESS][DOMAIN_NAME]"
click at [637, 372] on input "checkbox" at bounding box center [638, 376] width 9 height 9
click at [907, 311] on img at bounding box center [904, 313] width 14 height 9
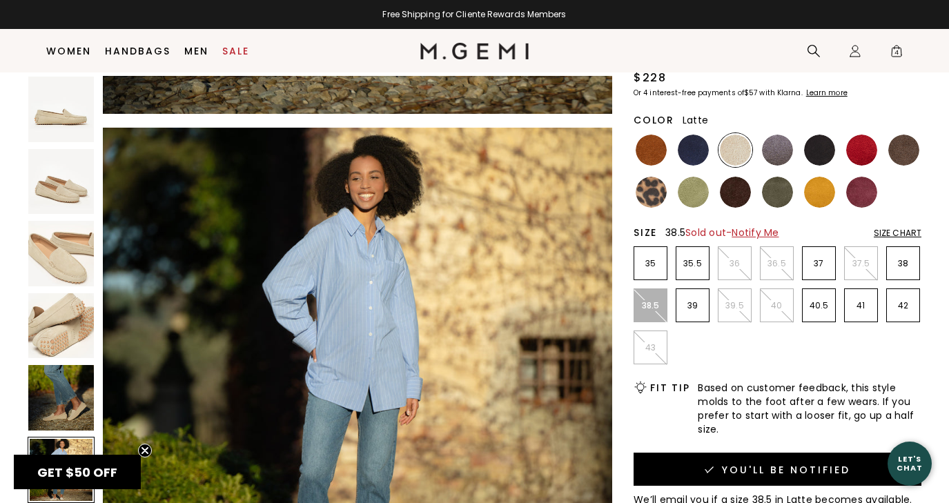
scroll to position [48, 0]
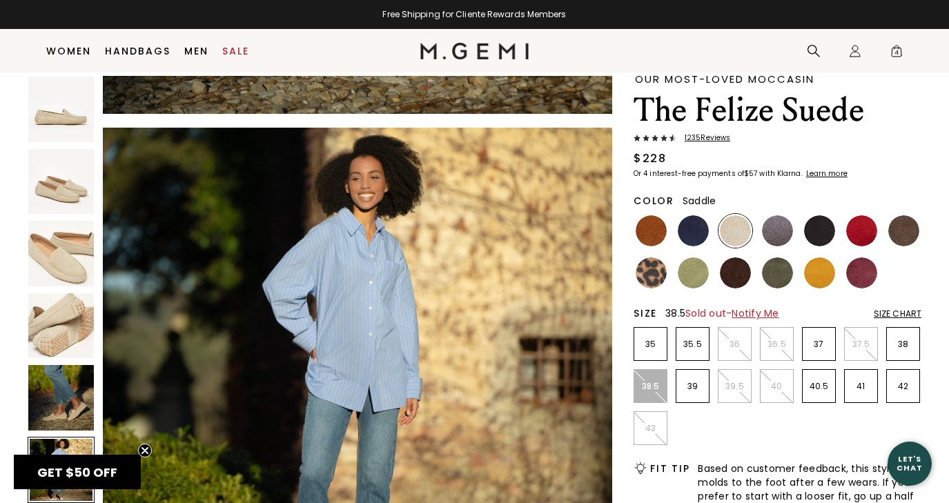
click at [649, 224] on img at bounding box center [651, 230] width 31 height 31
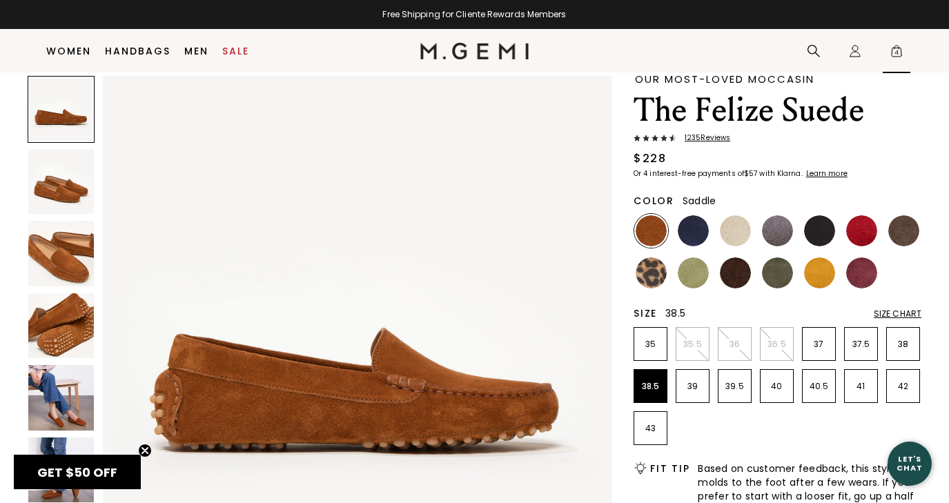
click at [893, 59] on span "4" at bounding box center [897, 54] width 14 height 14
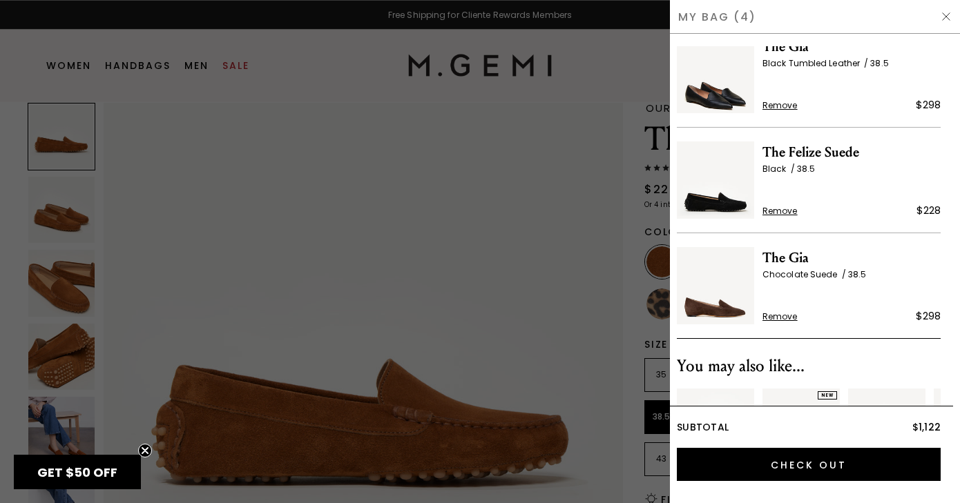
scroll to position [138, 0]
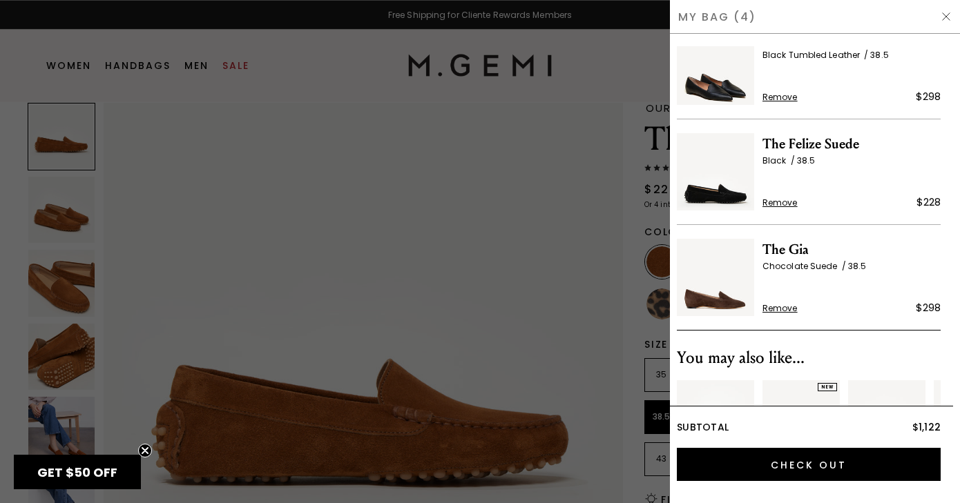
click at [717, 294] on img at bounding box center [715, 277] width 77 height 77
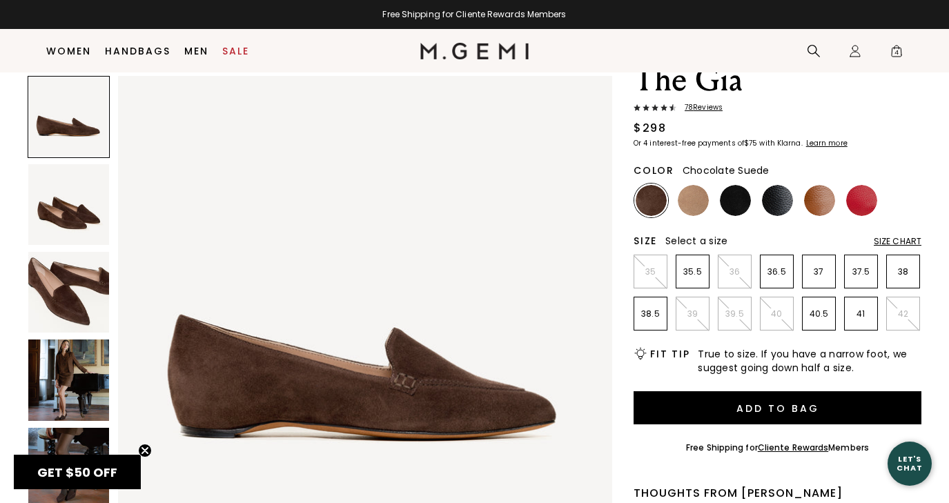
scroll to position [77, 0]
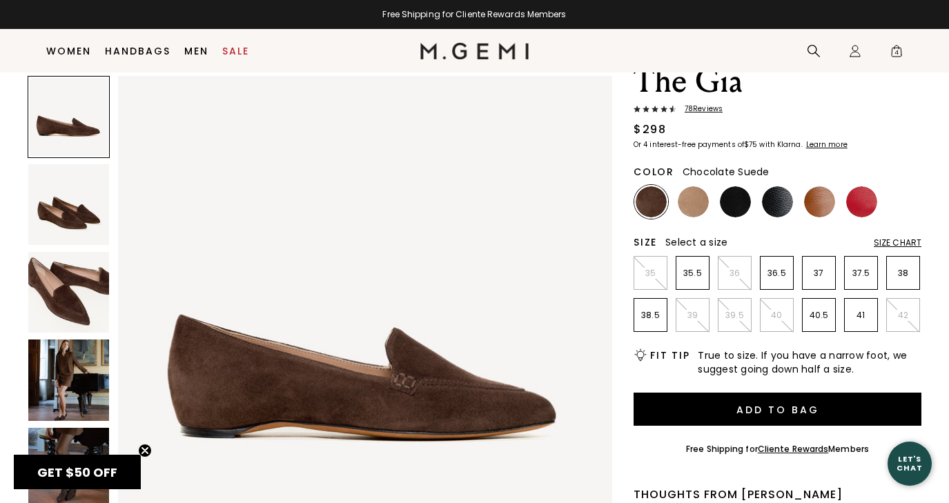
click at [66, 389] on img at bounding box center [68, 380] width 81 height 81
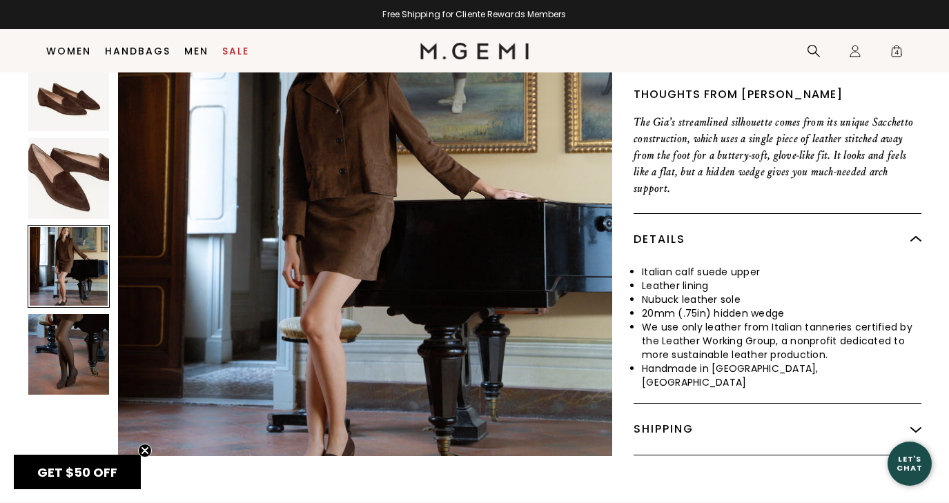
scroll to position [485, 0]
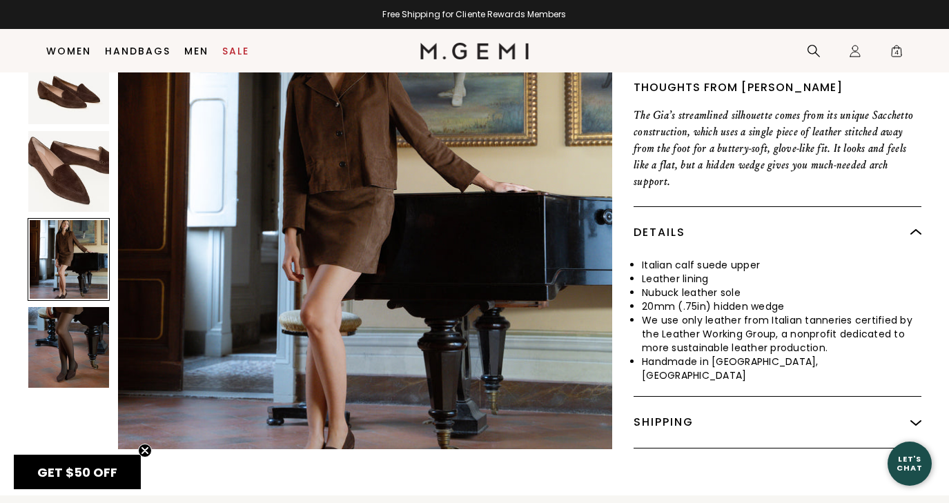
click at [64, 315] on img at bounding box center [68, 347] width 81 height 81
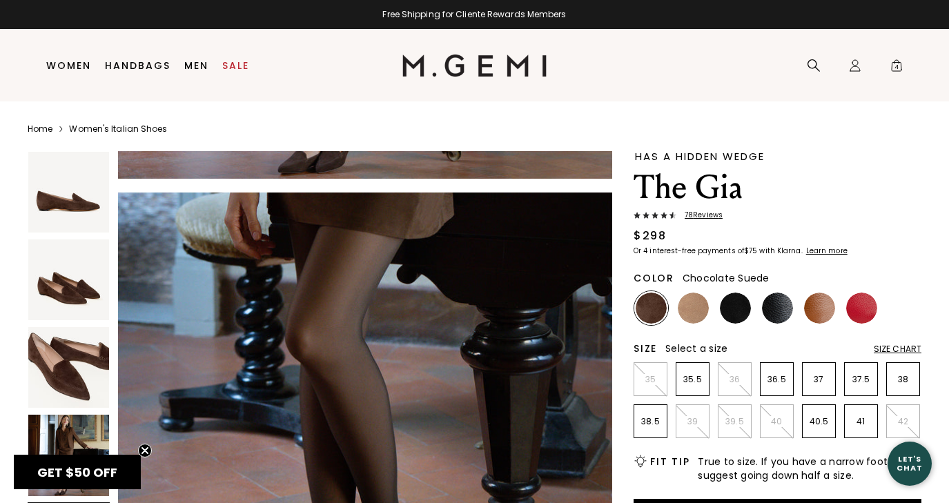
scroll to position [5, 0]
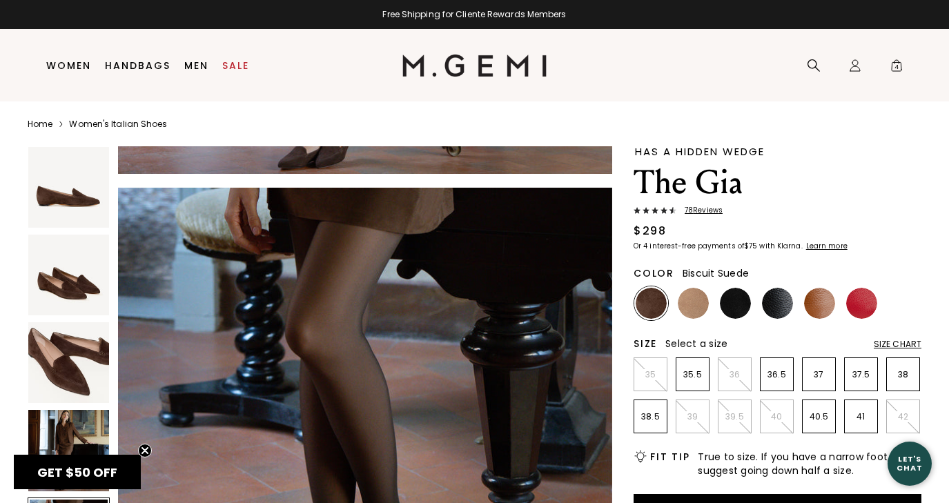
click at [692, 307] on img at bounding box center [693, 303] width 31 height 31
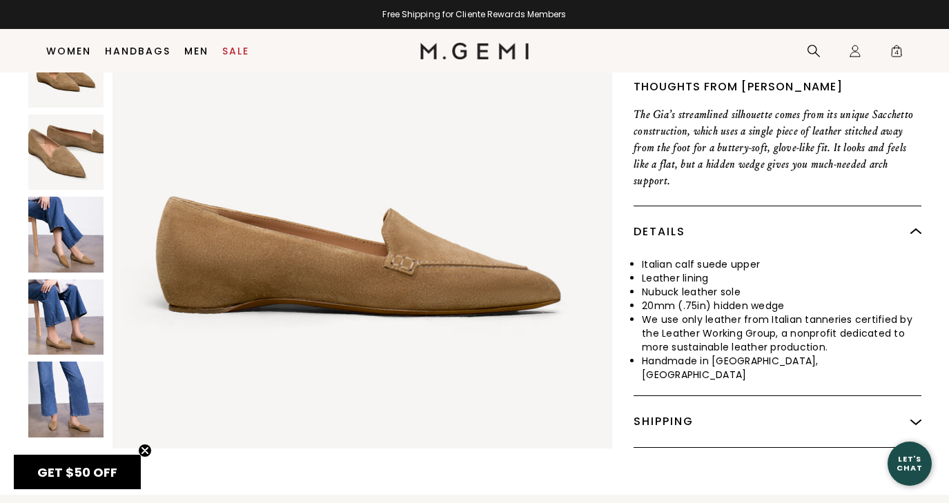
scroll to position [490, 0]
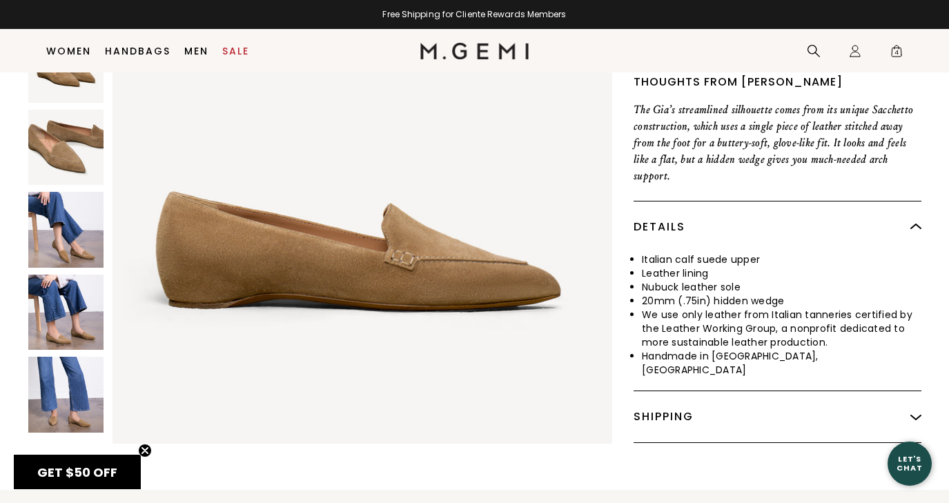
click at [68, 297] on img at bounding box center [65, 312] width 75 height 75
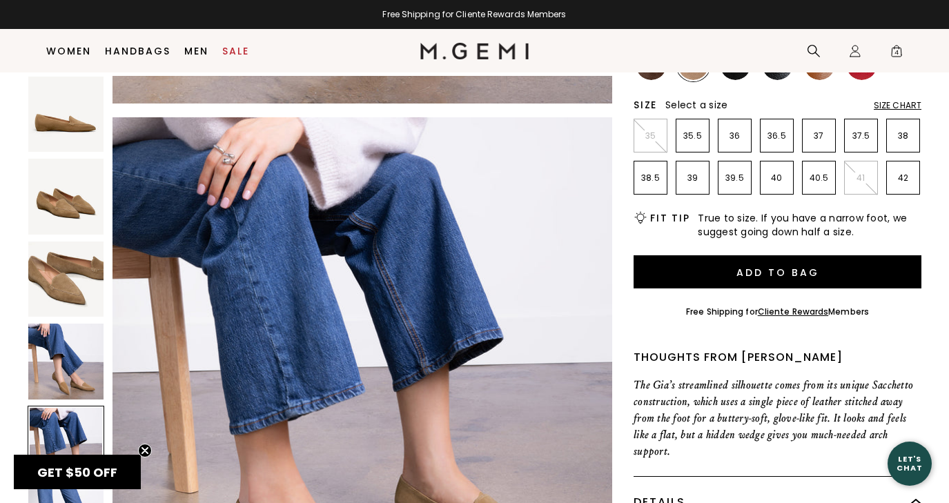
scroll to position [207, 0]
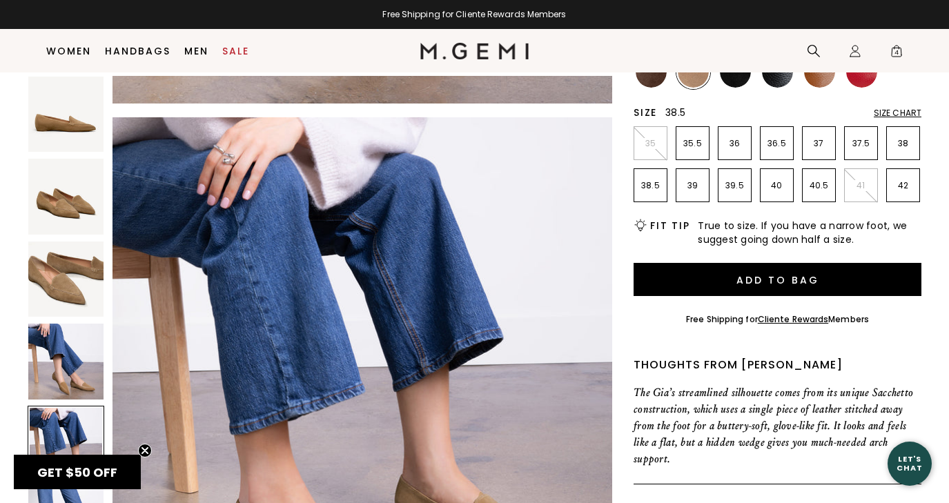
click at [650, 183] on p "38.5" at bounding box center [650, 185] width 32 height 11
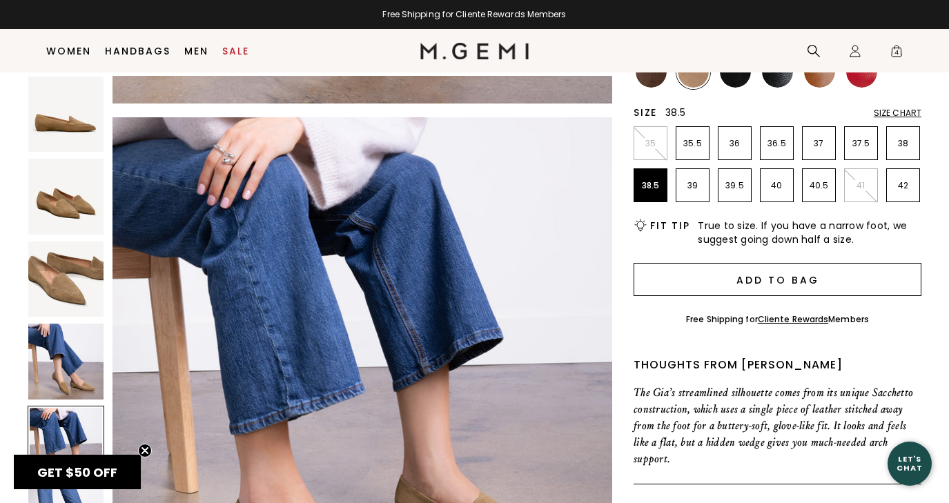
click at [775, 285] on button "Add to Bag" at bounding box center [778, 279] width 288 height 33
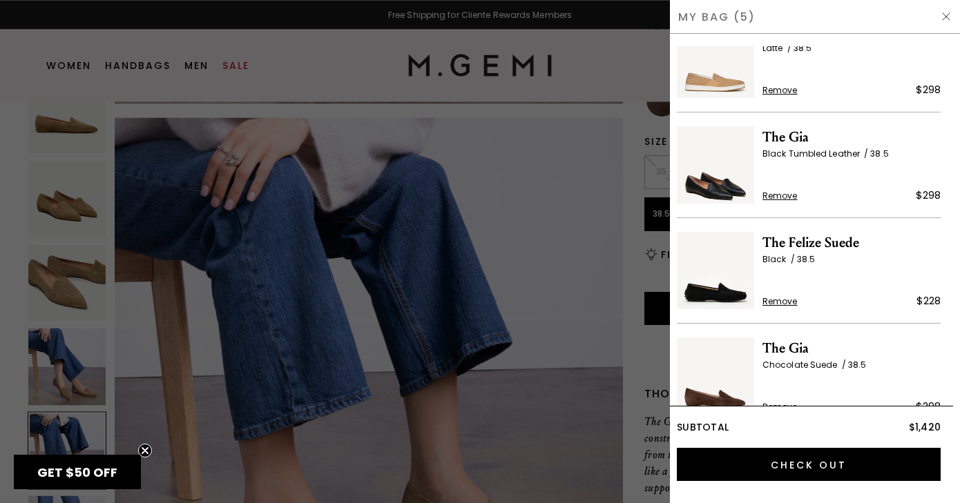
scroll to position [168, 0]
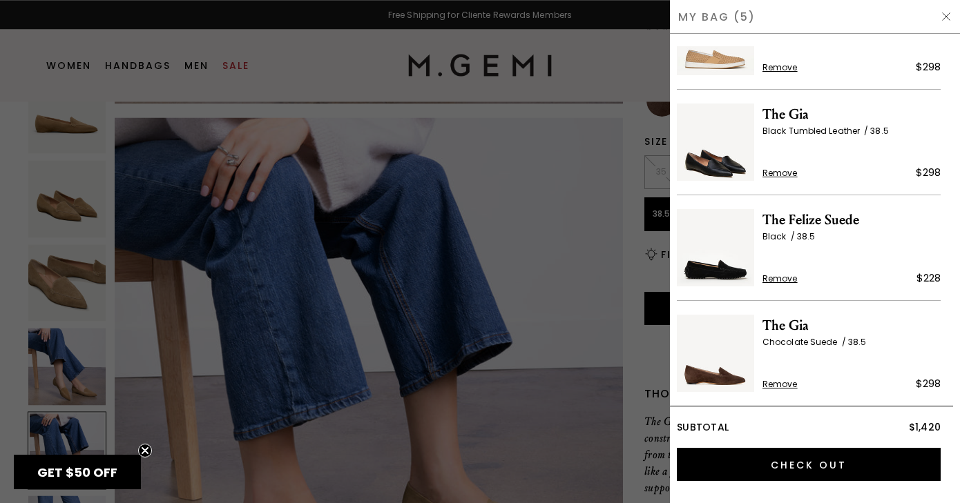
click at [775, 279] on span "Remove" at bounding box center [779, 278] width 35 height 11
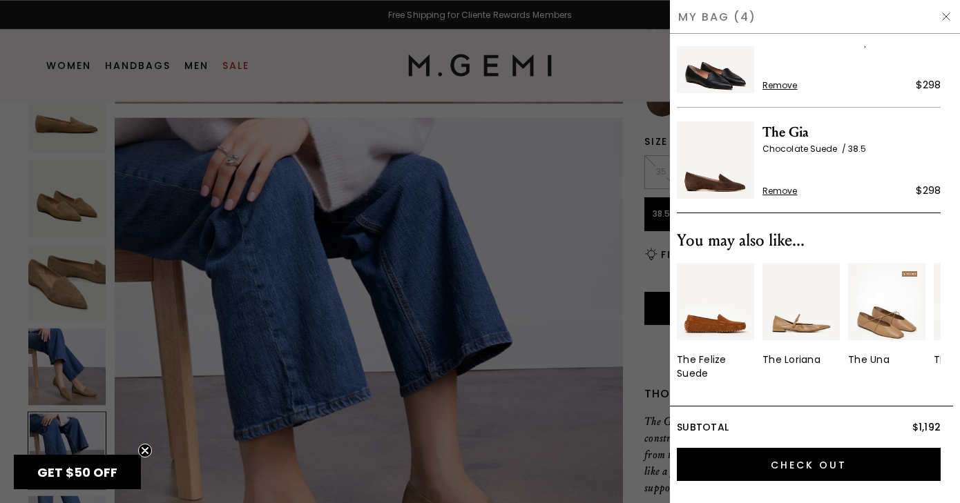
scroll to position [272, 0]
